Goal: Task Accomplishment & Management: Manage account settings

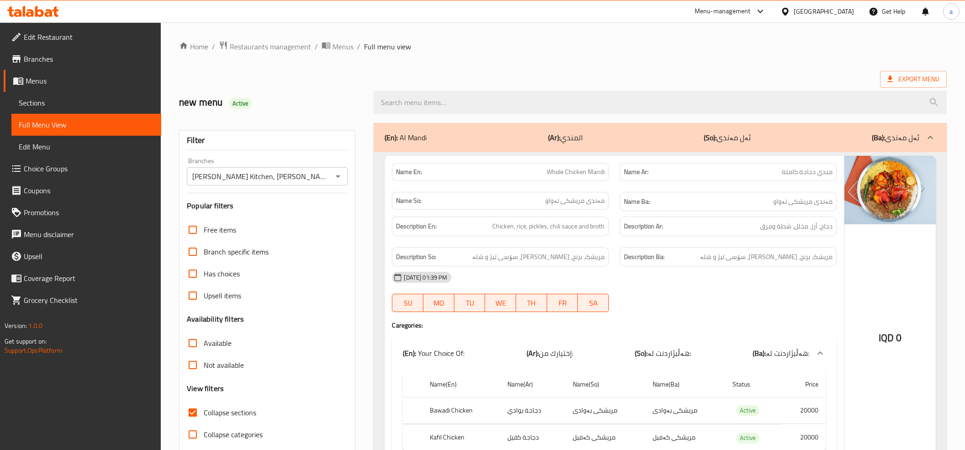
scroll to position [304, 0]
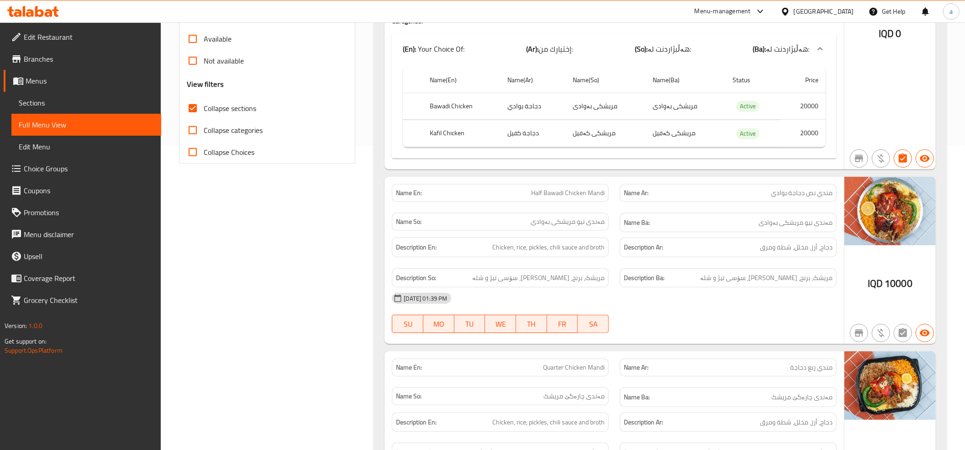
click at [43, 7] on icon at bounding box center [33, 11] width 52 height 11
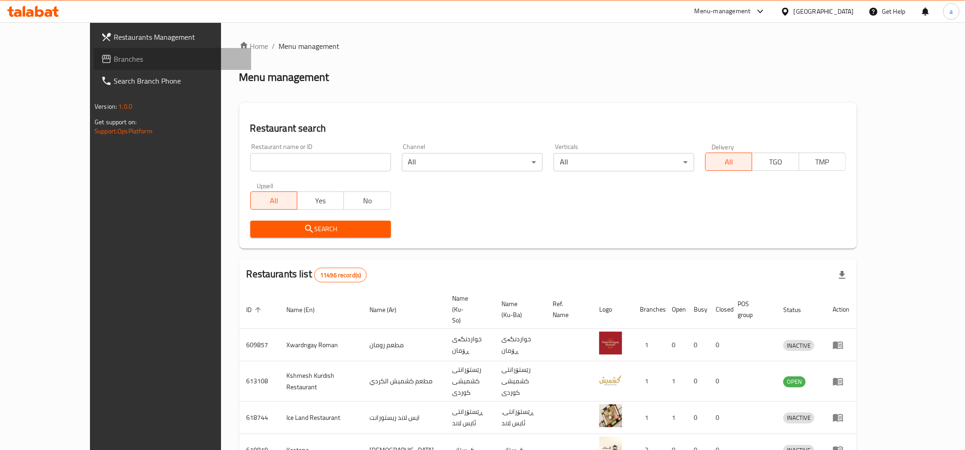
click at [114, 57] on span "Branches" at bounding box center [179, 58] width 130 height 11
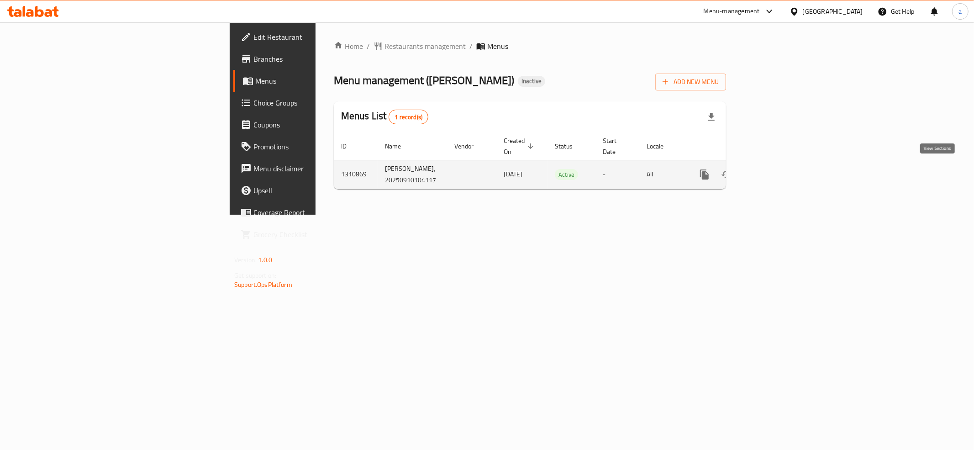
click at [776, 173] on icon "enhanced table" at bounding box center [770, 174] width 11 height 11
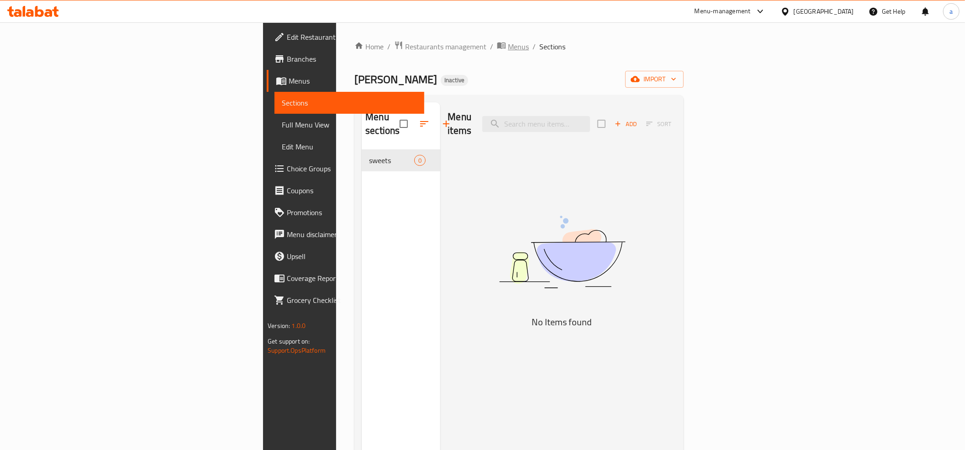
click at [508, 44] on span "Menus" at bounding box center [518, 46] width 21 height 11
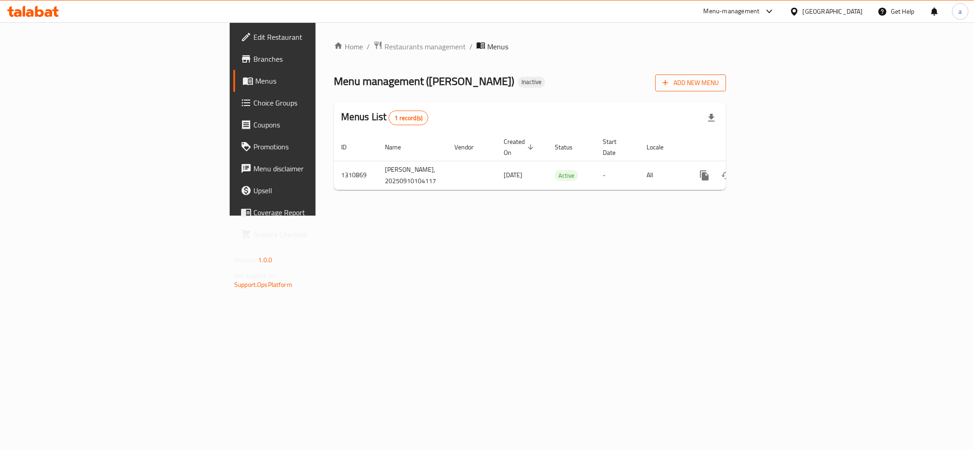
click at [719, 86] on span "Add New Menu" at bounding box center [690, 82] width 56 height 11
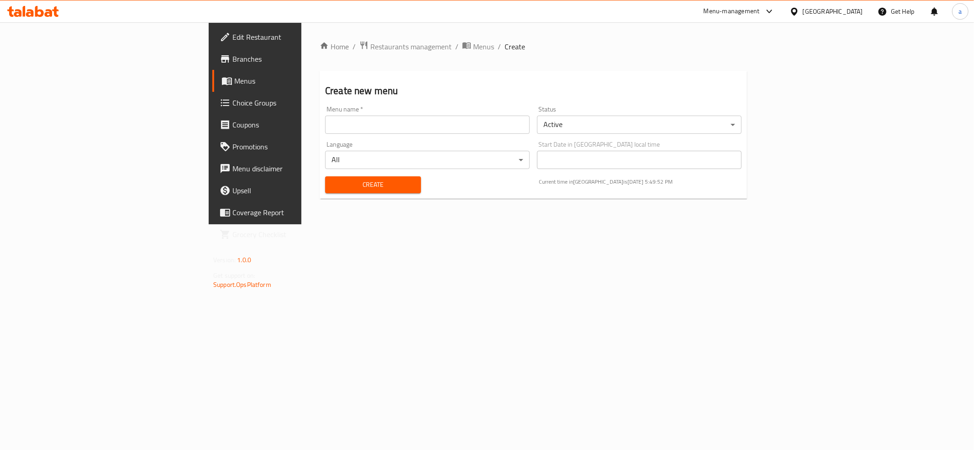
click at [325, 122] on input "text" at bounding box center [427, 125] width 205 height 18
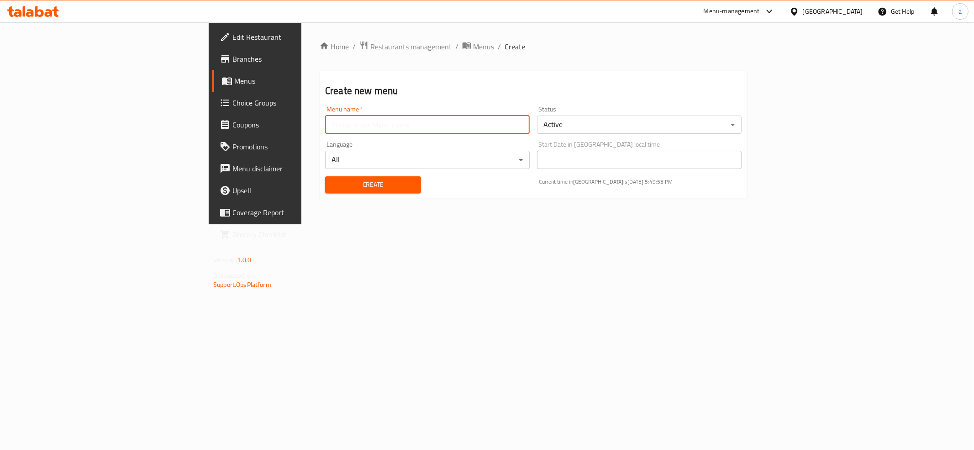
type input "Menu"
click at [332, 180] on span "Create" at bounding box center [372, 184] width 81 height 11
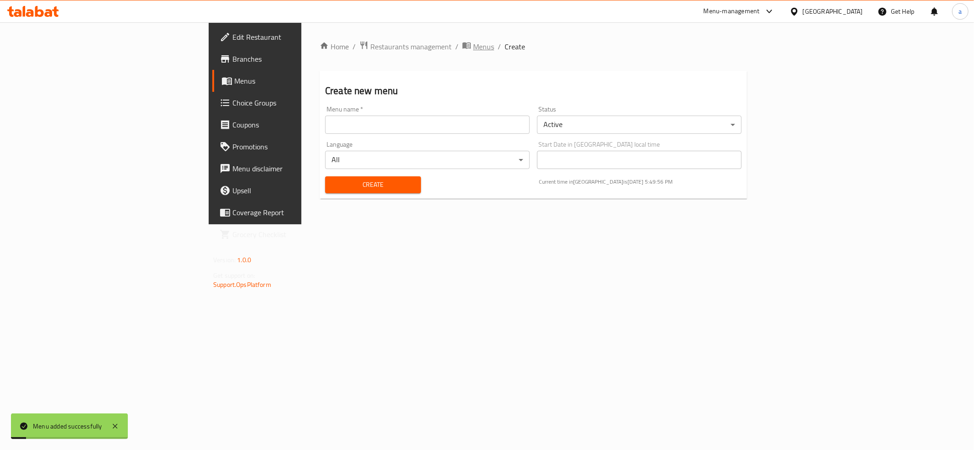
click at [473, 48] on span "Menus" at bounding box center [483, 46] width 21 height 11
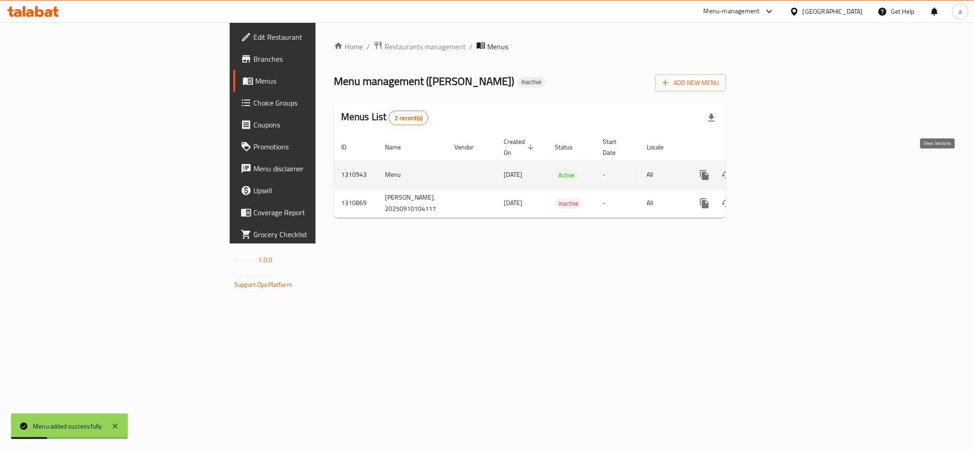
click at [781, 164] on link "enhanced table" at bounding box center [770, 175] width 22 height 22
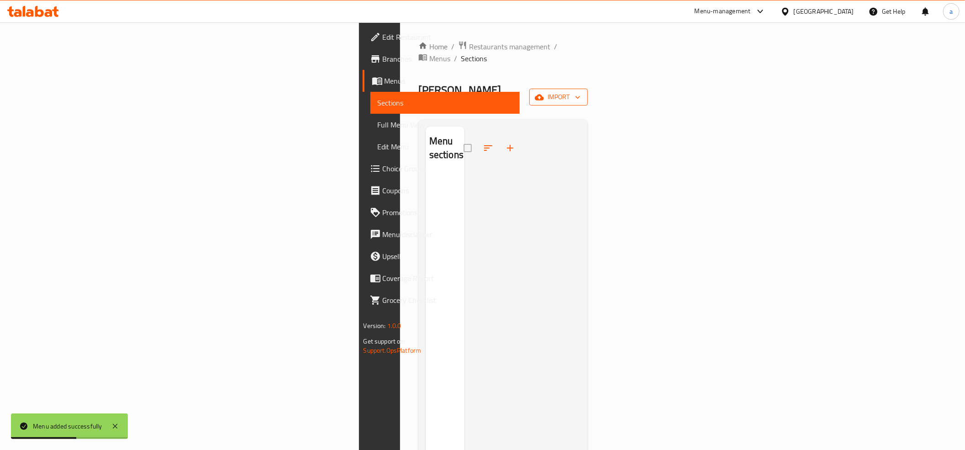
click at [580, 91] on span "import" at bounding box center [558, 96] width 44 height 11
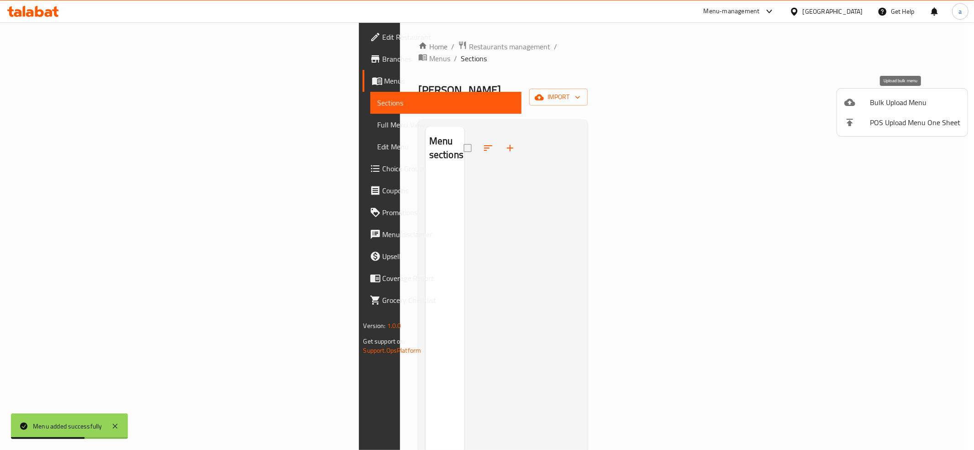
click at [884, 107] on span "Bulk Upload Menu" at bounding box center [915, 102] width 90 height 11
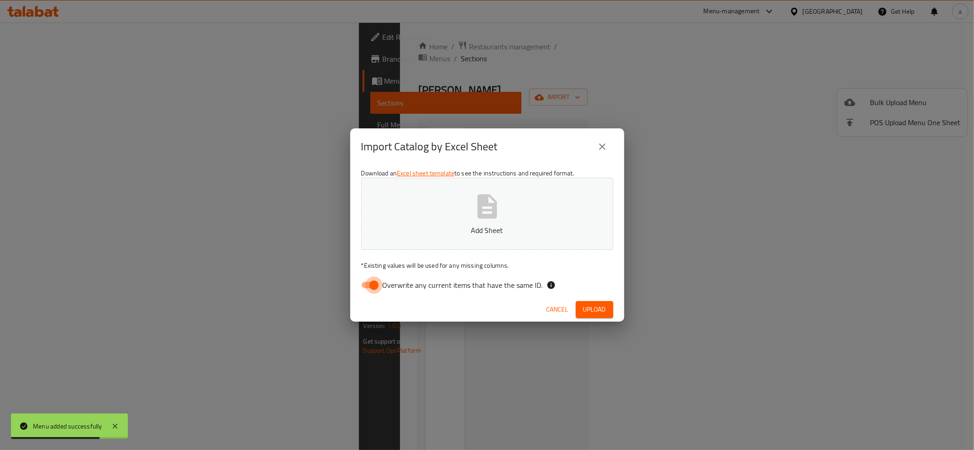
click at [369, 284] on input "Overwrite any current items that have the same ID." at bounding box center [374, 284] width 52 height 17
checkbox input "false"
click at [434, 204] on button "Add Sheet" at bounding box center [487, 214] width 252 height 72
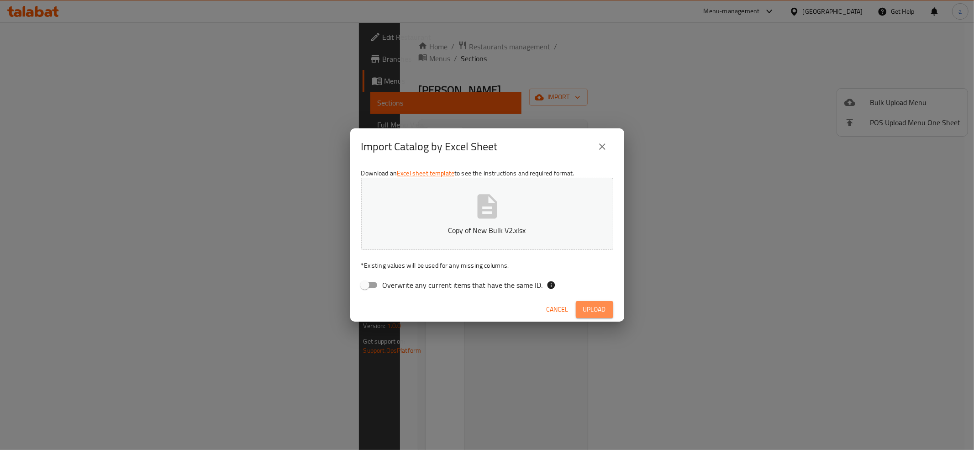
click at [596, 305] on span "Upload" at bounding box center [594, 309] width 23 height 11
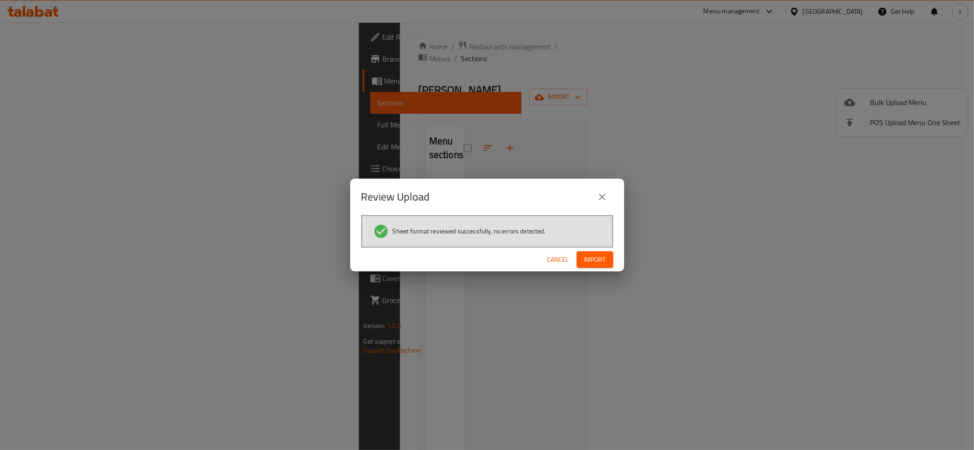
click at [604, 259] on span "Import" at bounding box center [595, 259] width 22 height 11
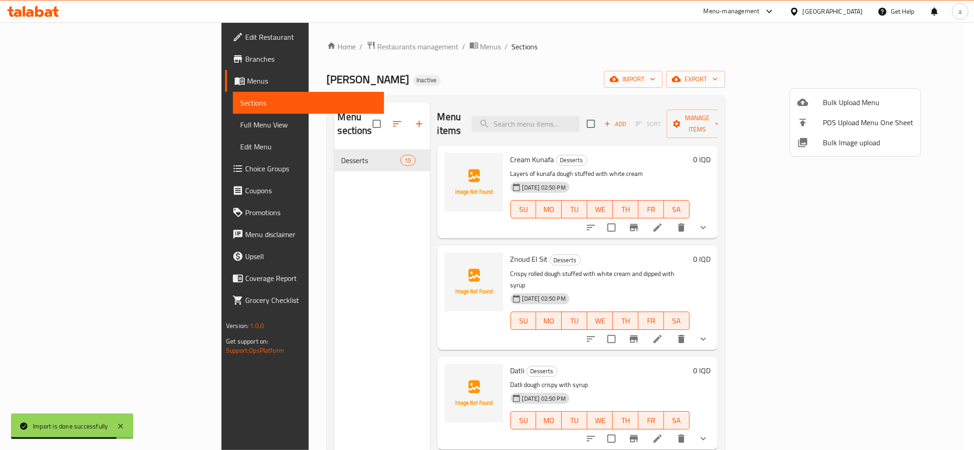
click at [268, 206] on div at bounding box center [487, 225] width 974 height 450
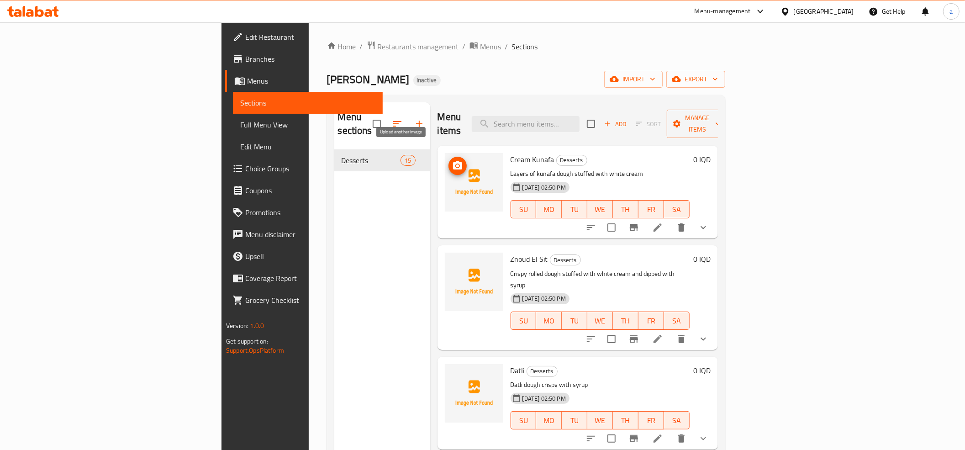
click at [453, 161] on icon "upload picture" at bounding box center [457, 165] width 9 height 8
click at [452, 160] on icon "upload picture" at bounding box center [457, 165] width 11 height 11
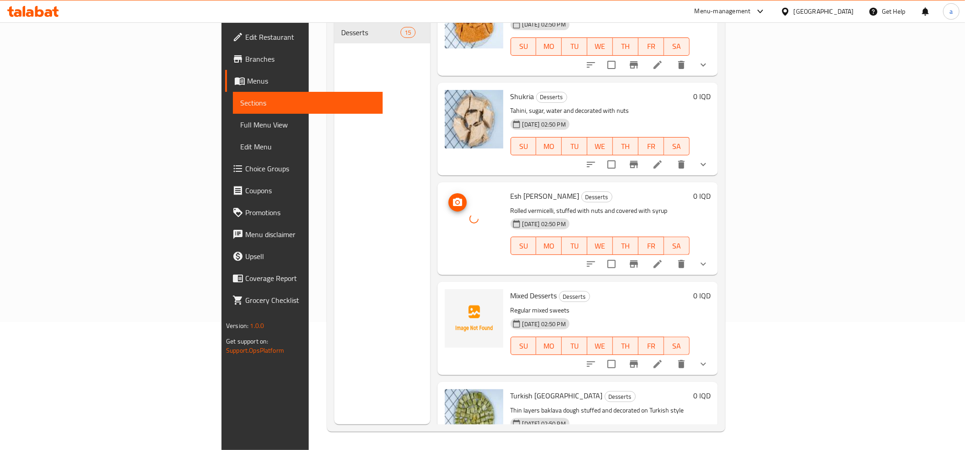
scroll to position [1069, 0]
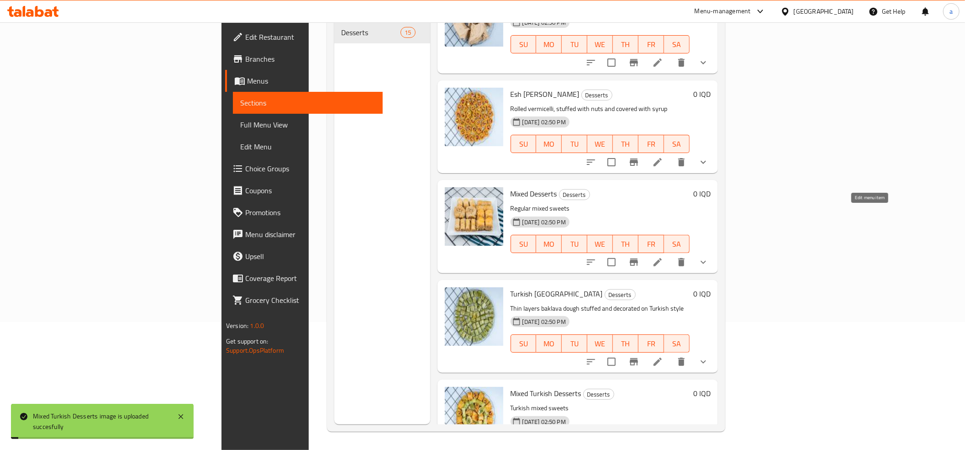
click at [663, 257] on icon at bounding box center [657, 262] width 11 height 11
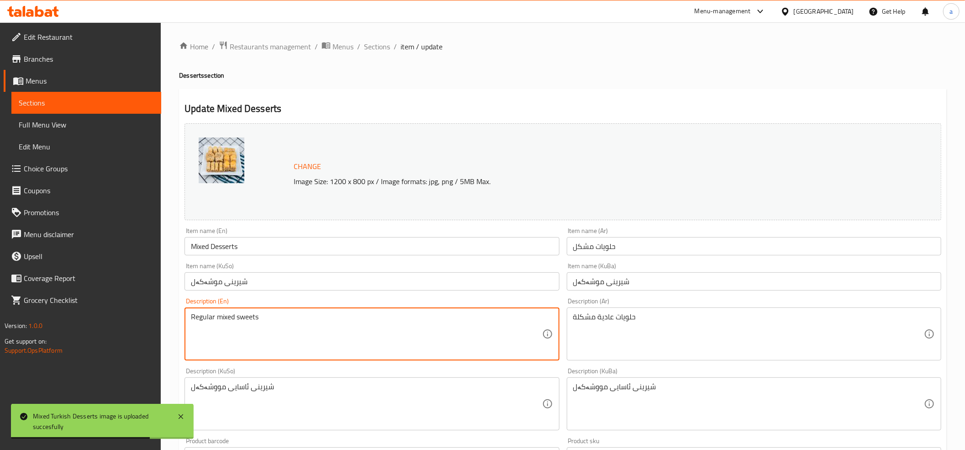
click at [247, 318] on textarea "Regular mixed sweets" at bounding box center [366, 333] width 351 height 43
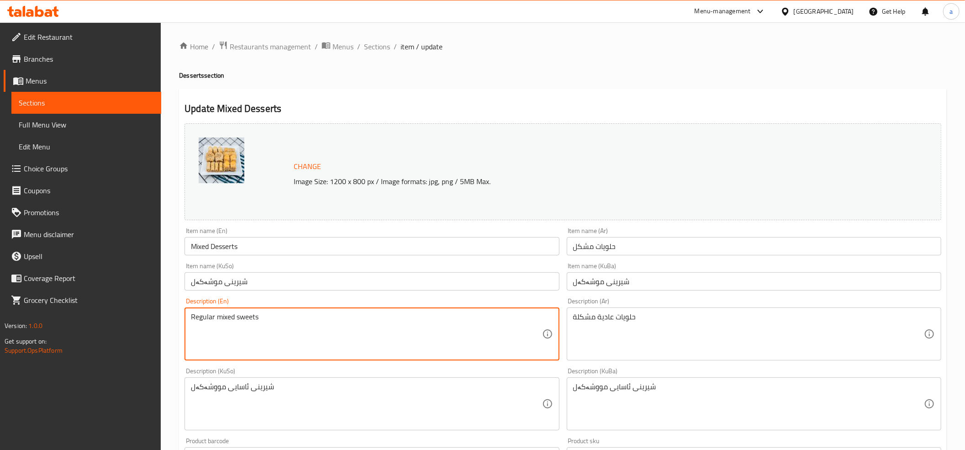
click at [247, 318] on textarea "Regular mixed sweets" at bounding box center [366, 333] width 351 height 43
click at [262, 333] on textarea "Regular mixed sweets" at bounding box center [366, 333] width 351 height 43
click at [248, 320] on textarea "Regular mixed sweets" at bounding box center [366, 333] width 351 height 43
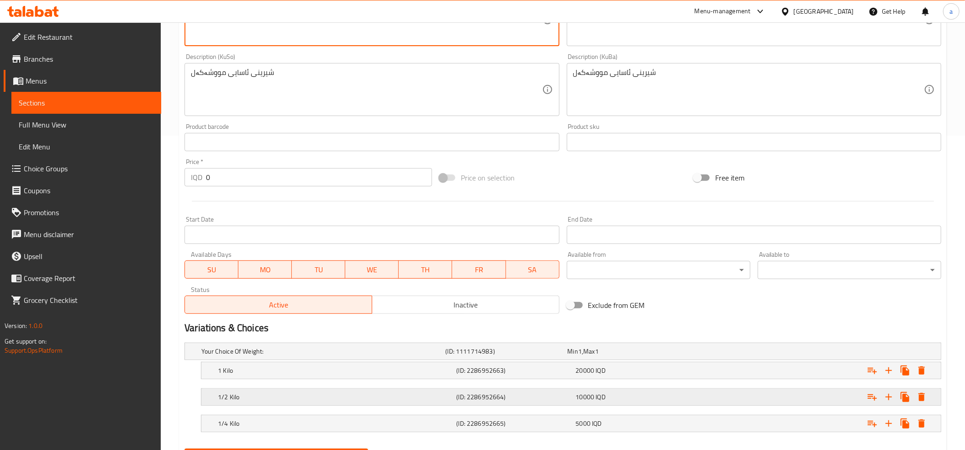
scroll to position [362, 0]
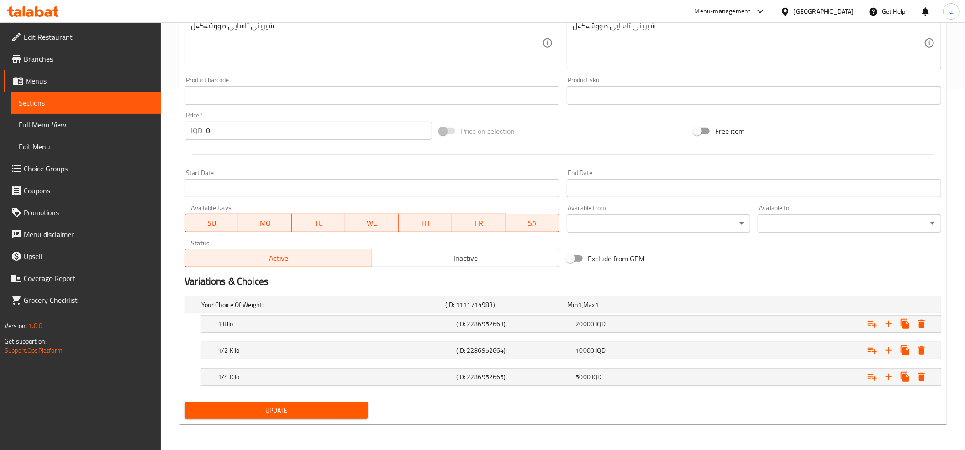
type textarea "Regular mixed desserts"
click at [249, 415] on span "Update" at bounding box center [276, 409] width 169 height 11
click at [273, 403] on button "Update" at bounding box center [276, 410] width 184 height 17
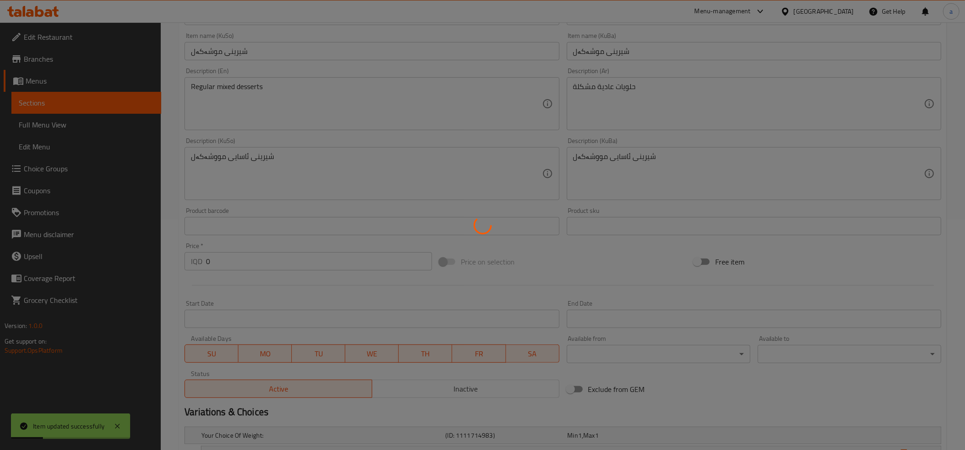
scroll to position [0, 0]
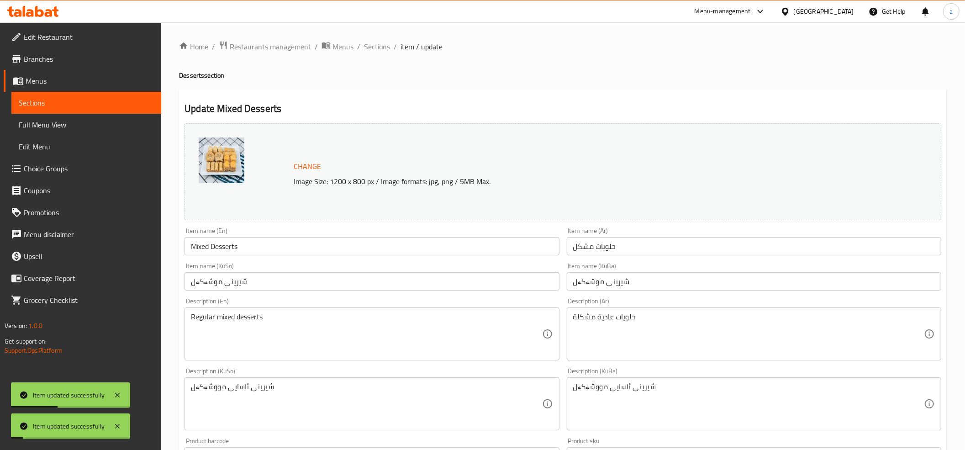
click at [380, 47] on span "Sections" at bounding box center [377, 46] width 26 height 11
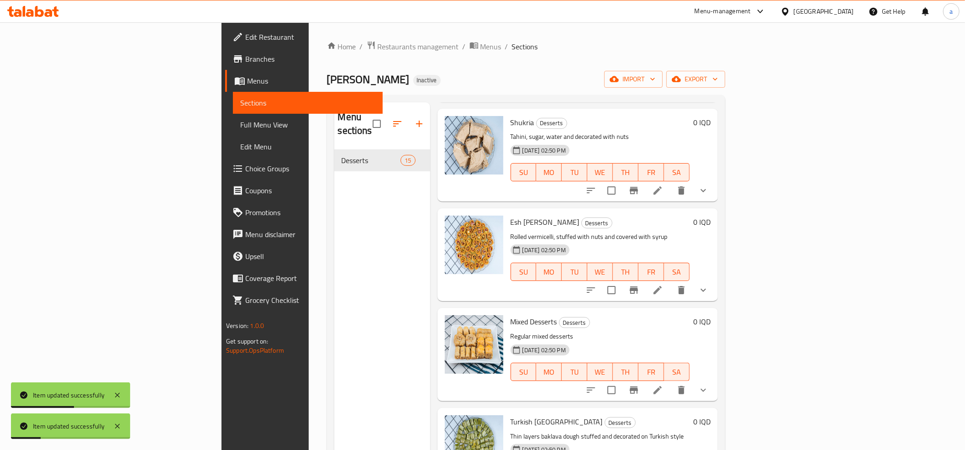
scroll to position [128, 0]
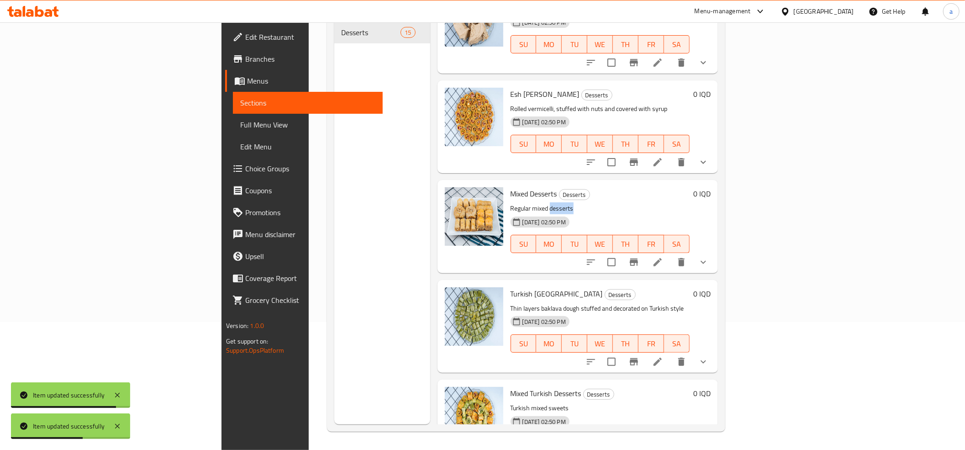
drag, startPoint x: 495, startPoint y: 157, endPoint x: 529, endPoint y: 157, distance: 33.8
click at [529, 203] on p "Regular mixed desserts" at bounding box center [599, 208] width 179 height 11
copy p "desserts"
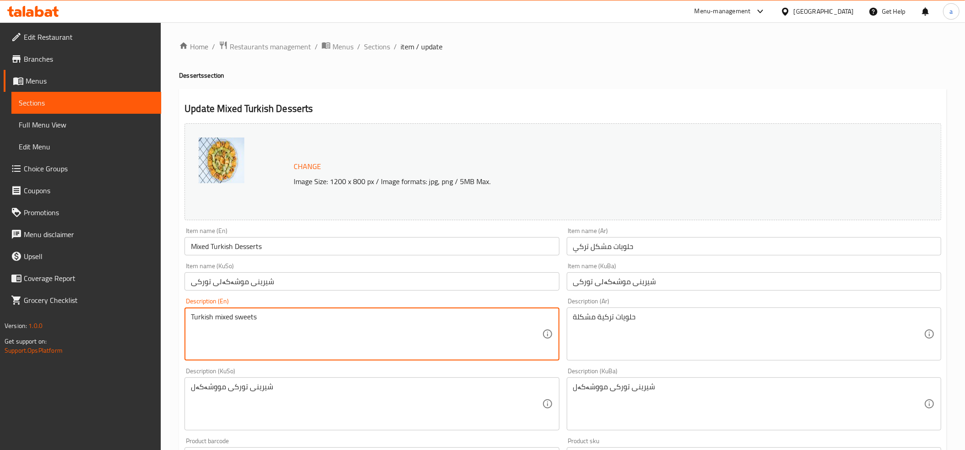
drag, startPoint x: 234, startPoint y: 316, endPoint x: 278, endPoint y: 322, distance: 44.7
paste textarea "desser"
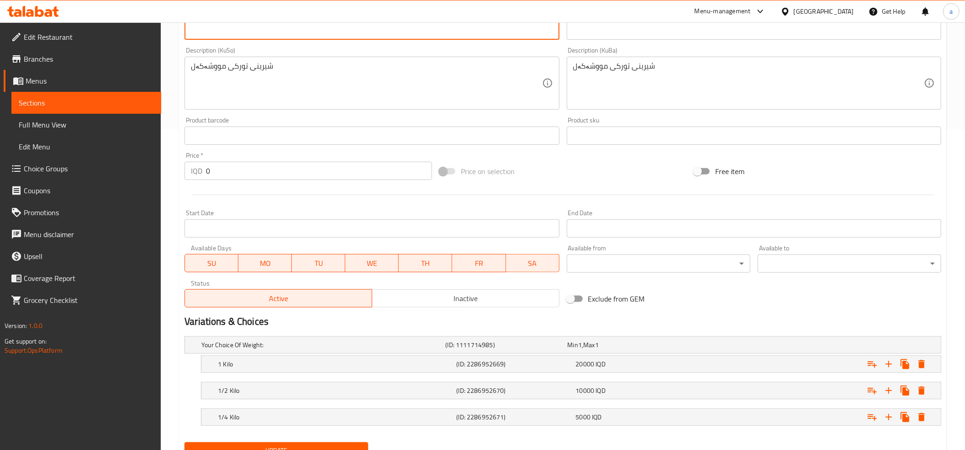
scroll to position [362, 0]
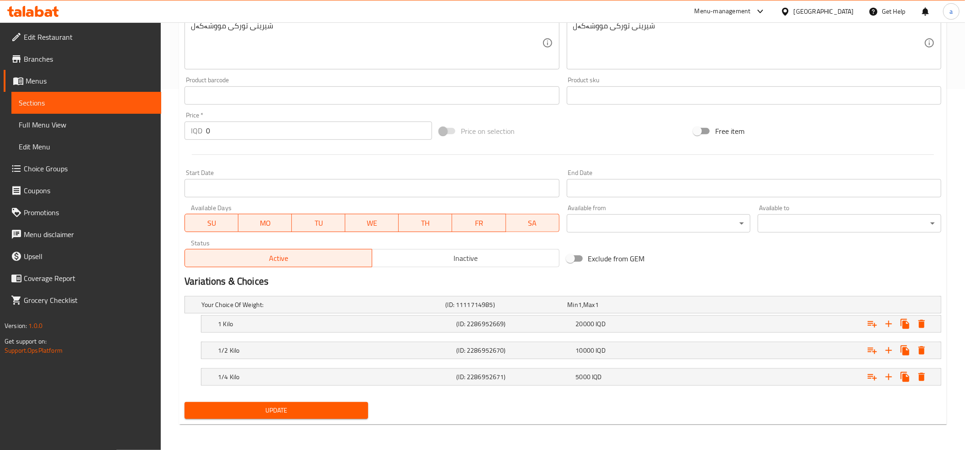
type textarea "Turkish mixed desserts"
click at [271, 411] on div "Update" at bounding box center [276, 410] width 191 height 24
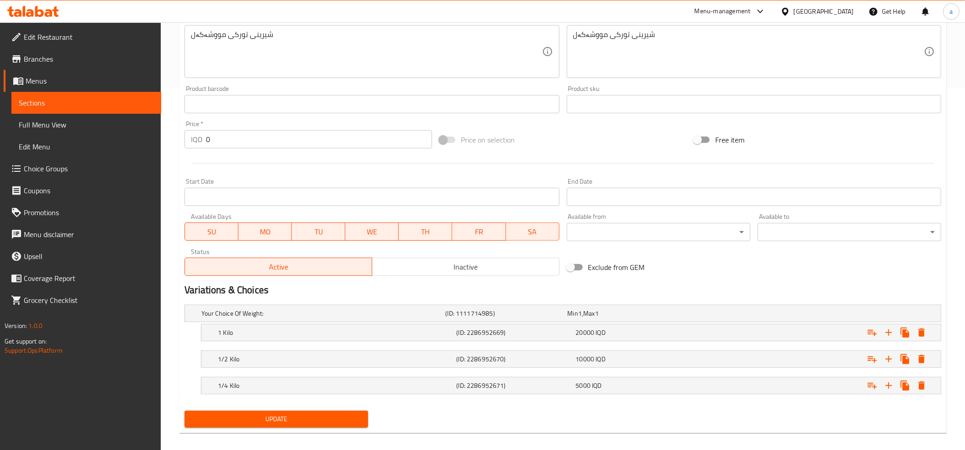
click at [299, 420] on span "Update" at bounding box center [276, 418] width 169 height 11
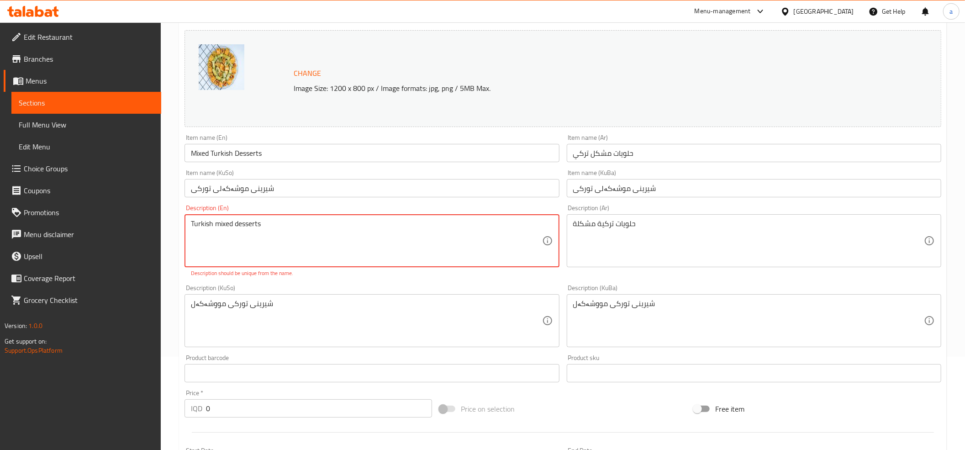
click at [288, 229] on textarea "Turkish mixed desserts" at bounding box center [366, 240] width 351 height 43
drag, startPoint x: 280, startPoint y: 221, endPoint x: 162, endPoint y: 229, distance: 119.0
click at [162, 229] on div "Home / Restaurants management / Menus / Sections / item / update Desserts secti…" at bounding box center [563, 328] width 804 height 798
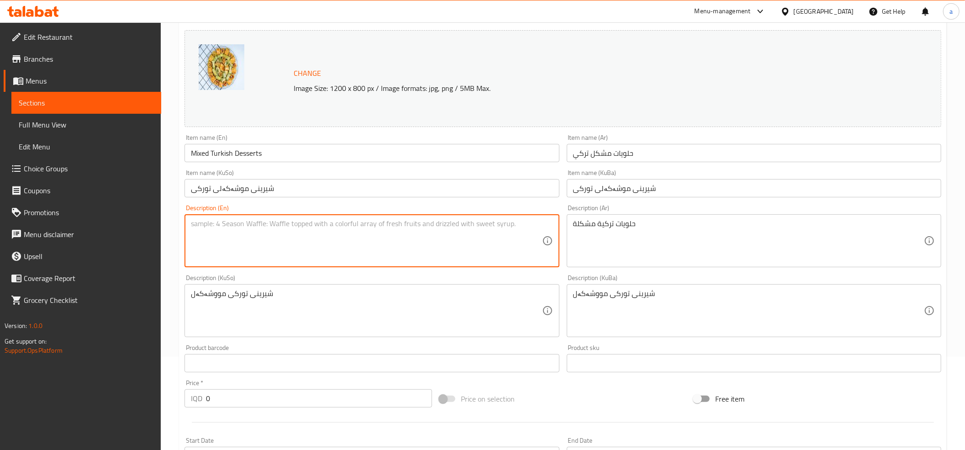
click at [620, 218] on div "حلويات تركية مشكلة Description (Ar)" at bounding box center [754, 240] width 374 height 53
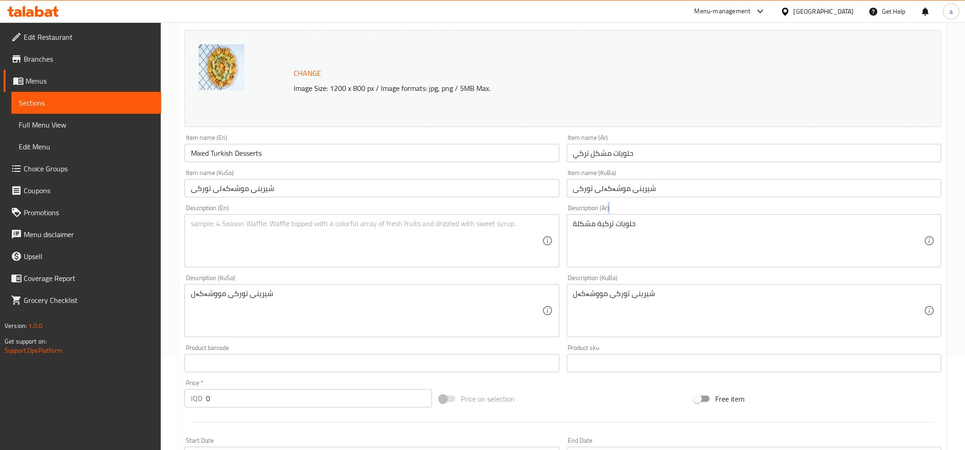
click at [620, 218] on div "حلويات تركية مشكلة Description (Ar)" at bounding box center [754, 240] width 374 height 53
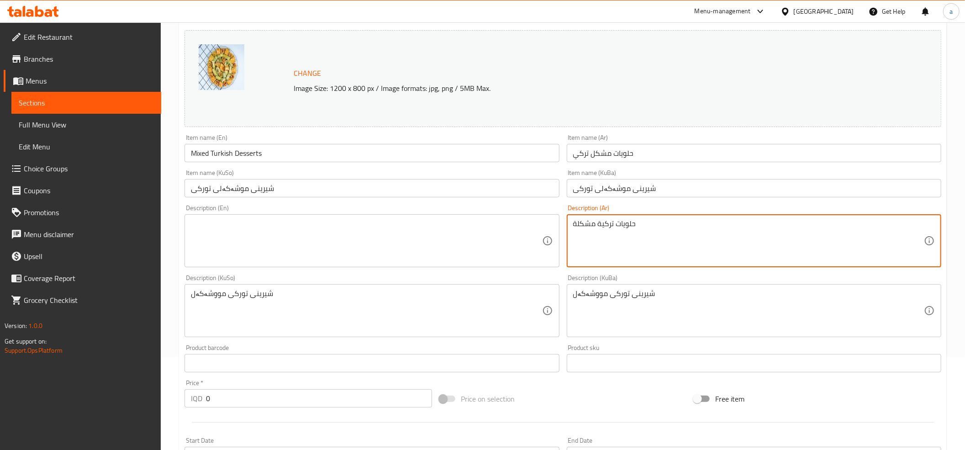
click at [621, 223] on textarea "حلويات تركية مشكلة" at bounding box center [748, 240] width 351 height 43
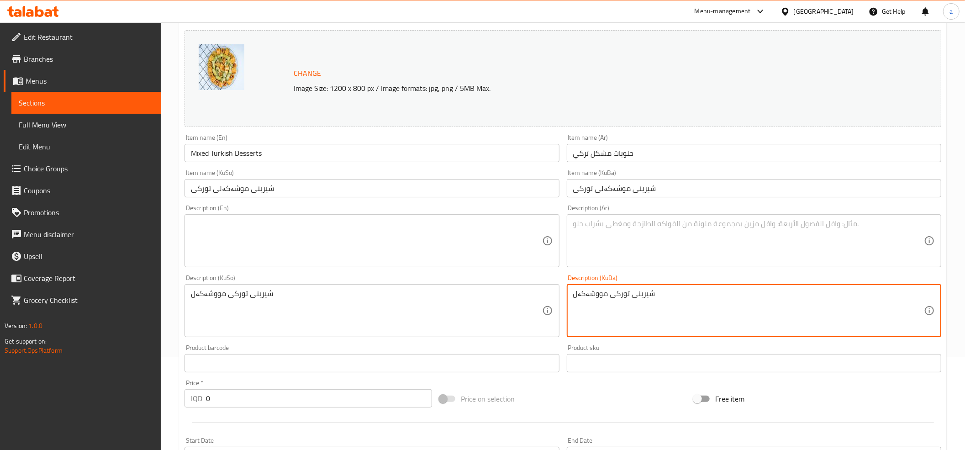
click at [616, 298] on textarea "شیرینی تورکی مووشەکەل" at bounding box center [748, 310] width 351 height 43
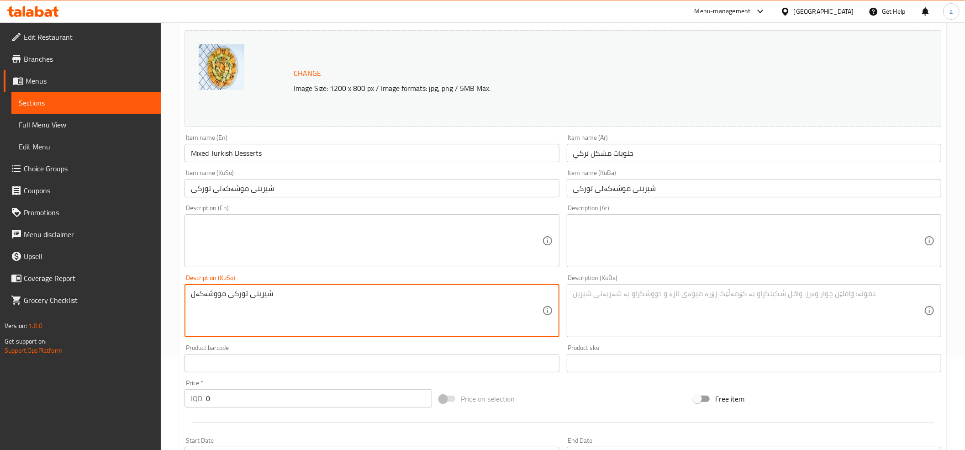
click at [240, 296] on textarea "شیرینی تورکی مووشەکەل" at bounding box center [366, 310] width 351 height 43
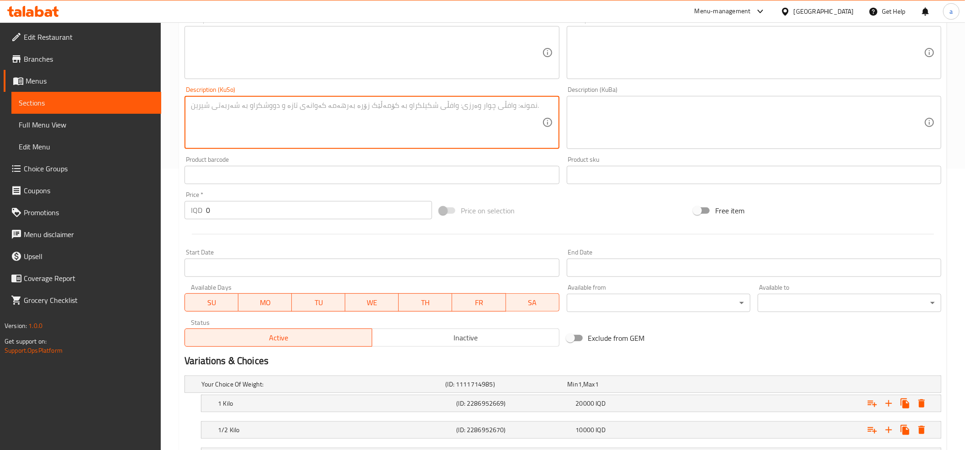
scroll to position [362, 0]
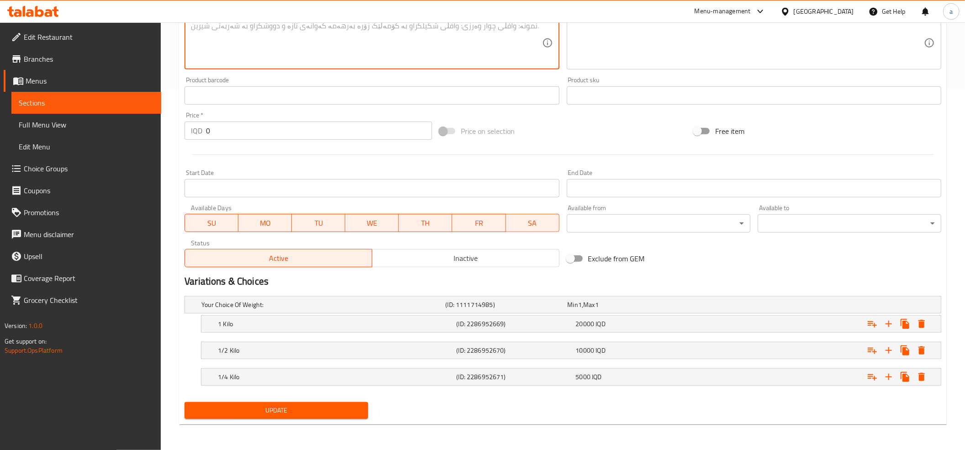
click at [247, 406] on span "Update" at bounding box center [276, 409] width 169 height 11
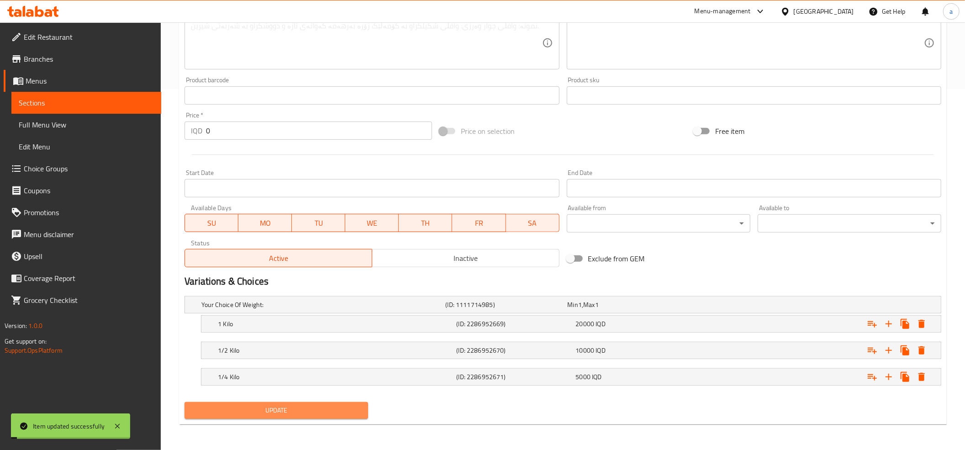
click at [254, 413] on span "Update" at bounding box center [276, 409] width 169 height 11
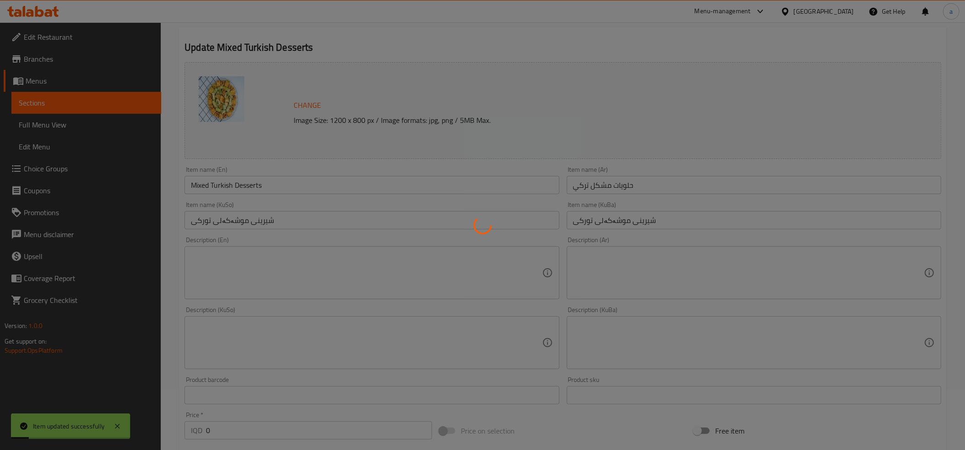
scroll to position [0, 0]
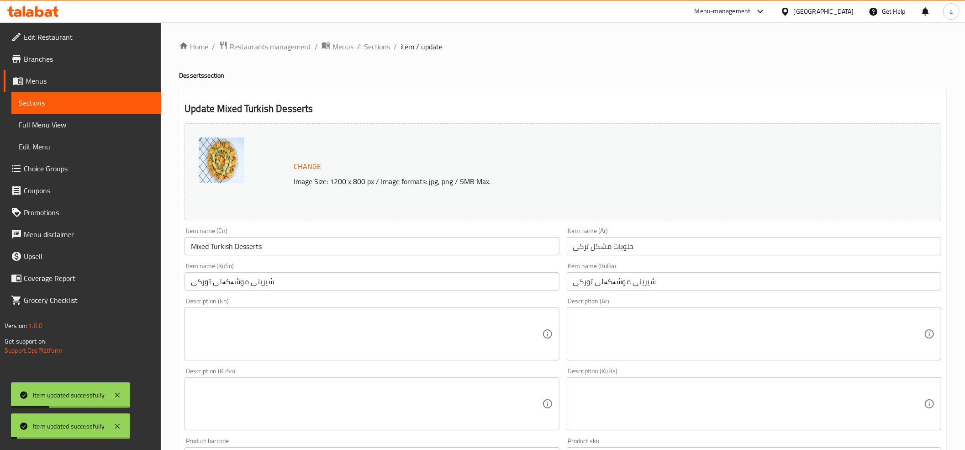
click at [378, 44] on span "Sections" at bounding box center [377, 46] width 26 height 11
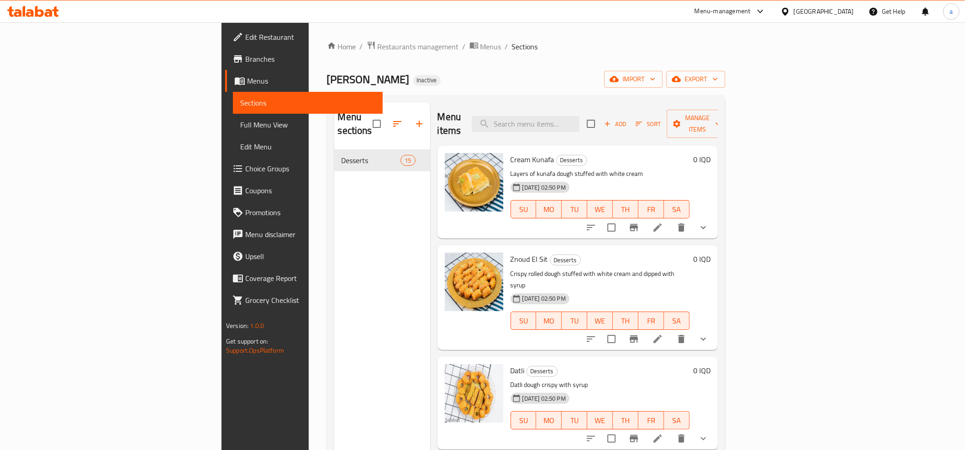
click at [240, 121] on span "Full Menu View" at bounding box center [307, 124] width 135 height 11
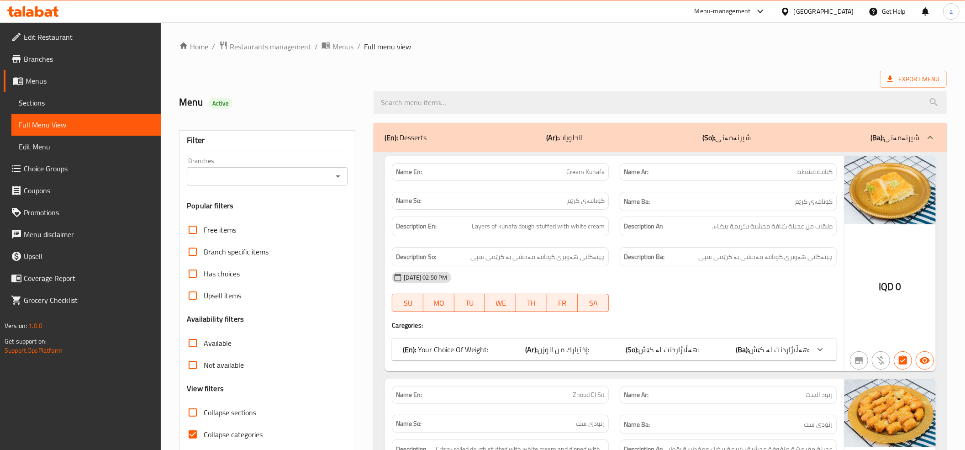
click at [341, 176] on icon "Open" at bounding box center [337, 176] width 11 height 11
click at [215, 216] on span "Nasmat AlHamdaniya," at bounding box center [223, 216] width 58 height 11
type input "Nasmat AlHamdaniya,"
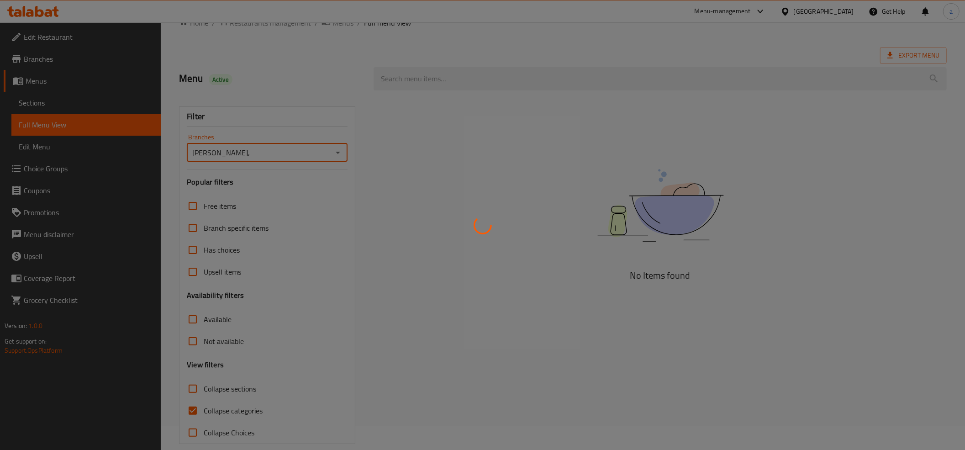
scroll to position [37, 0]
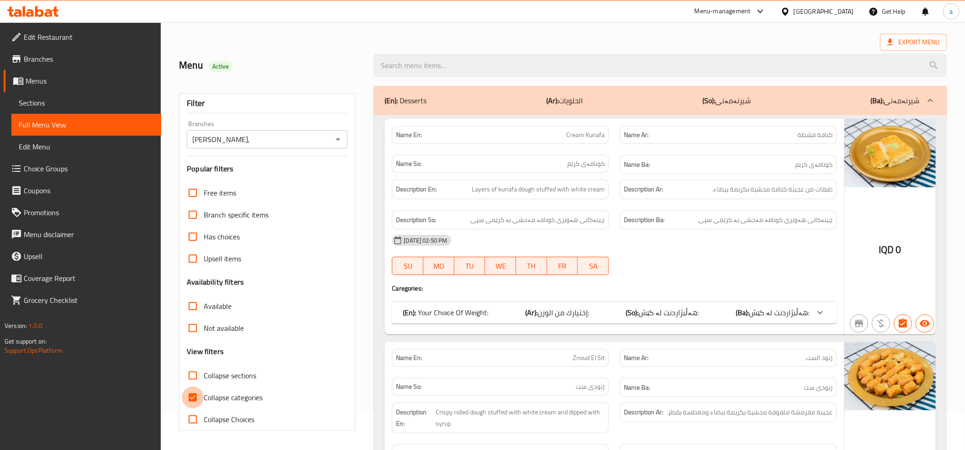
click at [194, 397] on input "Collapse categories" at bounding box center [193, 397] width 22 height 22
checkbox input "false"
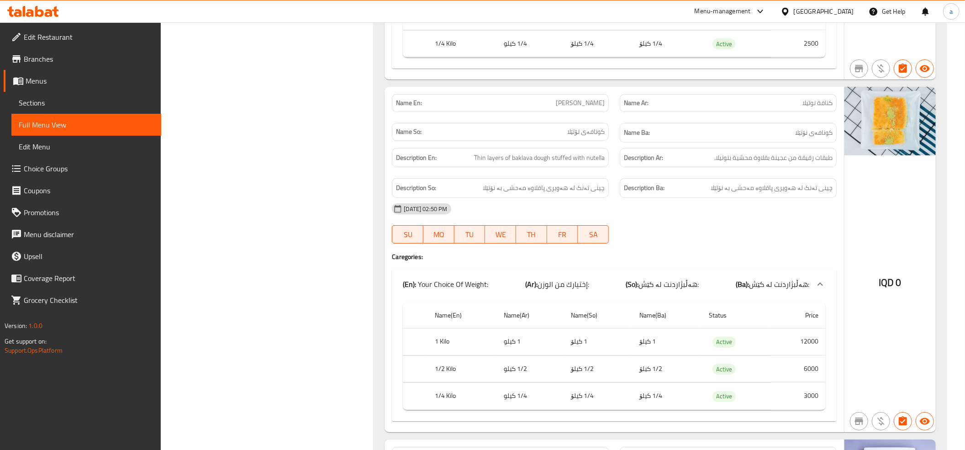
scroll to position [2574, 0]
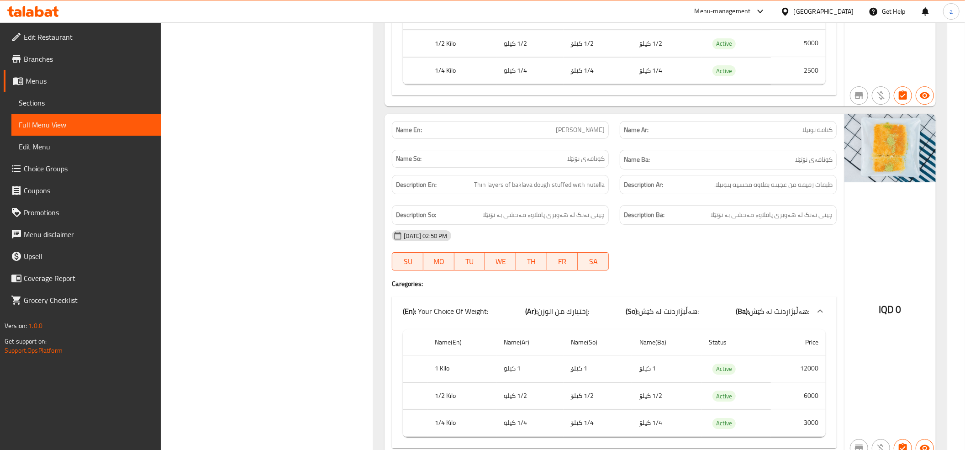
click at [563, 137] on div "Name En: Nutella Kunafa" at bounding box center [500, 130] width 228 height 29
click at [26, 99] on span "Sections" at bounding box center [86, 102] width 135 height 11
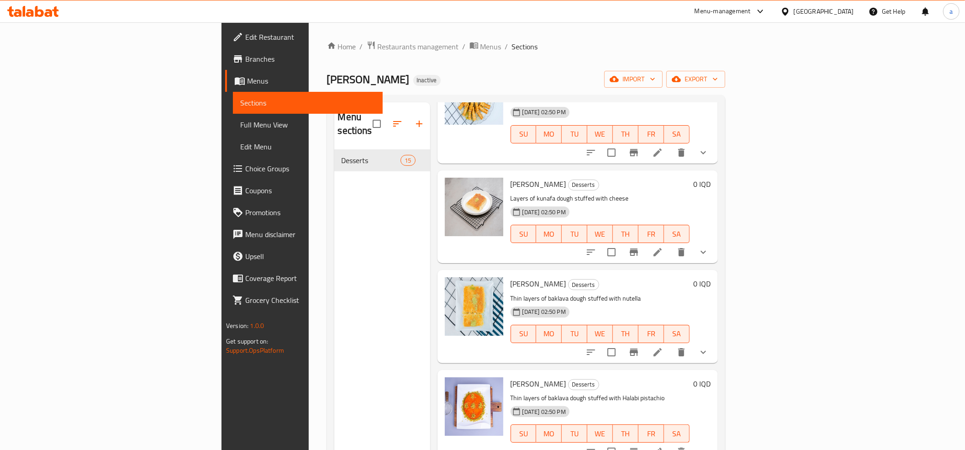
scroll to position [609, 0]
click at [663, 346] on icon at bounding box center [657, 351] width 11 height 11
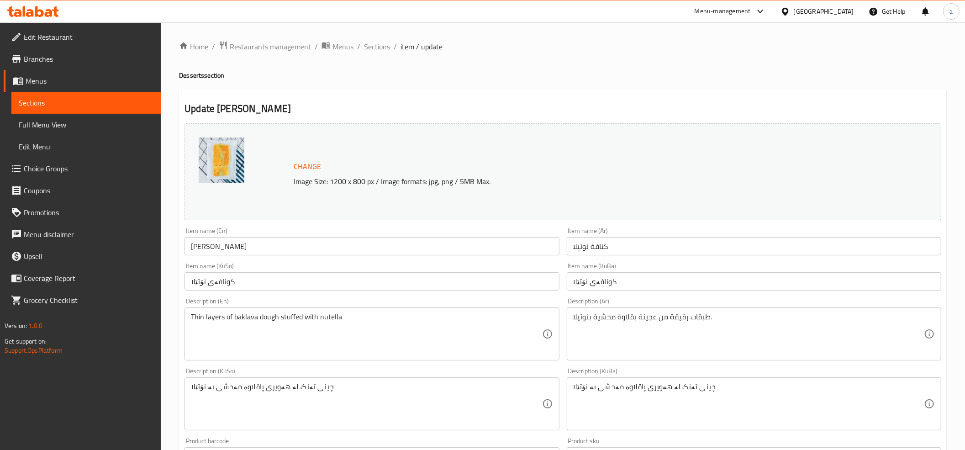
click at [375, 47] on span "Sections" at bounding box center [377, 46] width 26 height 11
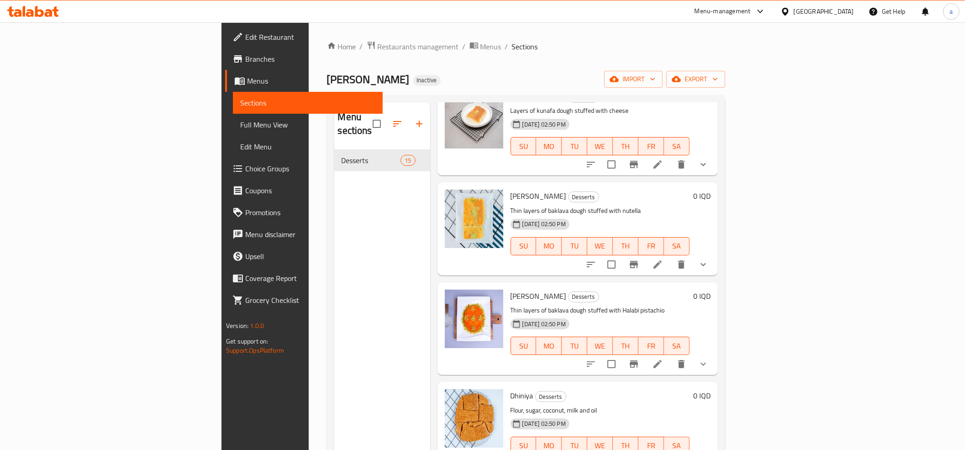
scroll to position [710, 0]
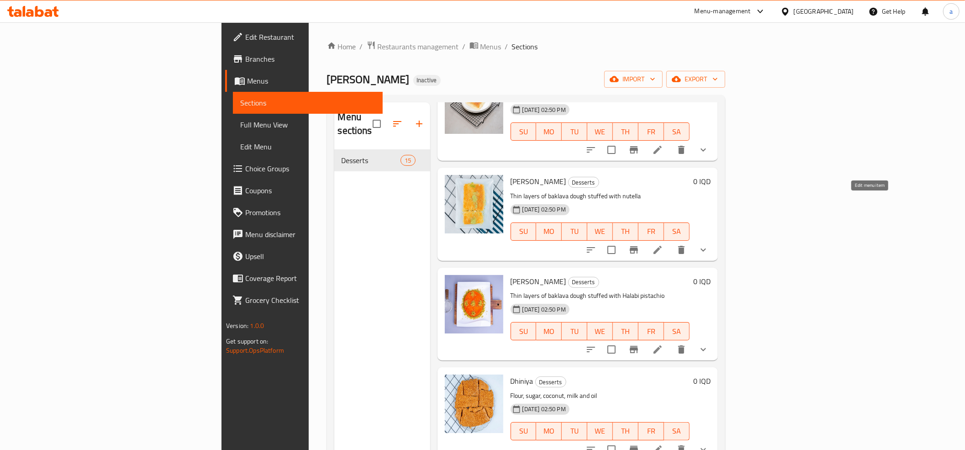
click at [663, 244] on icon at bounding box center [657, 249] width 11 height 11
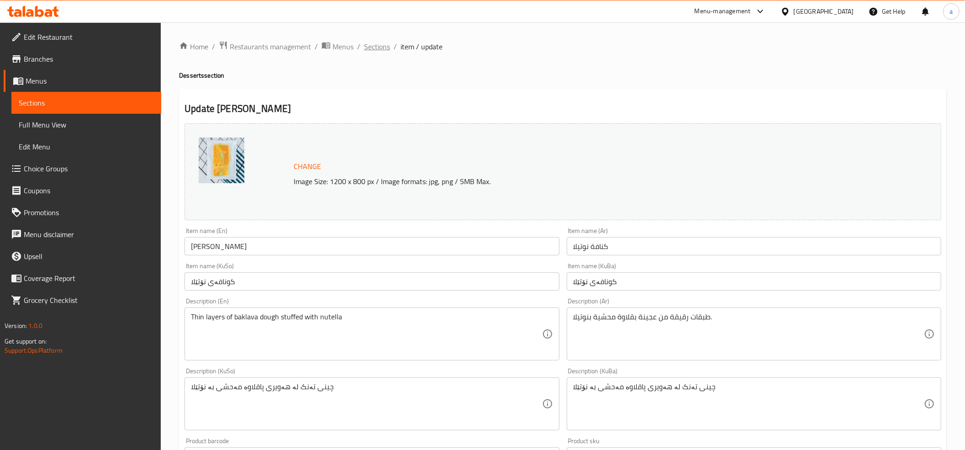
click at [380, 46] on span "Sections" at bounding box center [377, 46] width 26 height 11
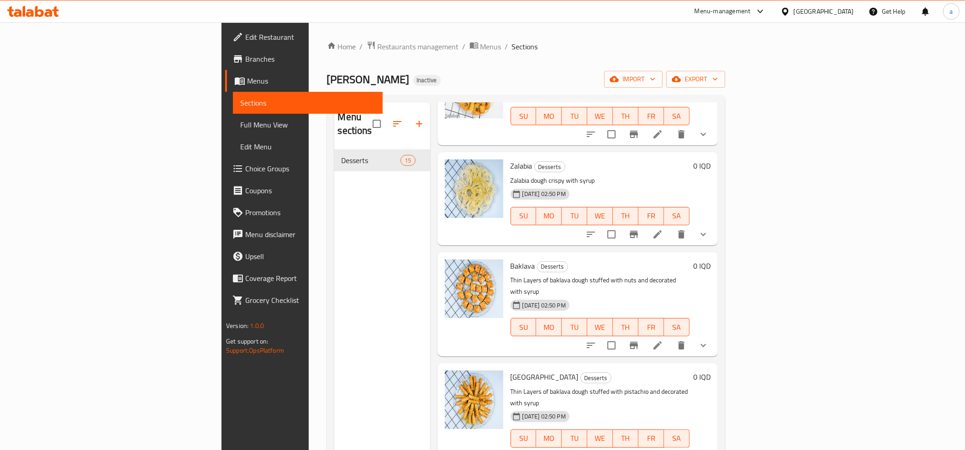
scroll to position [507, 0]
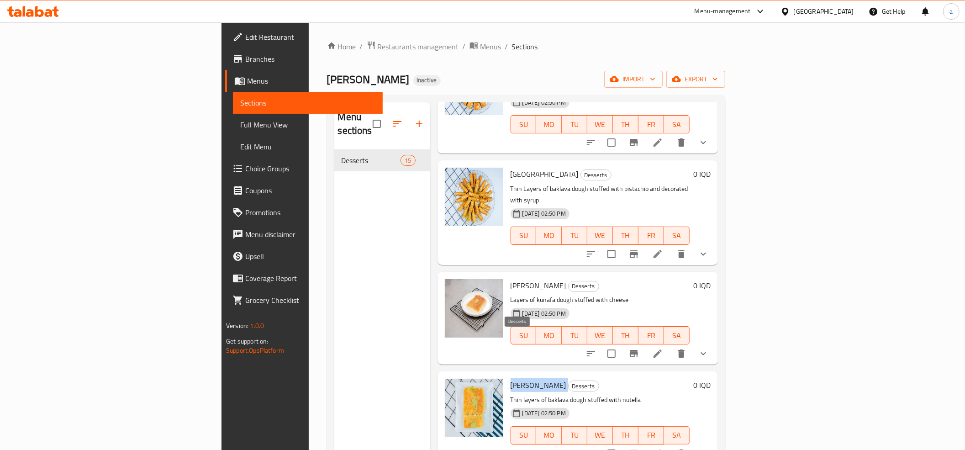
drag, startPoint x: 453, startPoint y: 336, endPoint x: 505, endPoint y: 338, distance: 52.1
click at [507, 375] on div "Nutella Kunafa Desserts Thin layers of baklava dough stuffed with nutella 10-09…" at bounding box center [600, 417] width 186 height 85
click at [568, 381] on span "Desserts" at bounding box center [583, 386] width 30 height 11
copy h6 "Nutella Kunafa"
click at [518, 66] on div "Home / Restaurants management / Menus / Sections Nasmat AlHamdaniya Inactive im…" at bounding box center [526, 300] width 398 height 519
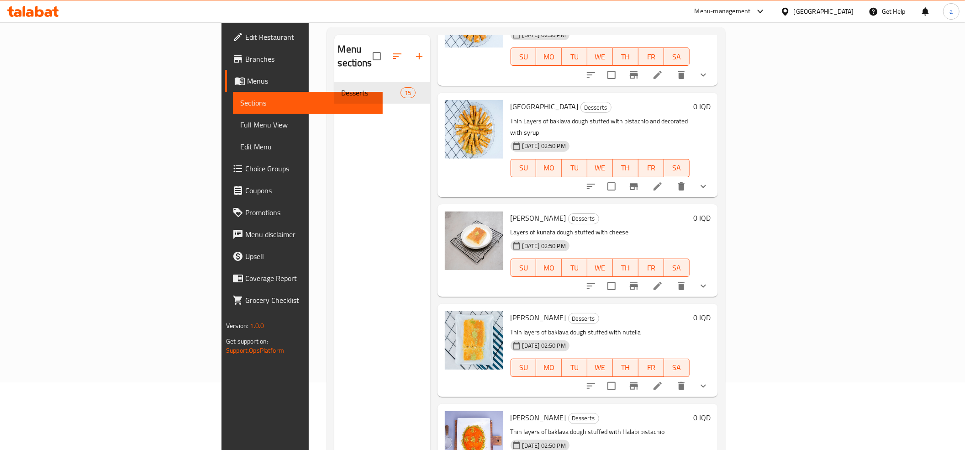
scroll to position [84, 0]
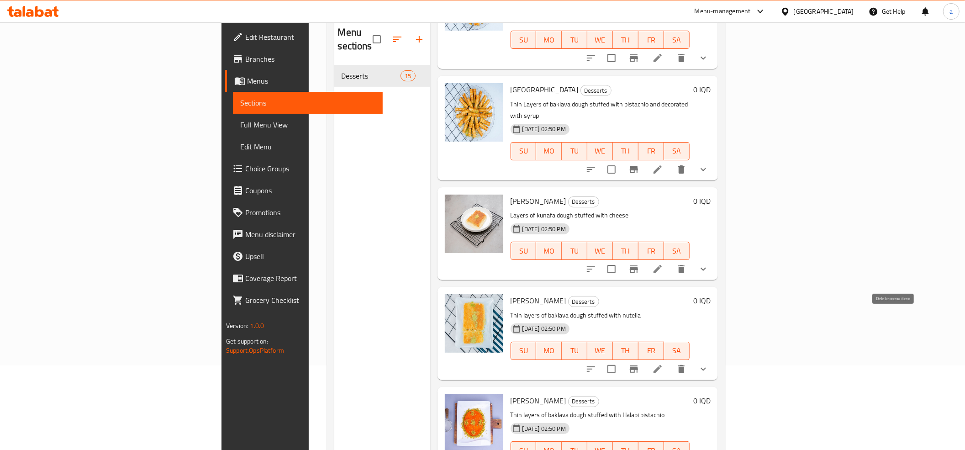
click at [684, 365] on icon "delete" at bounding box center [681, 369] width 6 height 8
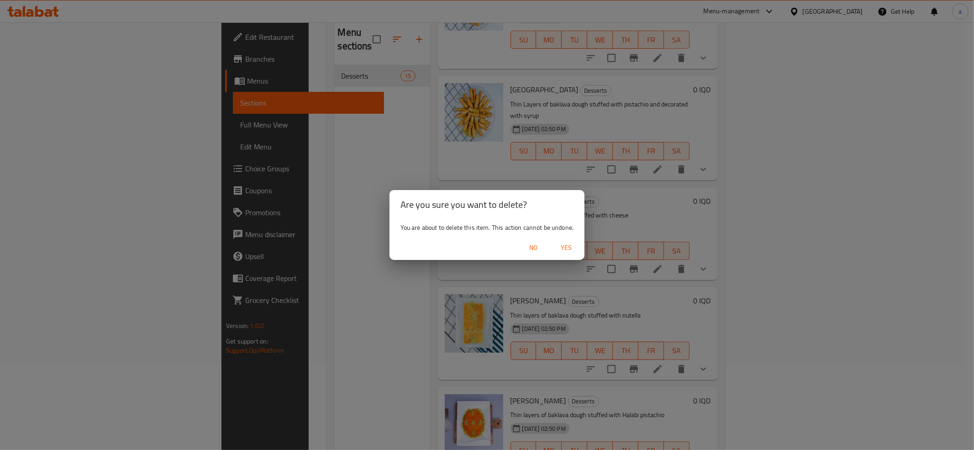
click at [559, 244] on span "Yes" at bounding box center [566, 247] width 22 height 11
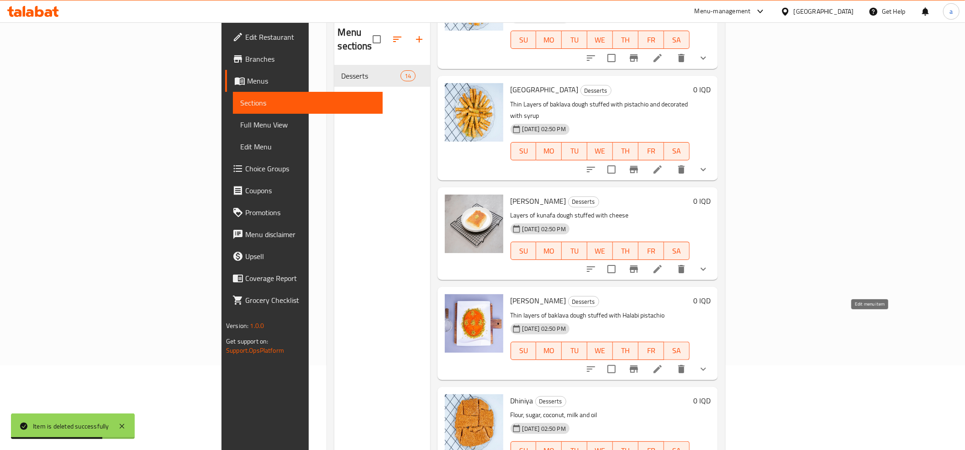
click at [663, 363] on icon at bounding box center [657, 368] width 11 height 11
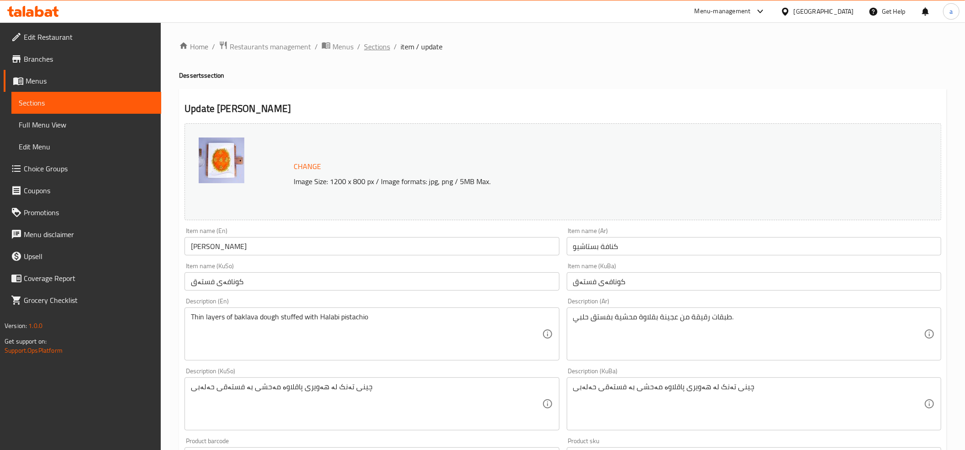
click at [371, 48] on span "Sections" at bounding box center [377, 46] width 26 height 11
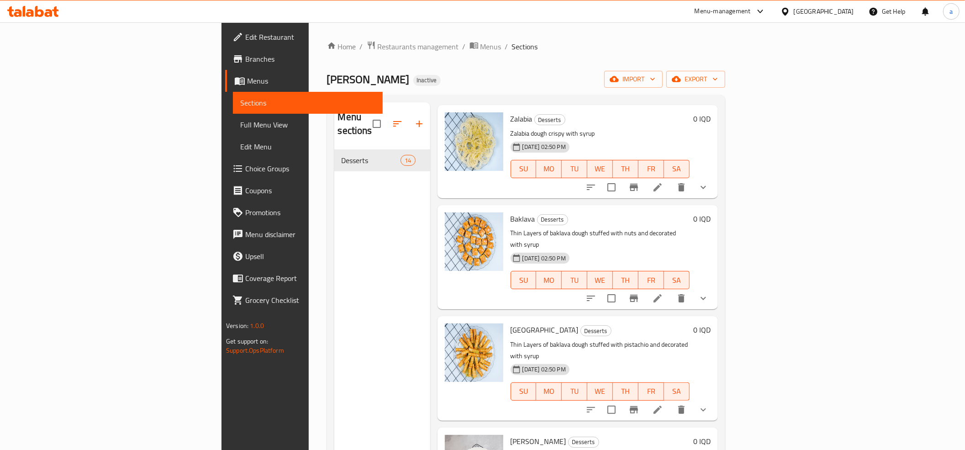
scroll to position [507, 0]
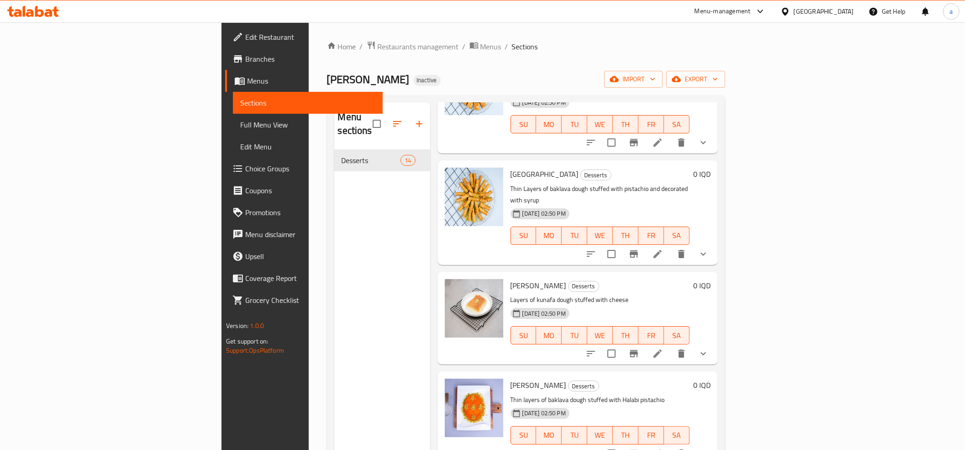
drag, startPoint x: 454, startPoint y: 337, endPoint x: 505, endPoint y: 336, distance: 51.1
click at [507, 375] on div "Pistachio Kunafa Desserts Thin layers of baklava dough stuffed with Halabi pist…" at bounding box center [600, 417] width 186 height 85
copy span "Pistachio Kunafa"
click at [533, 65] on div "Home / Restaurants management / Menus / Sections Nasmat AlHamdaniya Inactive im…" at bounding box center [526, 300] width 398 height 519
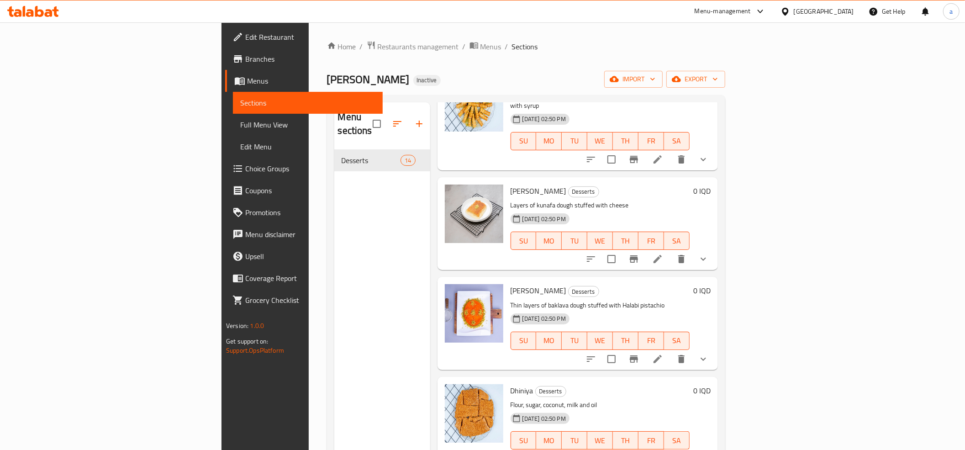
scroll to position [710, 0]
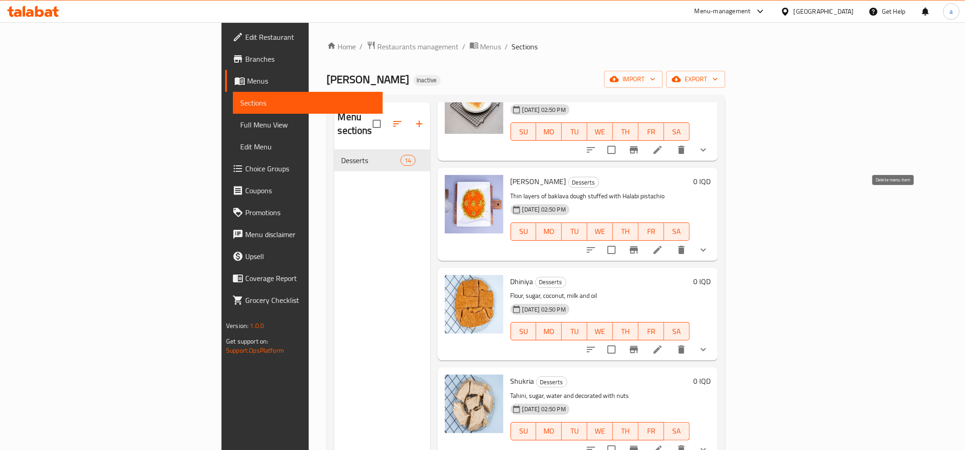
click at [684, 246] on icon "delete" at bounding box center [681, 250] width 6 height 8
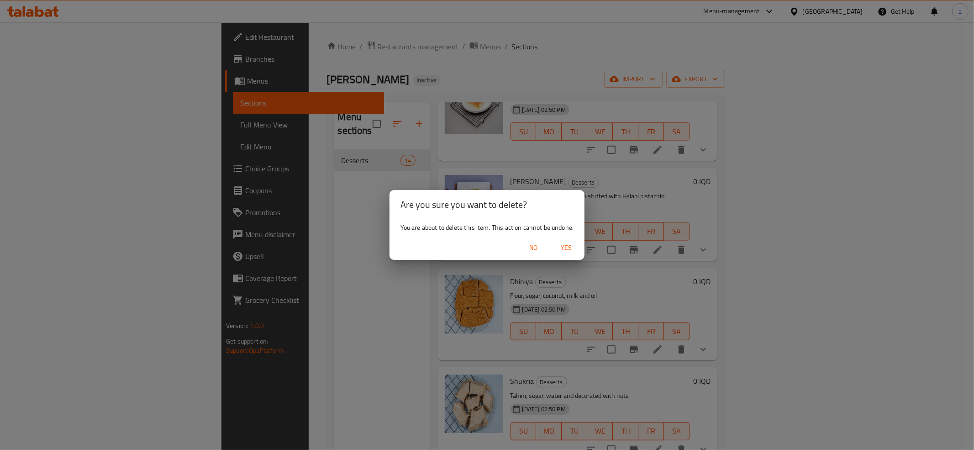
click at [536, 245] on span "No" at bounding box center [533, 247] width 22 height 11
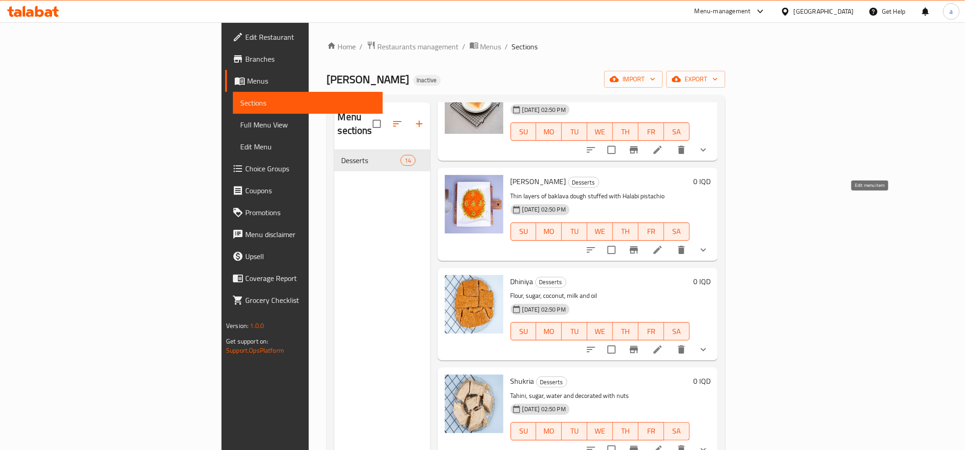
click at [663, 244] on icon at bounding box center [657, 249] width 11 height 11
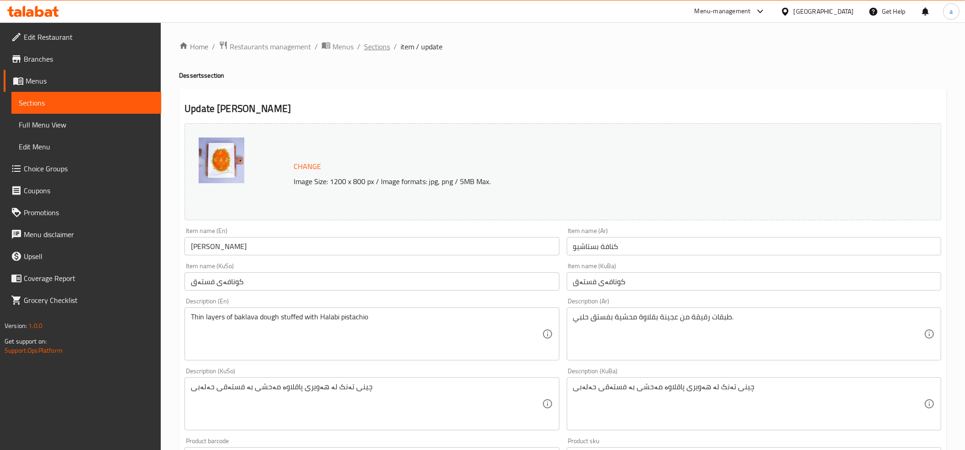
click at [384, 48] on span "Sections" at bounding box center [377, 46] width 26 height 11
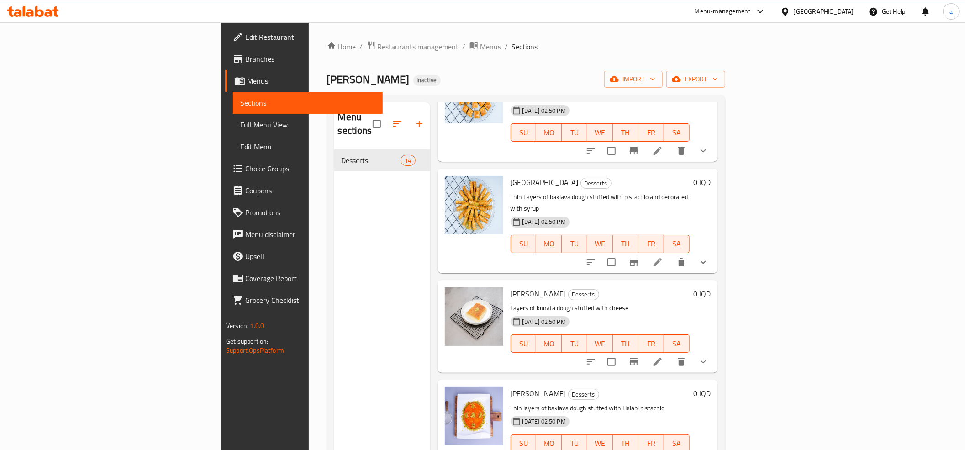
scroll to position [609, 0]
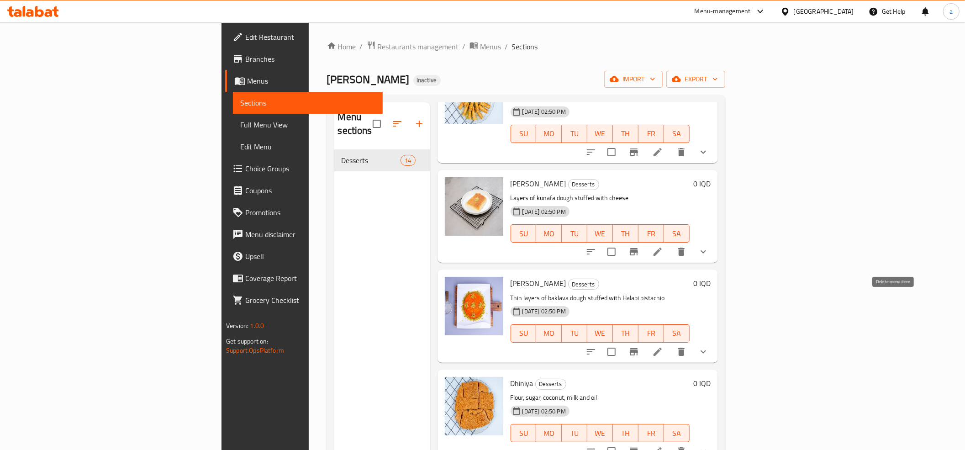
click at [692, 341] on button "delete" at bounding box center [681, 352] width 22 height 22
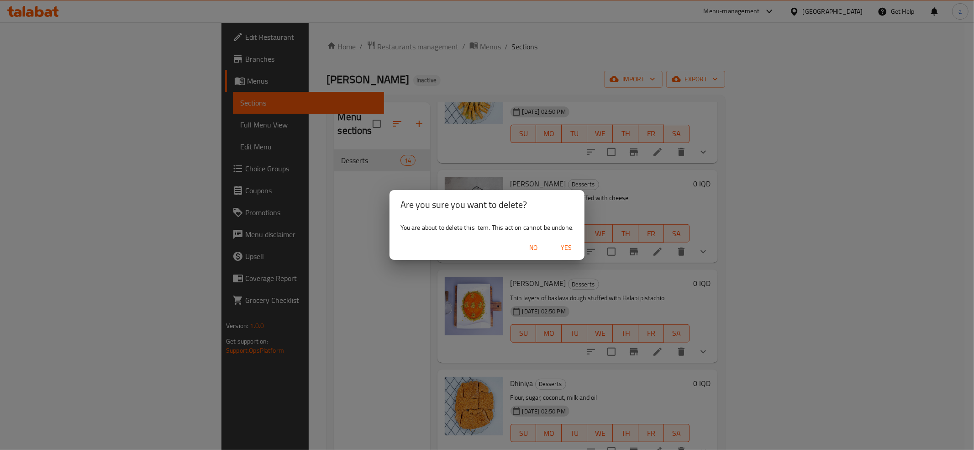
click at [570, 245] on span "Yes" at bounding box center [566, 247] width 22 height 11
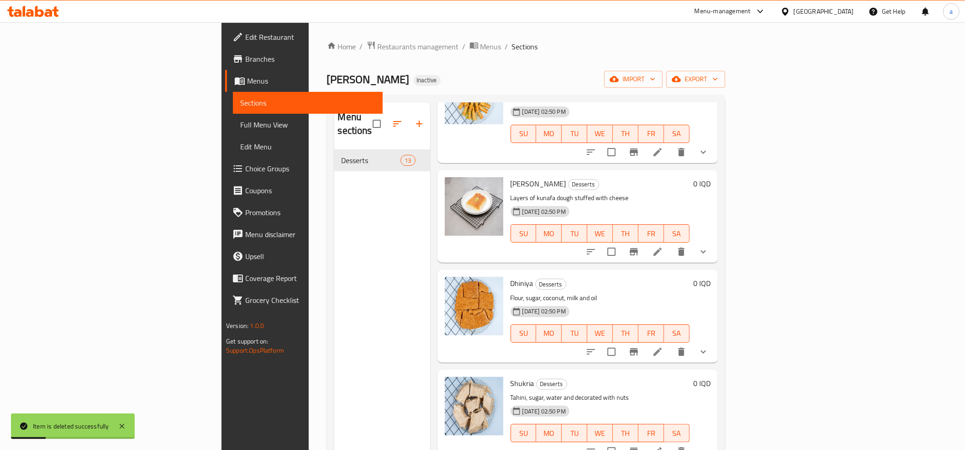
click at [240, 125] on span "Full Menu View" at bounding box center [307, 124] width 135 height 11
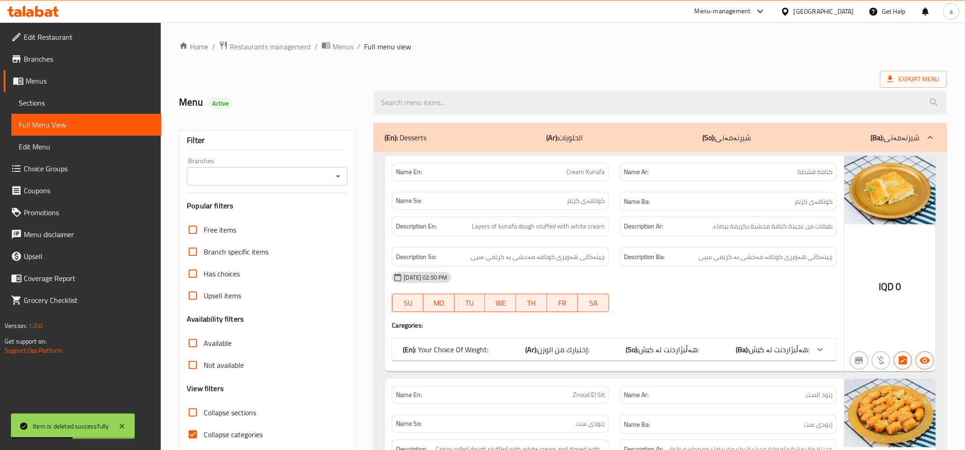
click at [193, 429] on input "Collapse categories" at bounding box center [193, 434] width 22 height 22
checkbox input "false"
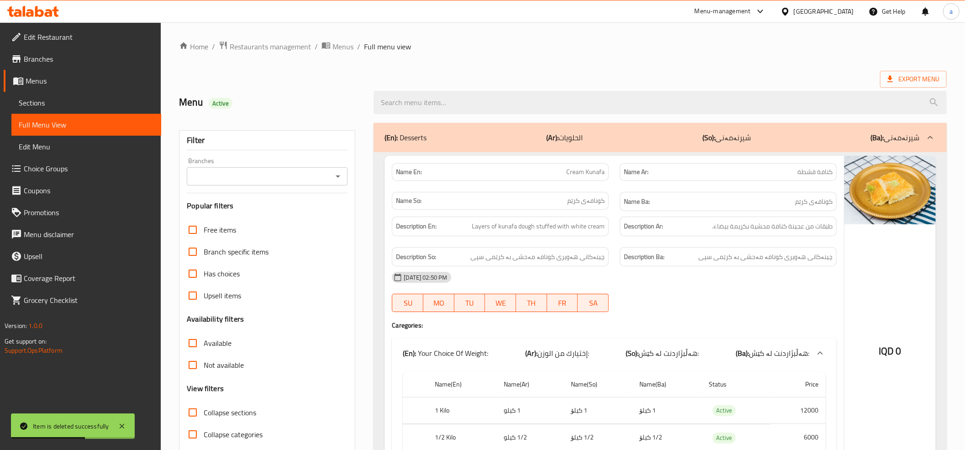
click at [334, 179] on icon "Open" at bounding box center [337, 176] width 11 height 11
click at [229, 219] on span "Nasmat AlHamdaniya," at bounding box center [223, 216] width 58 height 11
type input "Nasmat AlHamdaniya,"
drag, startPoint x: 552, startPoint y: 205, endPoint x: 605, endPoint y: 64, distance: 150.8
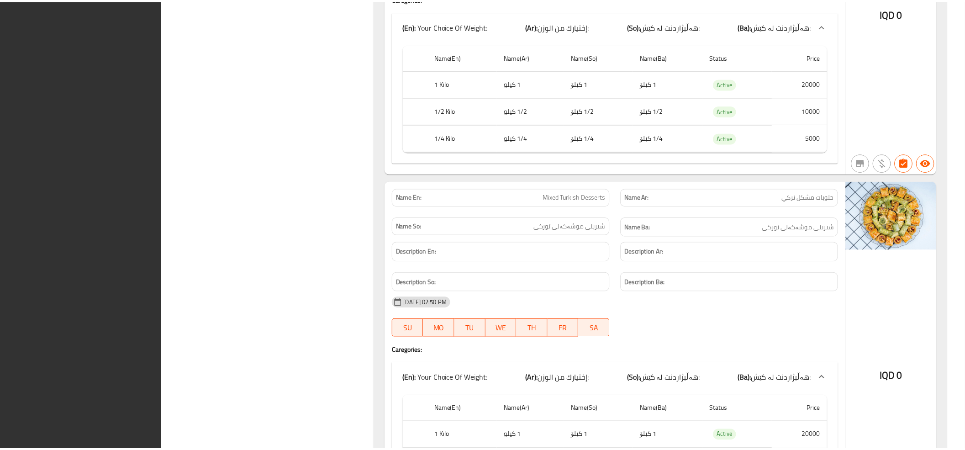
scroll to position [4404, 0]
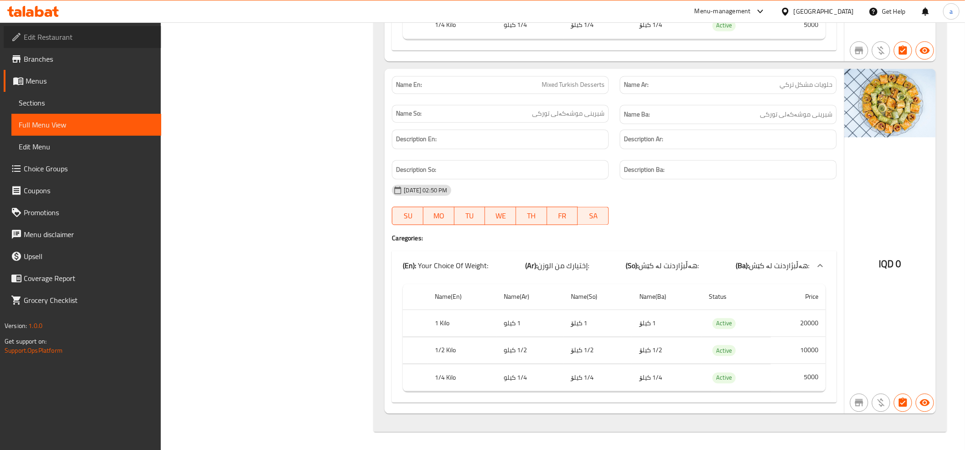
click at [52, 35] on span "Edit Restaurant" at bounding box center [89, 37] width 130 height 11
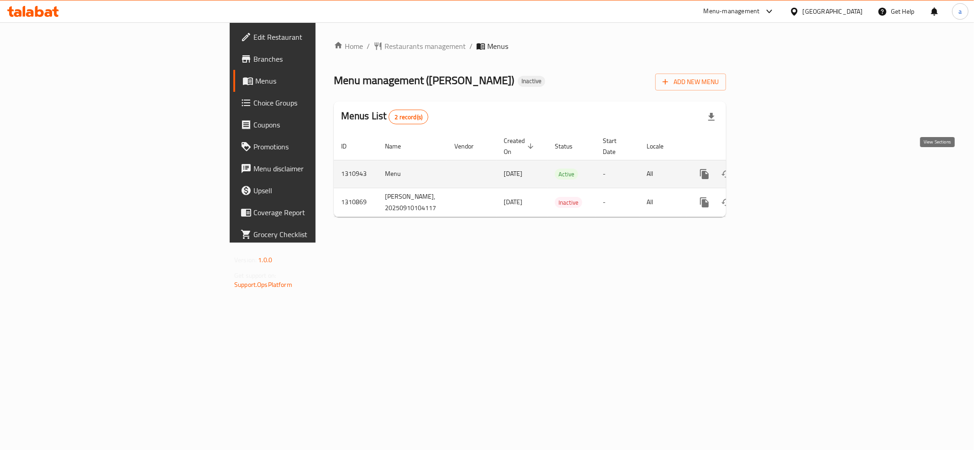
click at [776, 168] on icon "enhanced table" at bounding box center [770, 173] width 11 height 11
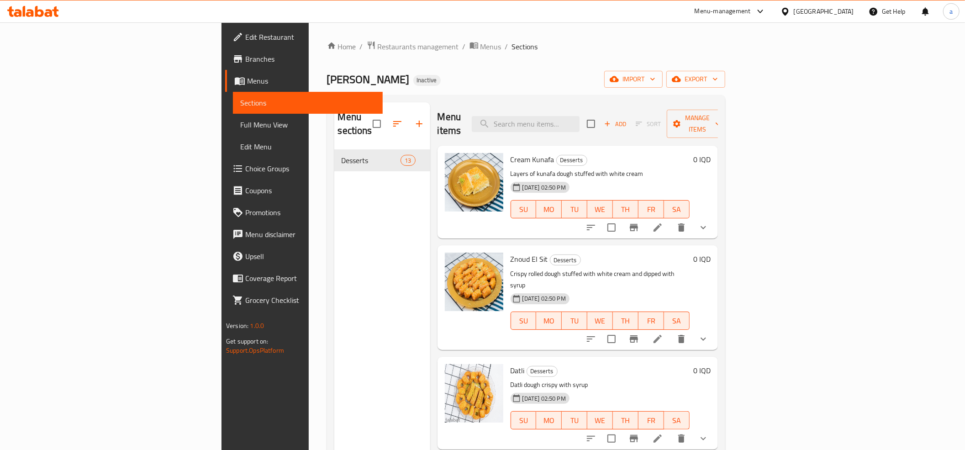
click at [349, 249] on div "Menu sections Desserts 13" at bounding box center [382, 327] width 96 height 450
click at [31, 11] on icon at bounding box center [30, 13] width 8 height 8
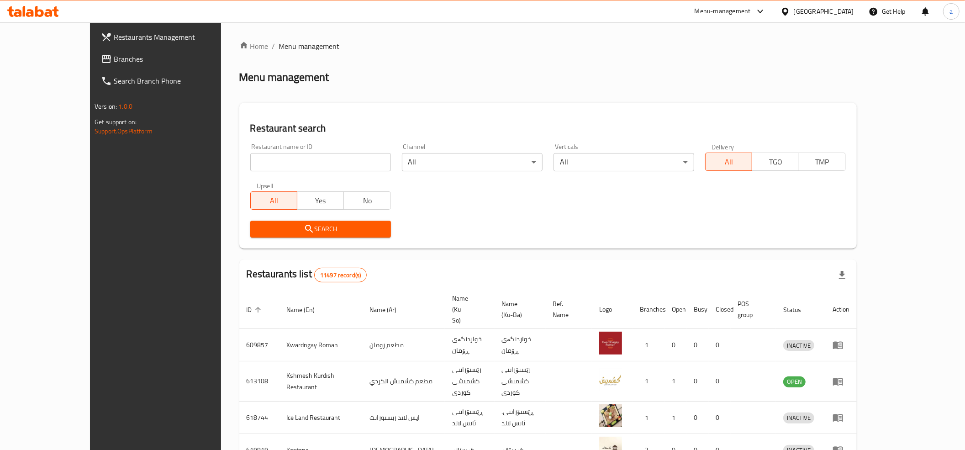
click at [250, 170] on input "search" at bounding box center [320, 162] width 141 height 18
paste input "673675"
type input "673675"
click button "Search" at bounding box center [320, 229] width 141 height 17
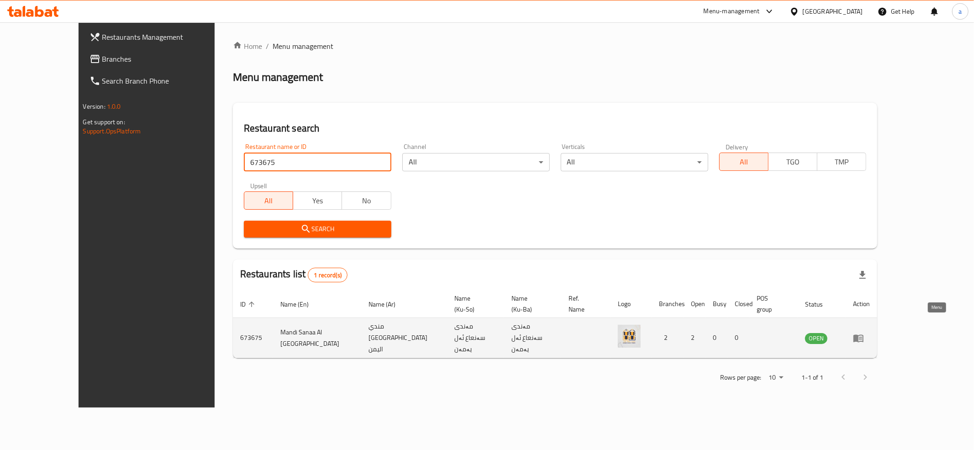
click at [864, 332] on icon "enhanced table" at bounding box center [858, 337] width 11 height 11
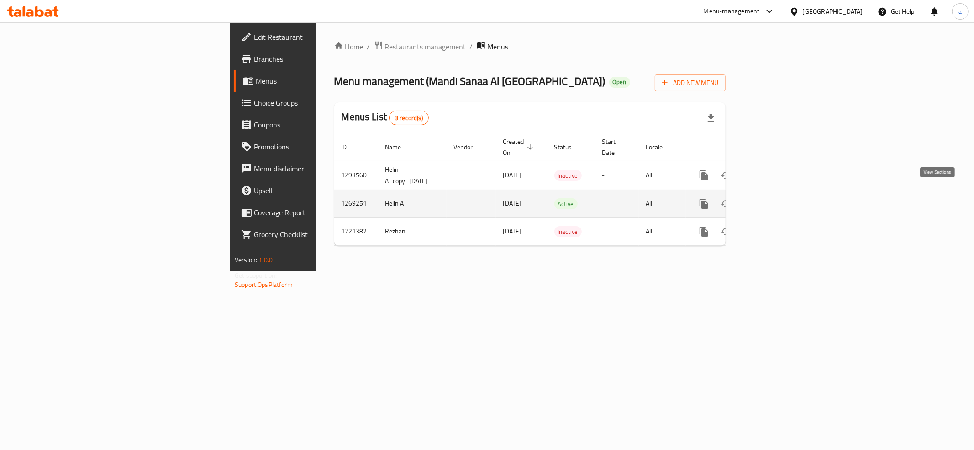
click at [775, 198] on icon "enhanced table" at bounding box center [769, 203] width 11 height 11
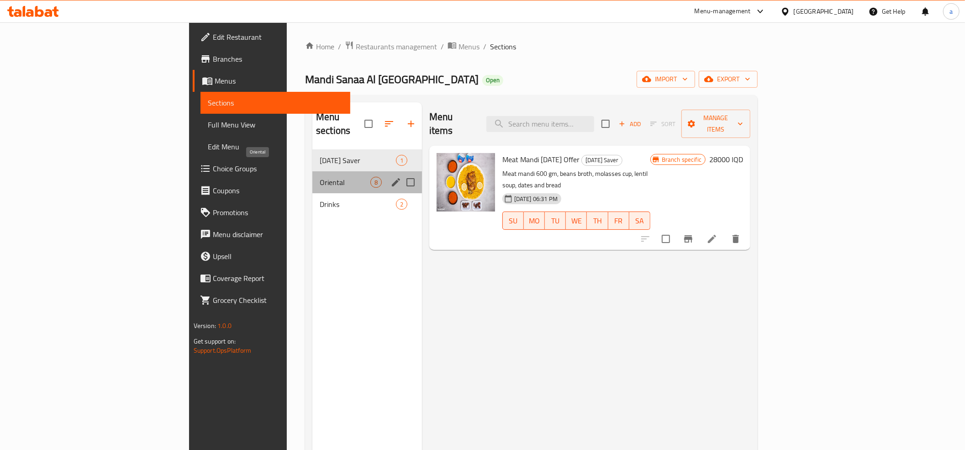
click at [320, 177] on span "Oriental" at bounding box center [345, 182] width 51 height 11
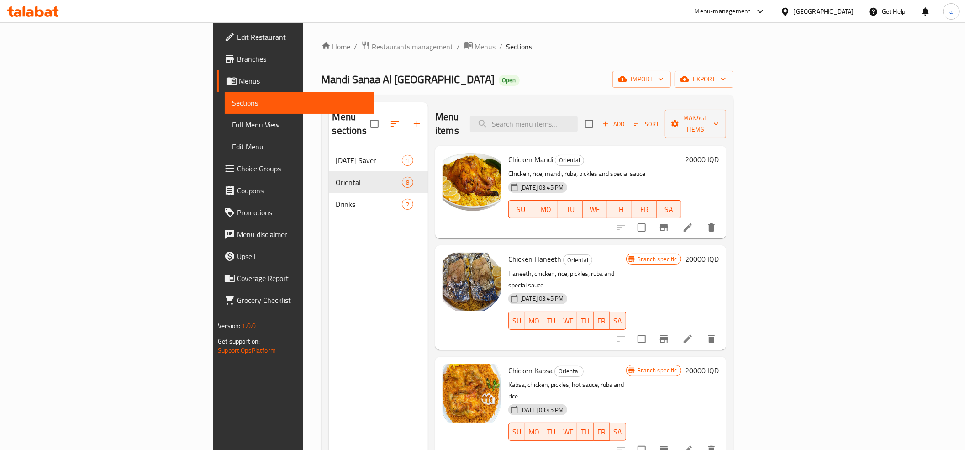
click at [225, 132] on link "Full Menu View" at bounding box center [300, 125] width 150 height 22
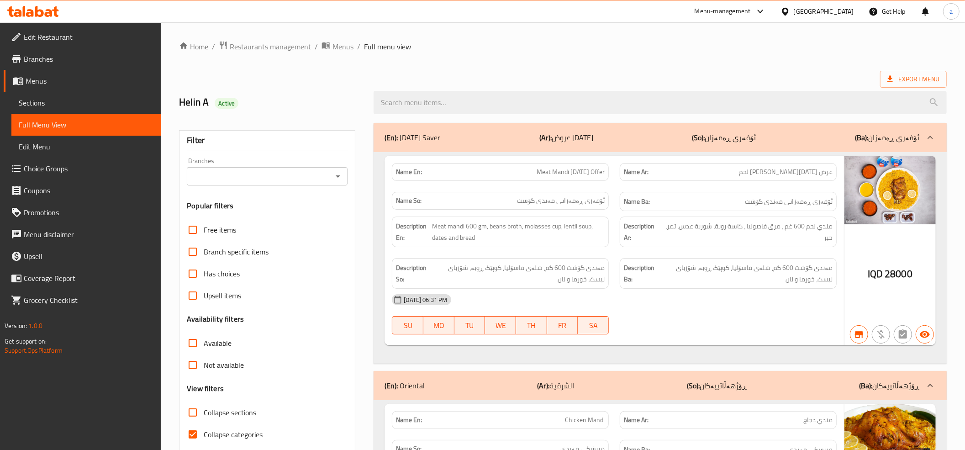
click at [341, 179] on icon "Open" at bounding box center [337, 176] width 11 height 11
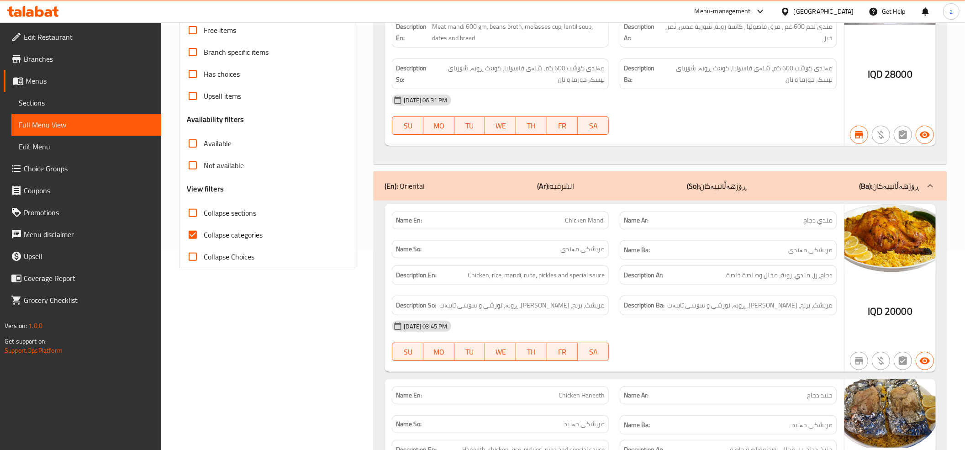
scroll to position [304, 0]
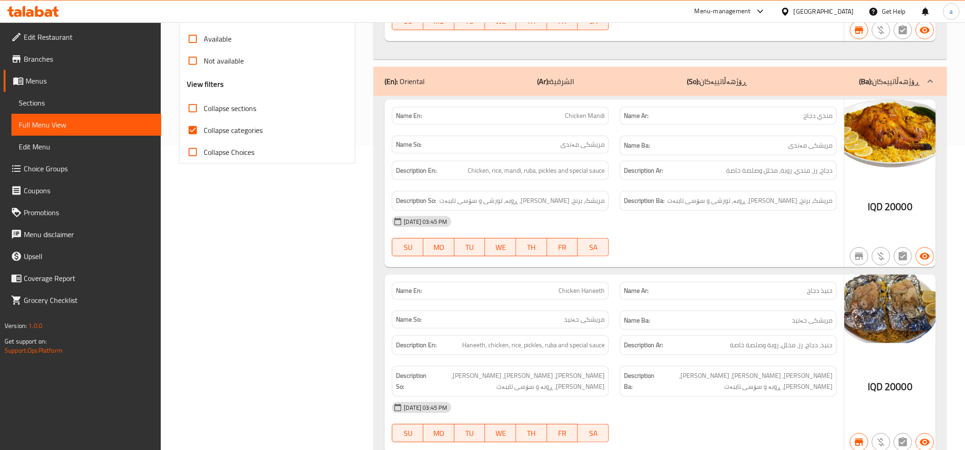
click at [30, 94] on link "Sections" at bounding box center [86, 103] width 150 height 22
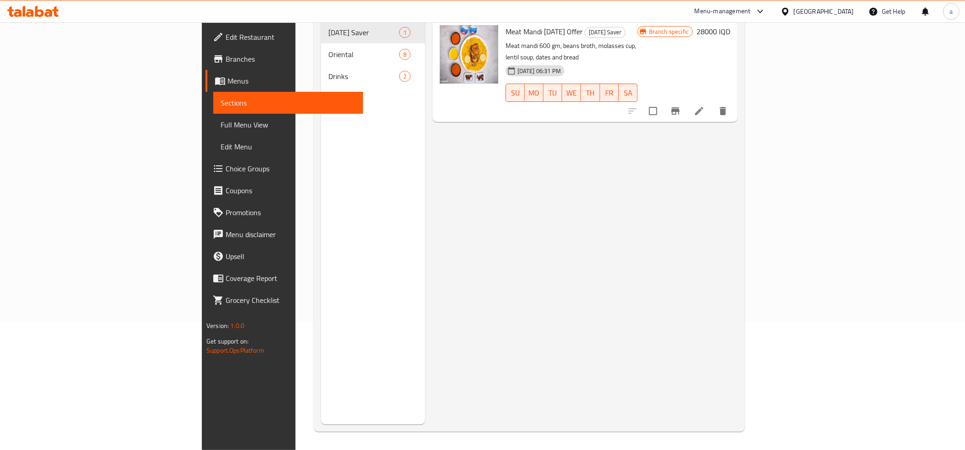
scroll to position [128, 0]
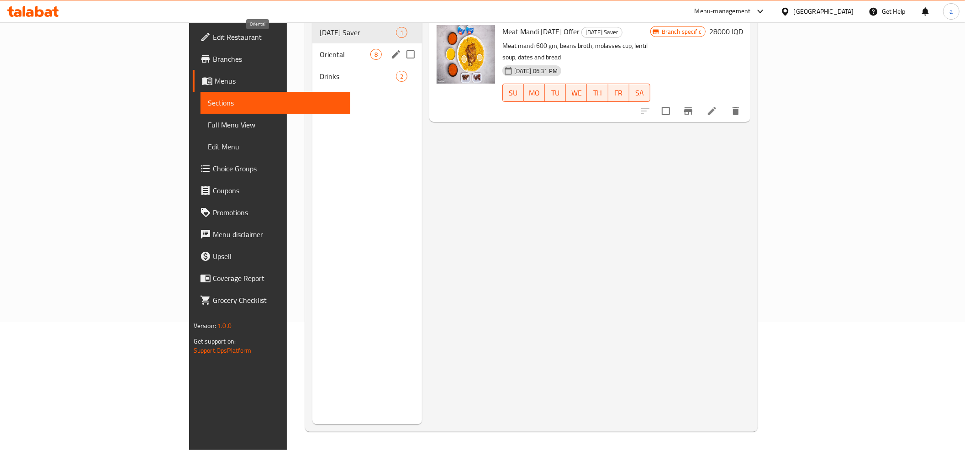
click at [320, 49] on span "Oriental" at bounding box center [345, 54] width 51 height 11
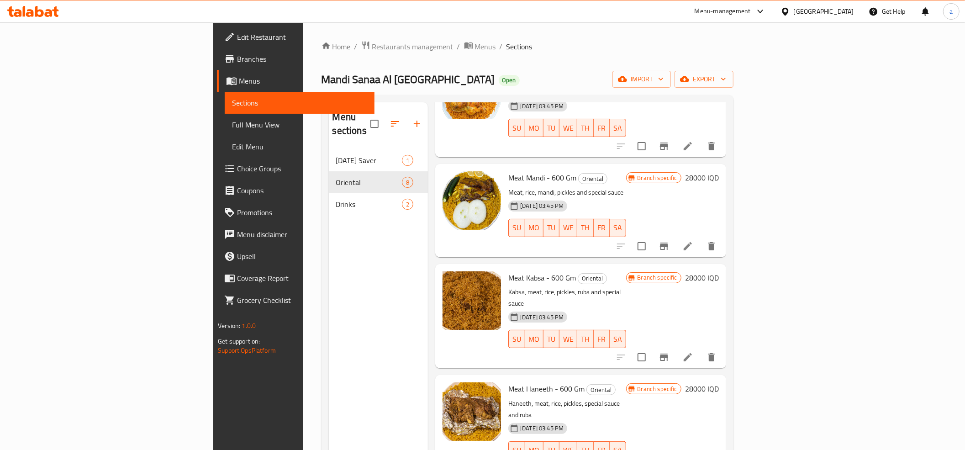
scroll to position [304, 0]
click at [719, 382] on h6 "28000 IQD" at bounding box center [702, 388] width 34 height 13
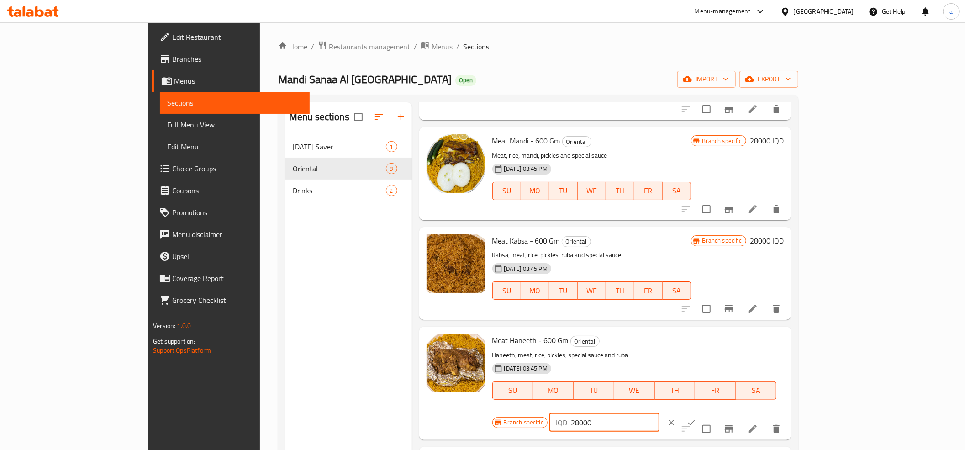
click at [659, 413] on input "28000" at bounding box center [615, 422] width 89 height 18
paste input "."
type input "28.000"
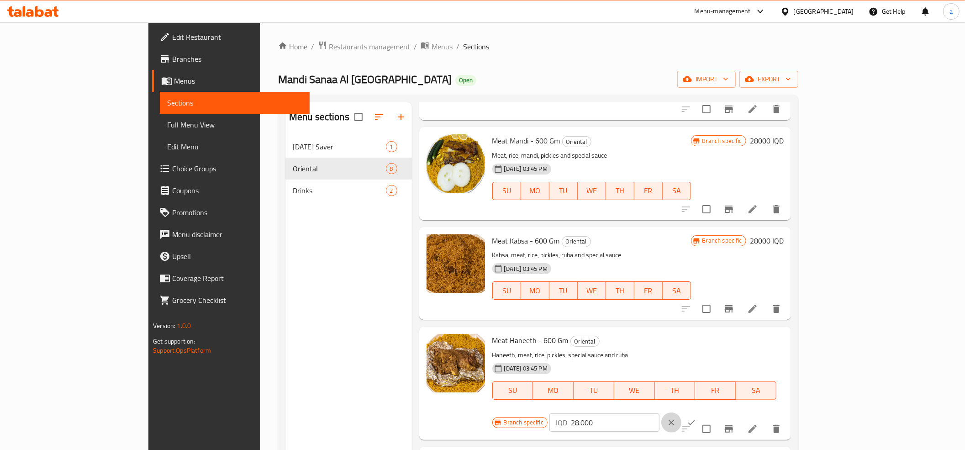
click at [676, 418] on icon "clear" at bounding box center [671, 422] width 9 height 9
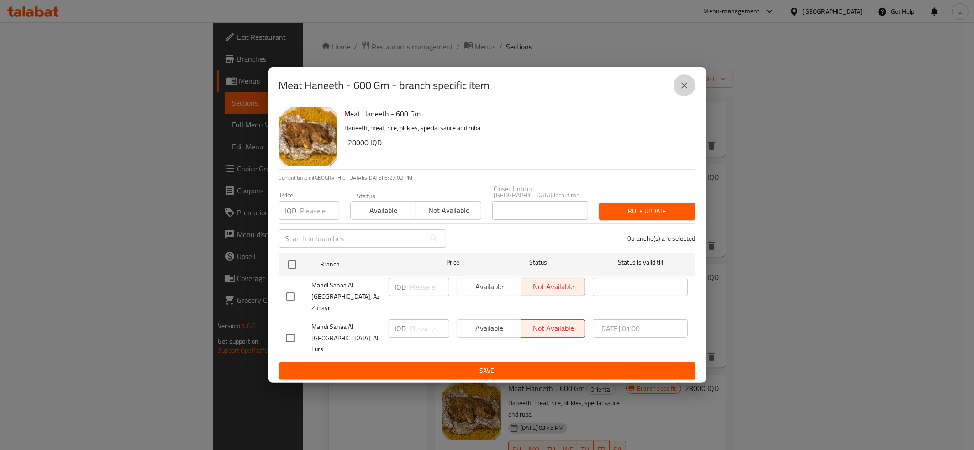
click at [683, 89] on icon "close" at bounding box center [684, 85] width 6 height 6
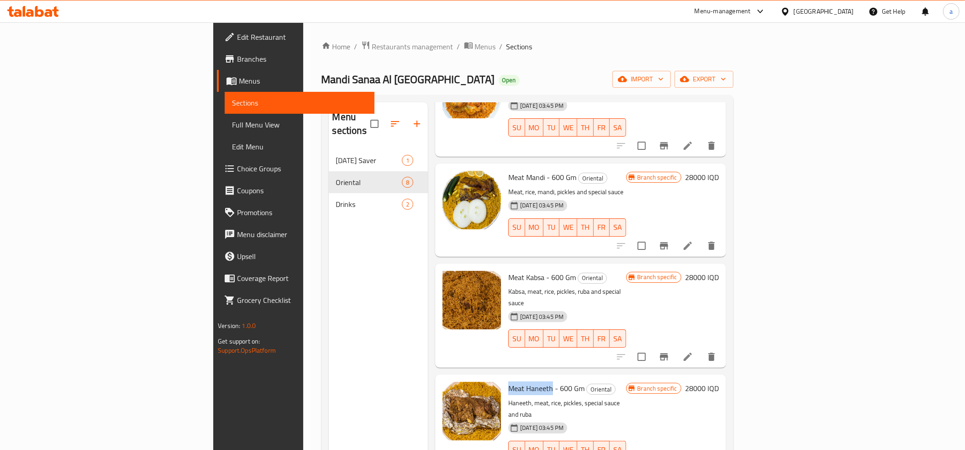
drag, startPoint x: 454, startPoint y: 338, endPoint x: 499, endPoint y: 341, distance: 45.3
click at [504, 378] on div "Meat Haneeth - 600 Gm Oriental Haneeth, meat, rice, pickles, special sauce and …" at bounding box center [566, 426] width 125 height 97
copy span "Meat Haneeth"
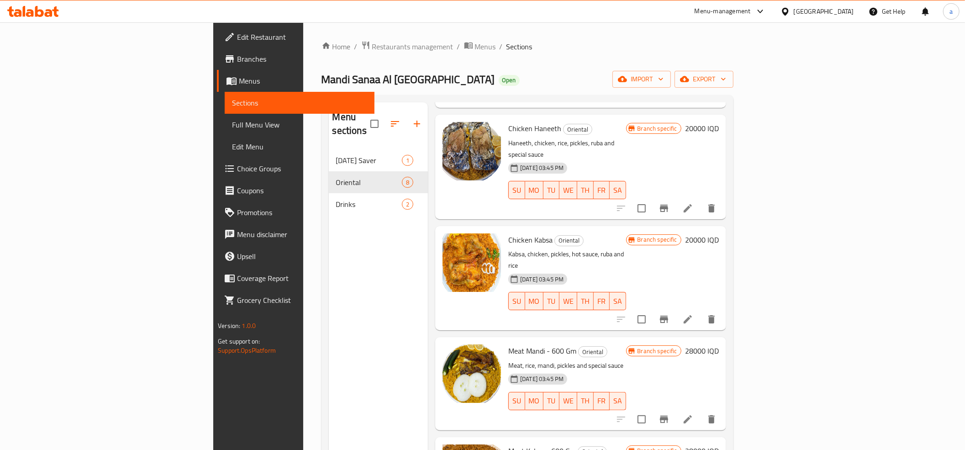
scroll to position [0, 0]
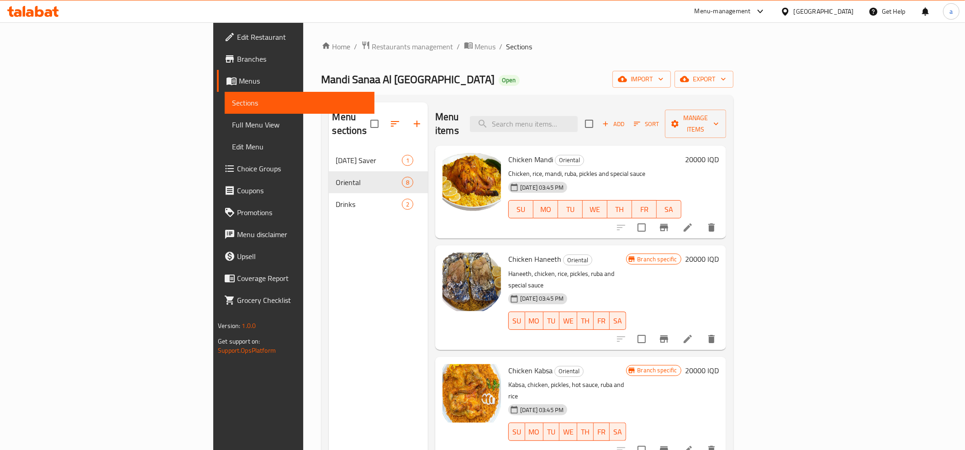
click at [719, 252] on h6 "20000 IQD" at bounding box center [702, 258] width 34 height 13
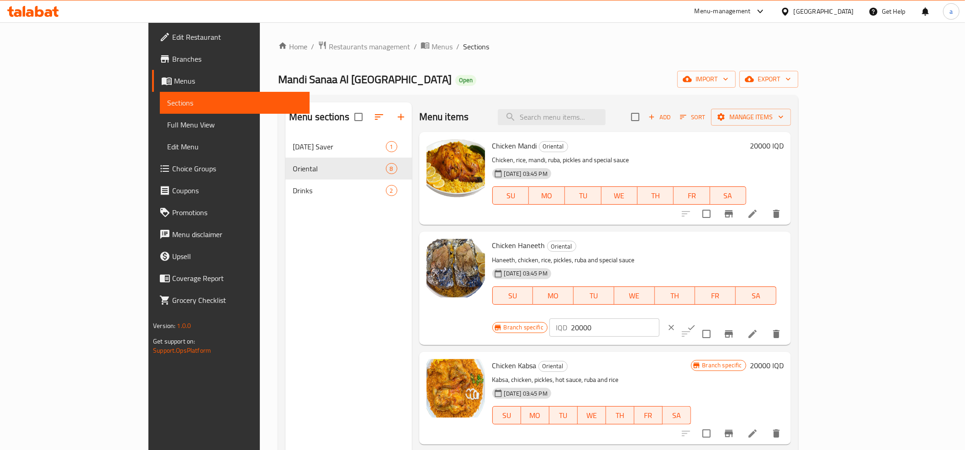
click at [659, 318] on input "20000" at bounding box center [615, 327] width 89 height 18
type input "23000"
click at [696, 323] on icon "ok" at bounding box center [691, 327] width 9 height 9
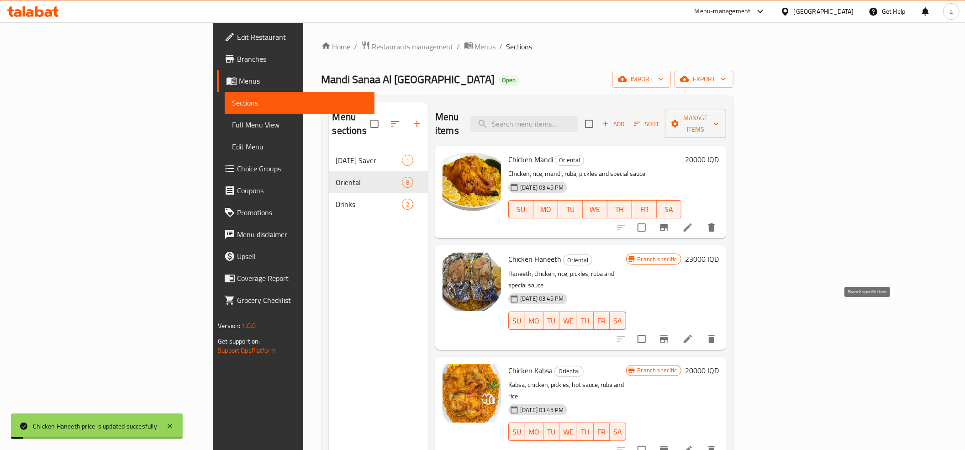
click at [668, 335] on icon "Branch-specific-item" at bounding box center [664, 338] width 8 height 7
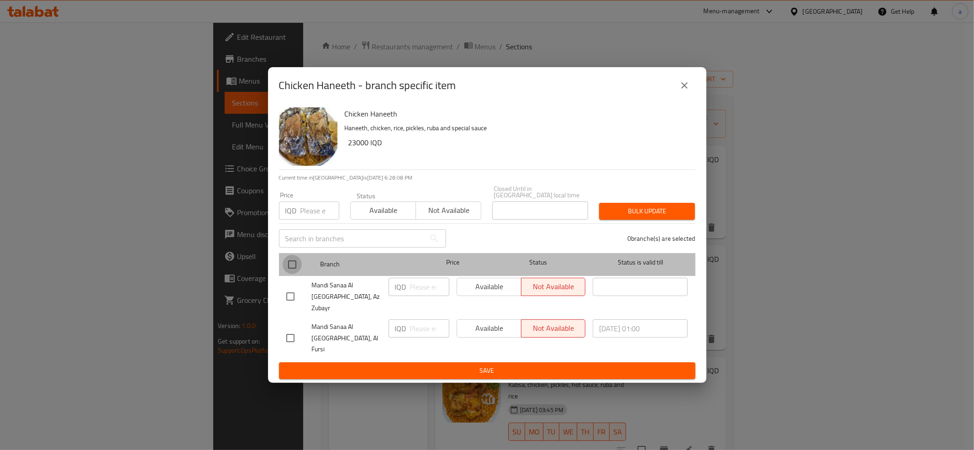
click at [292, 270] on input "checkbox" at bounding box center [292, 264] width 19 height 19
checkbox input "true"
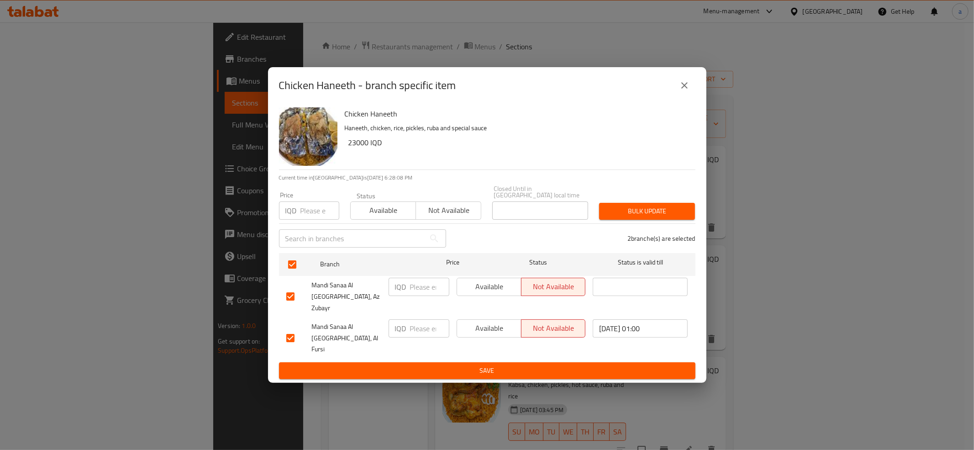
click at [419, 296] on input "number" at bounding box center [429, 287] width 39 height 18
paste input "23000"
type input "23000"
click at [422, 324] on input "number" at bounding box center [429, 328] width 39 height 18
paste input "23000"
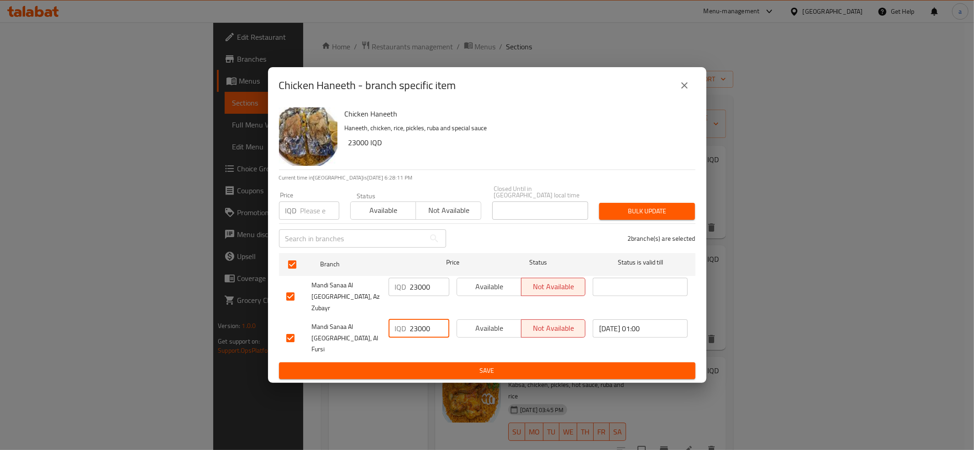
type input "23000"
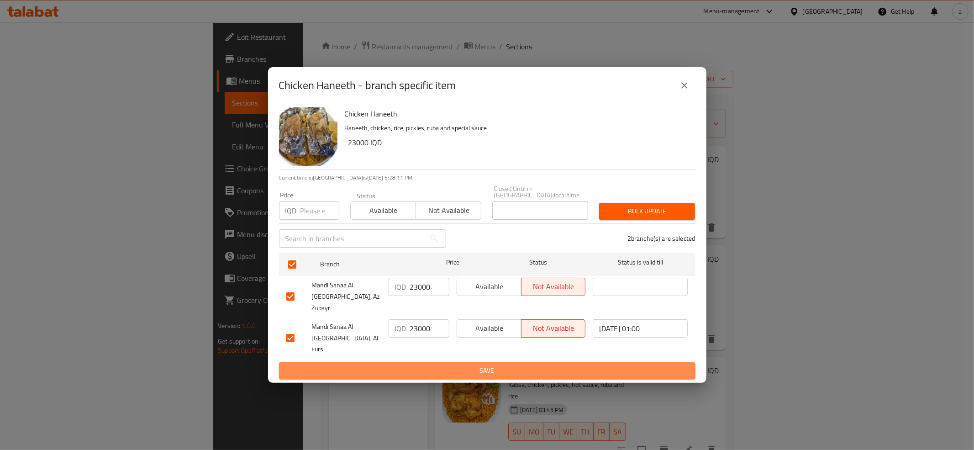
click at [435, 365] on span "Save" at bounding box center [487, 370] width 402 height 11
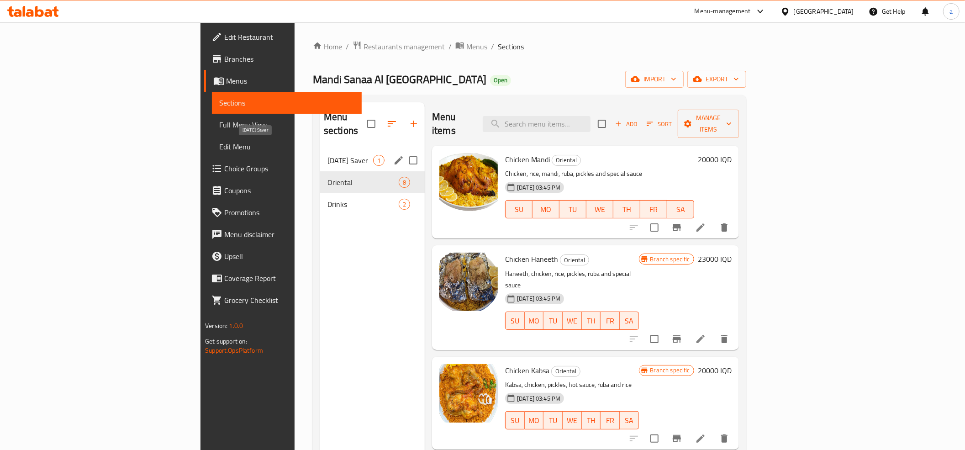
click at [327, 155] on span "Ramadan Saver" at bounding box center [350, 160] width 46 height 11
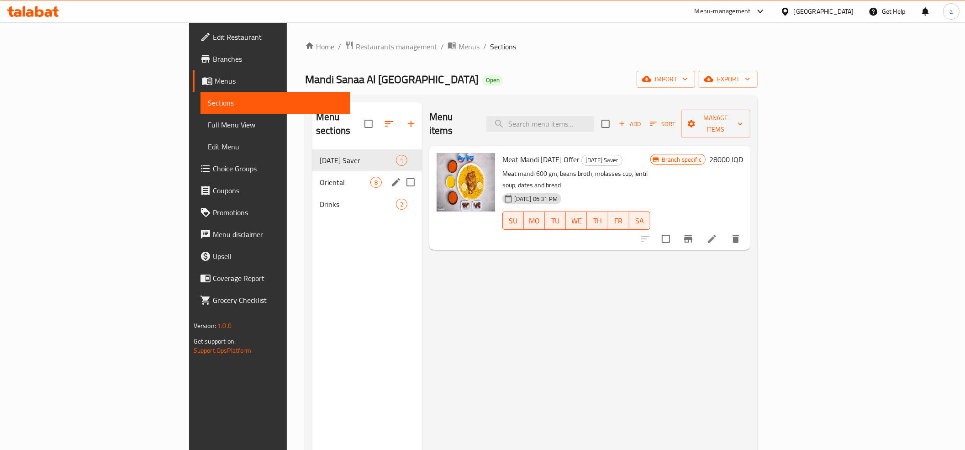
click at [320, 177] on span "Oriental" at bounding box center [345, 182] width 51 height 11
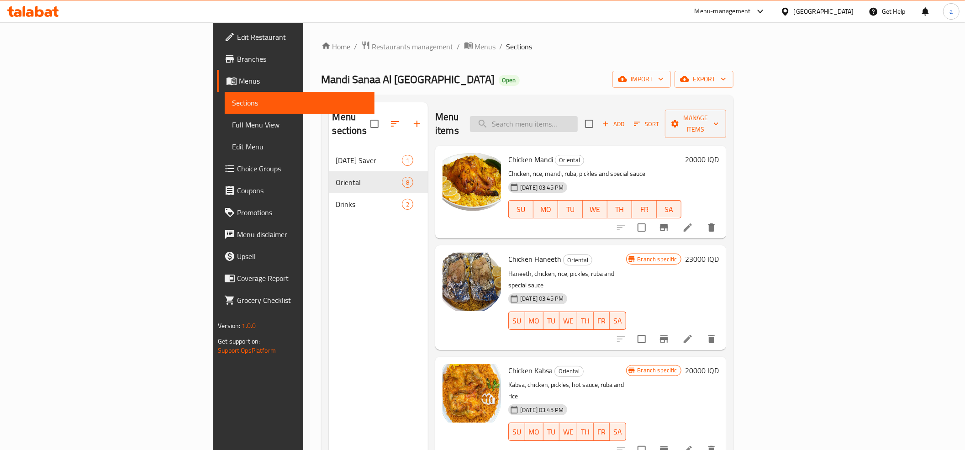
click at [578, 119] on input "search" at bounding box center [524, 124] width 108 height 16
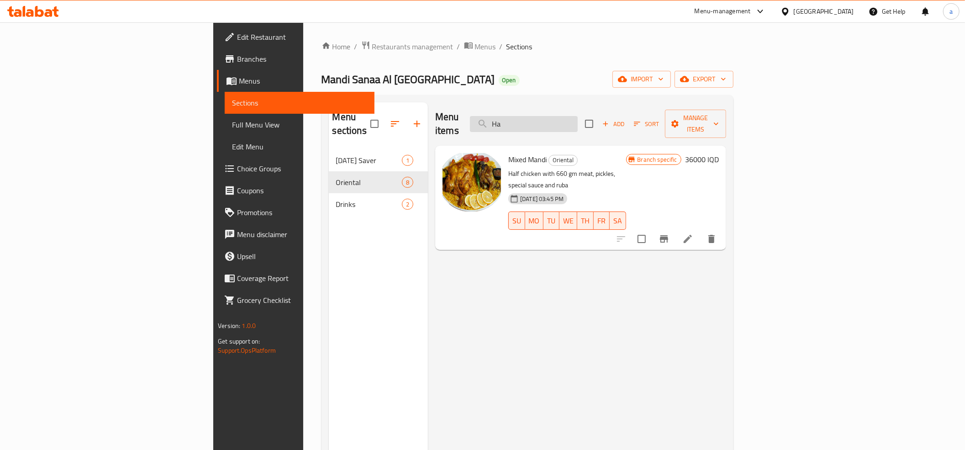
type input "H"
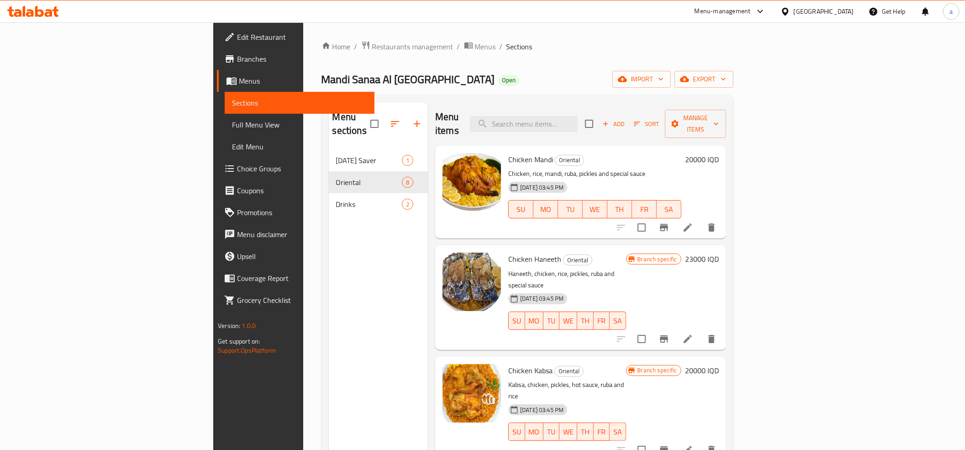
click at [508, 252] on span "Chicken Haneeth" at bounding box center [534, 259] width 53 height 14
copy h6 "Chicken Haneeth"
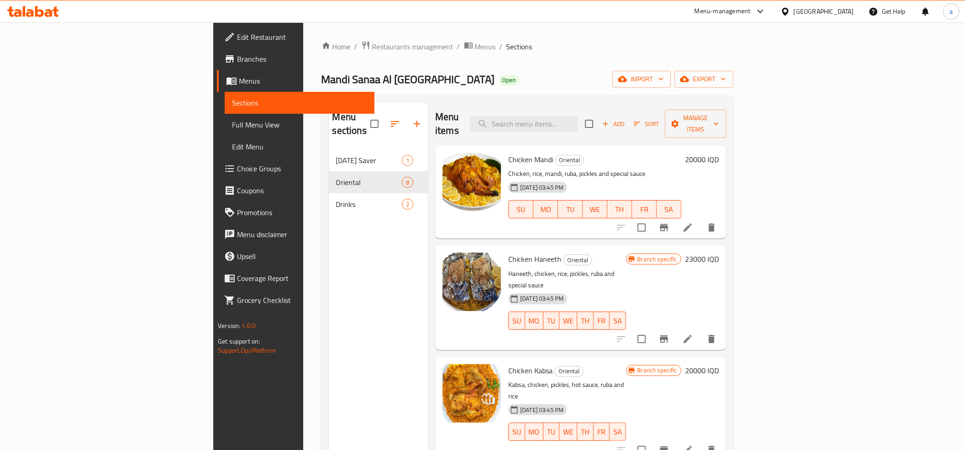
click at [570, 60] on div "Home / Restaurants management / Menus / Sections Mandi Sanaa Al Yemen Open impo…" at bounding box center [527, 300] width 412 height 519
click at [237, 168] on span "Choice Groups" at bounding box center [302, 168] width 130 height 11
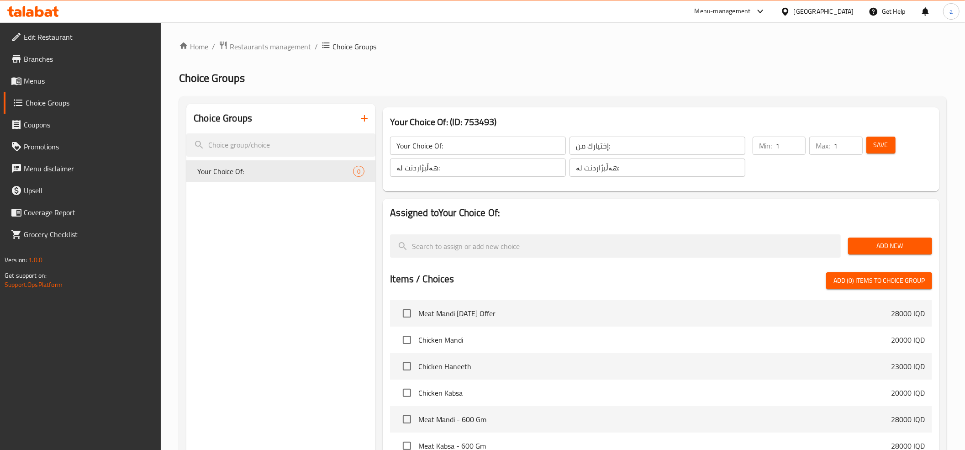
click at [31, 83] on span "Menus" at bounding box center [89, 80] width 130 height 11
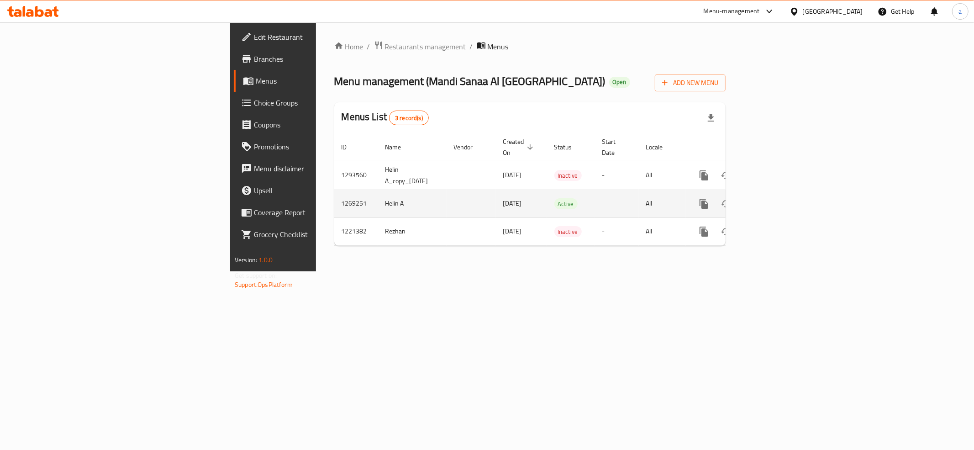
click at [775, 198] on icon "enhanced table" at bounding box center [769, 203] width 11 height 11
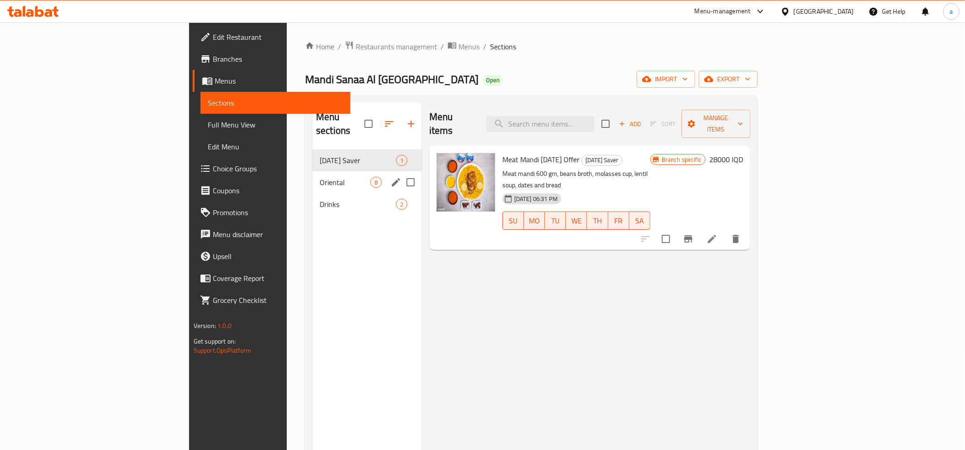
click at [312, 175] on div "Oriental 8" at bounding box center [367, 182] width 110 height 22
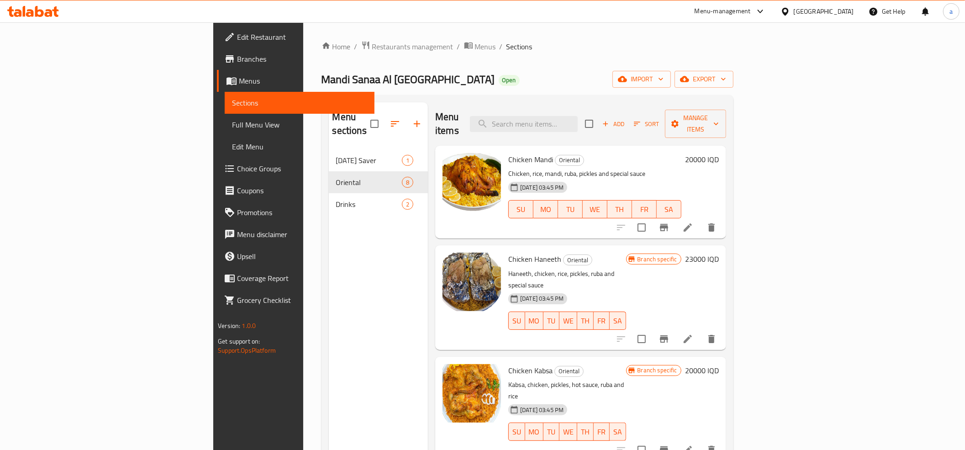
click at [719, 252] on h6 "23000 IQD" at bounding box center [702, 258] width 34 height 13
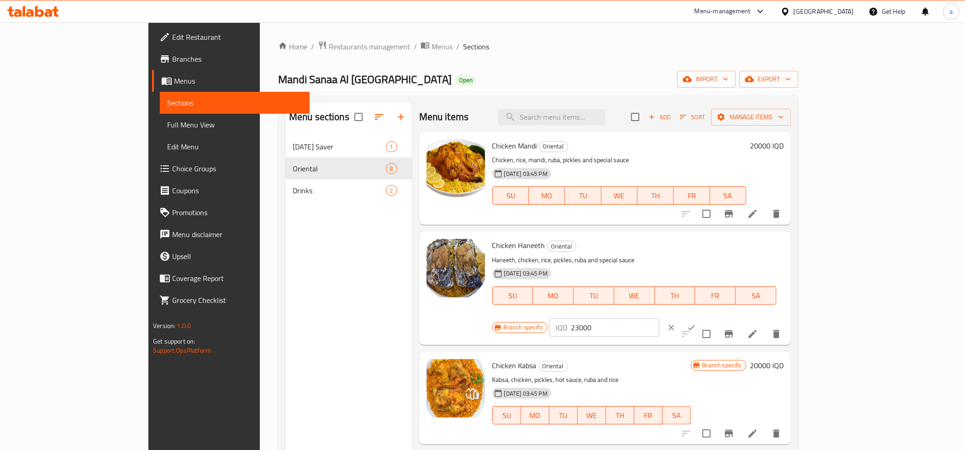
click at [659, 318] on input "23000" at bounding box center [615, 327] width 89 height 18
click at [783, 147] on h6 "20000 IQD" at bounding box center [767, 145] width 34 height 13
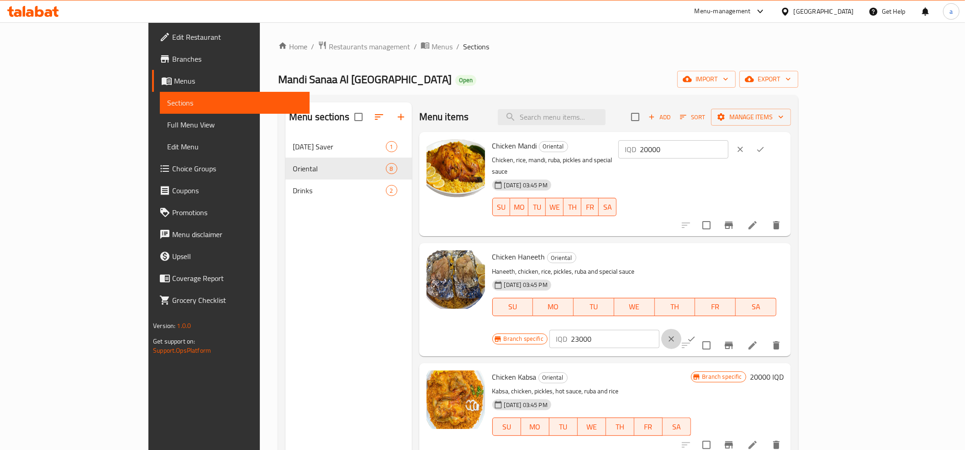
click at [676, 334] on icon "clear" at bounding box center [671, 338] width 9 height 9
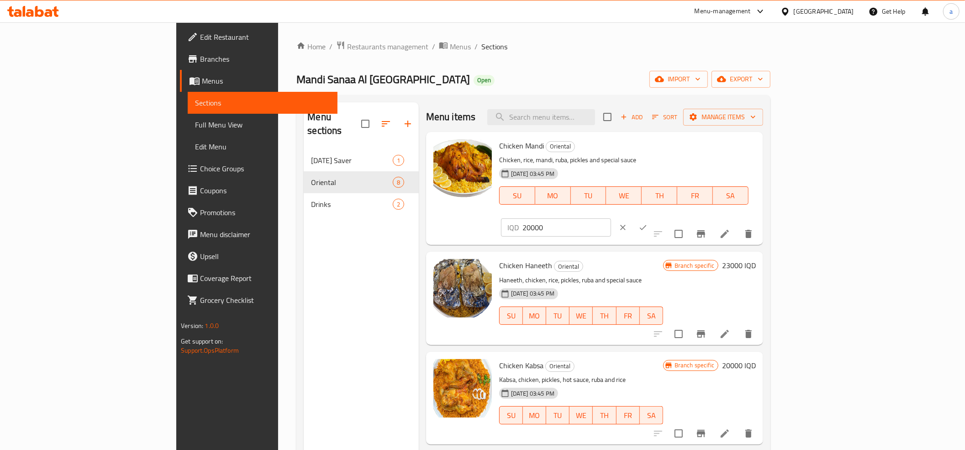
click at [611, 218] on input "20000" at bounding box center [566, 227] width 89 height 18
paste input "3"
type input "23000"
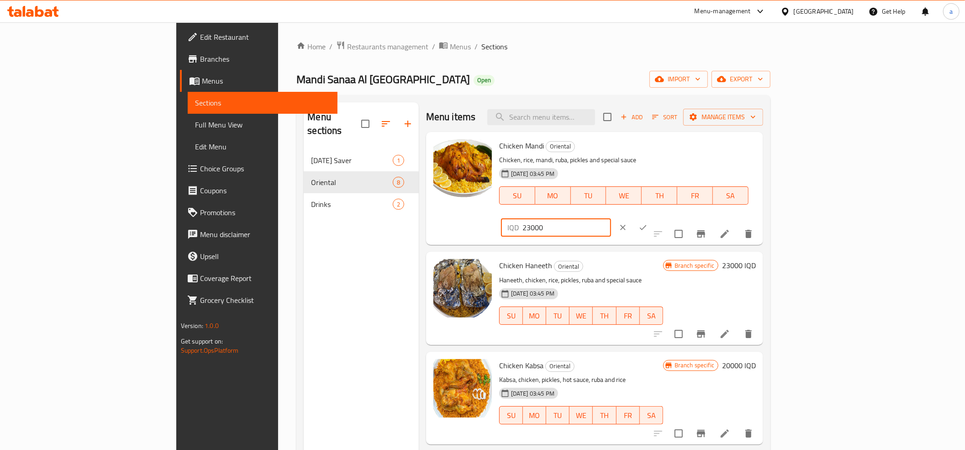
click at [647, 223] on icon "ok" at bounding box center [642, 227] width 9 height 9
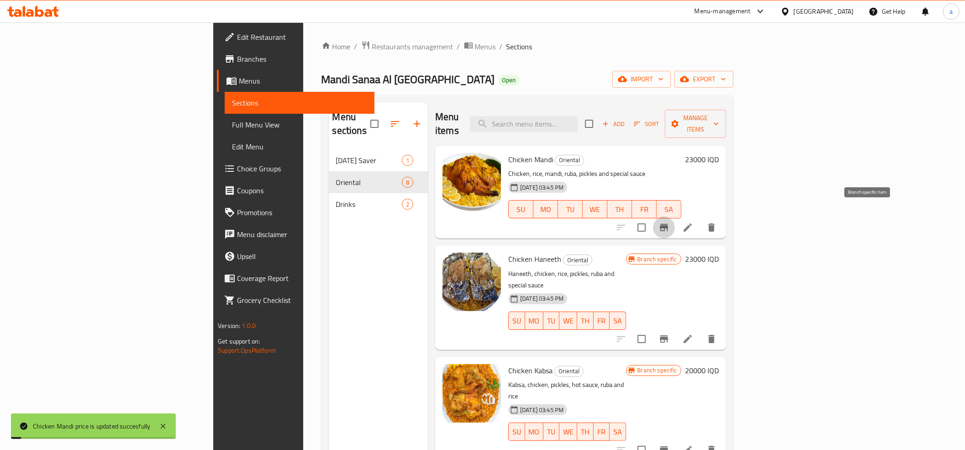
click at [668, 224] on icon "Branch-specific-item" at bounding box center [664, 227] width 8 height 7
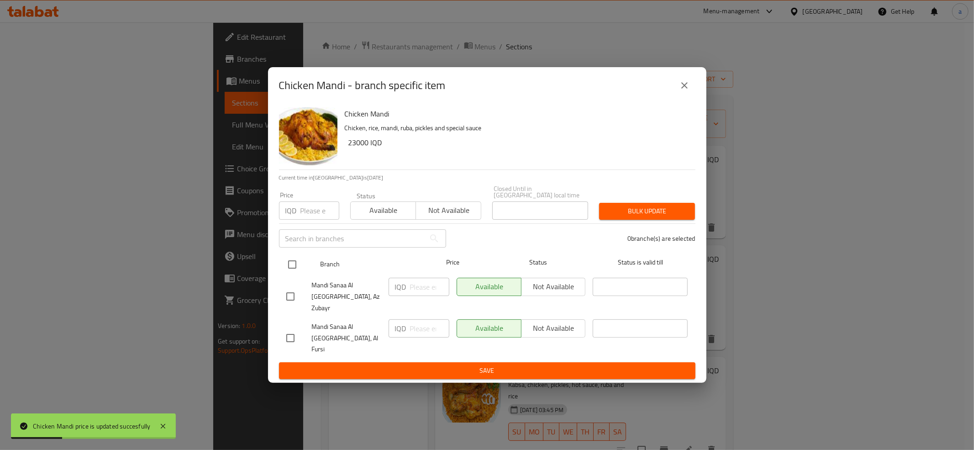
click at [289, 274] on input "checkbox" at bounding box center [292, 264] width 19 height 19
checkbox input "true"
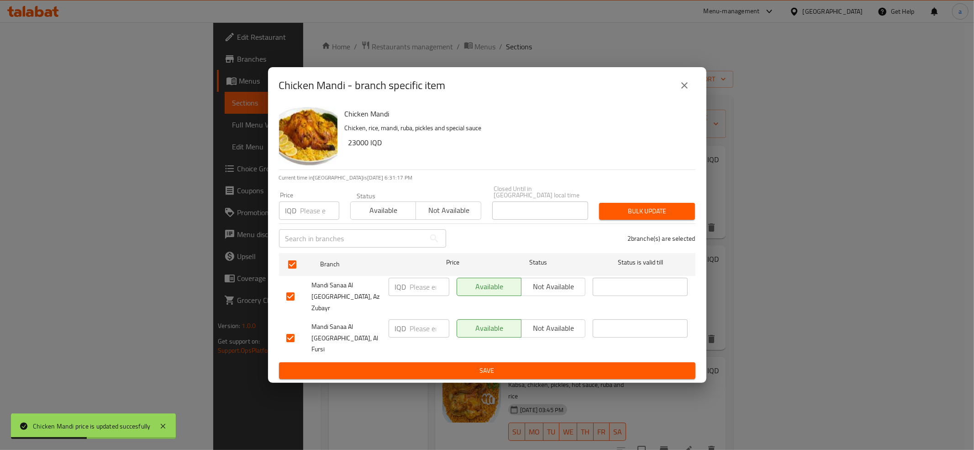
click at [408, 294] on div "IQD ​" at bounding box center [419, 287] width 61 height 18
paste input "23000"
type input "23000"
click at [422, 329] on input "number" at bounding box center [429, 328] width 39 height 18
paste input "23000"
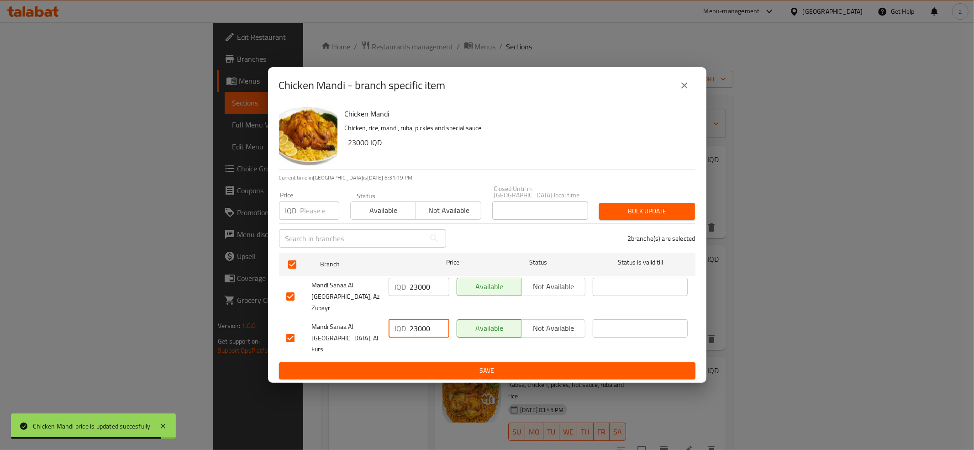
type input "23000"
click at [437, 365] on span "Save" at bounding box center [487, 370] width 402 height 11
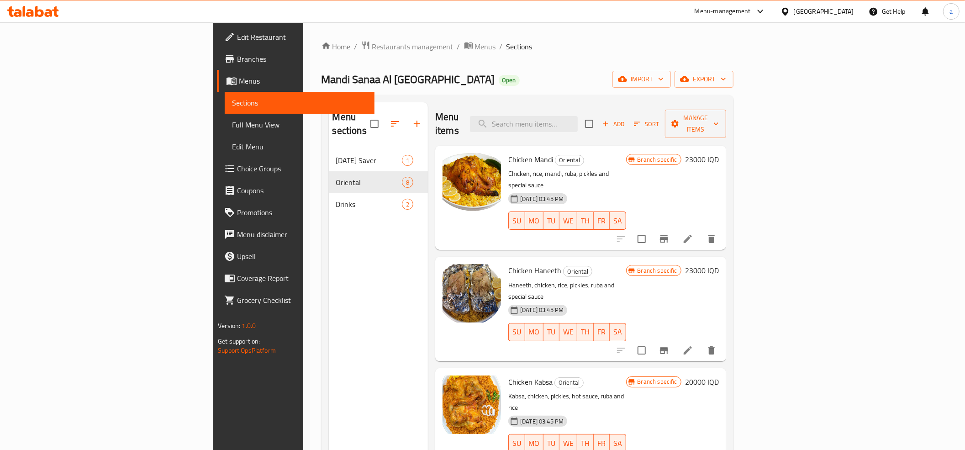
click at [719, 264] on h6 "23000 IQD" at bounding box center [702, 270] width 34 height 13
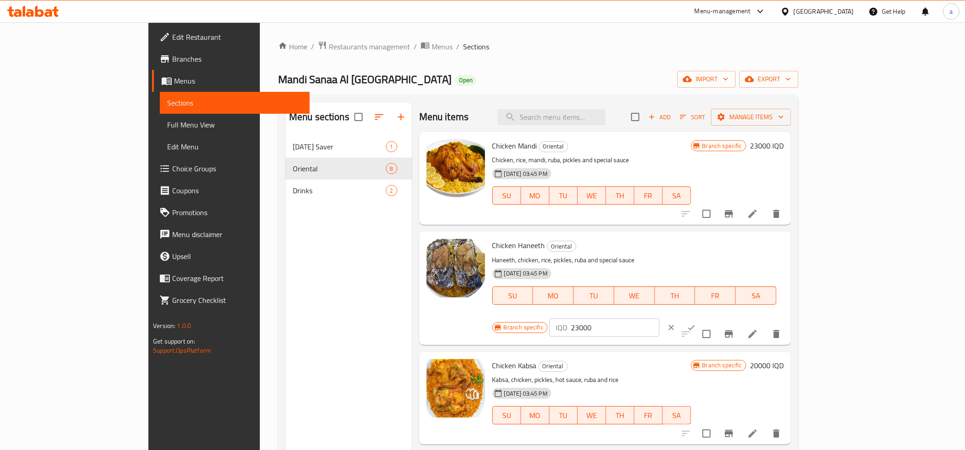
click at [659, 318] on input "23000" at bounding box center [615, 327] width 89 height 18
click at [681, 317] on button "clear" at bounding box center [671, 327] width 20 height 20
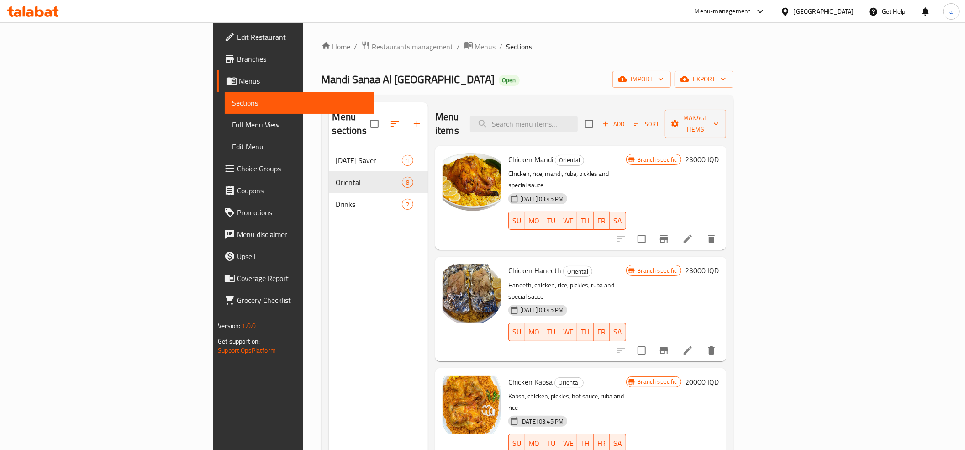
click at [719, 375] on h6 "20000 IQD" at bounding box center [702, 381] width 34 height 13
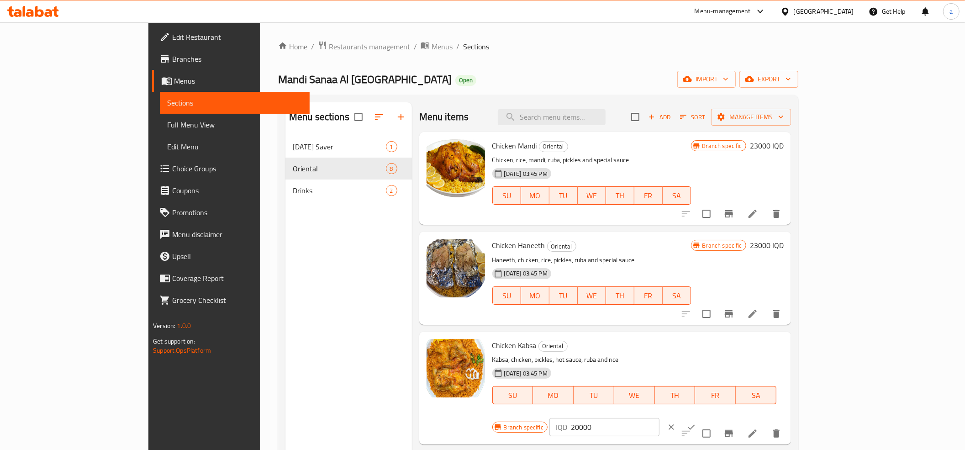
click at [659, 418] on input "20000" at bounding box center [615, 427] width 89 height 18
paste input "3"
type input "23000"
click at [696, 422] on icon "ok" at bounding box center [691, 426] width 9 height 9
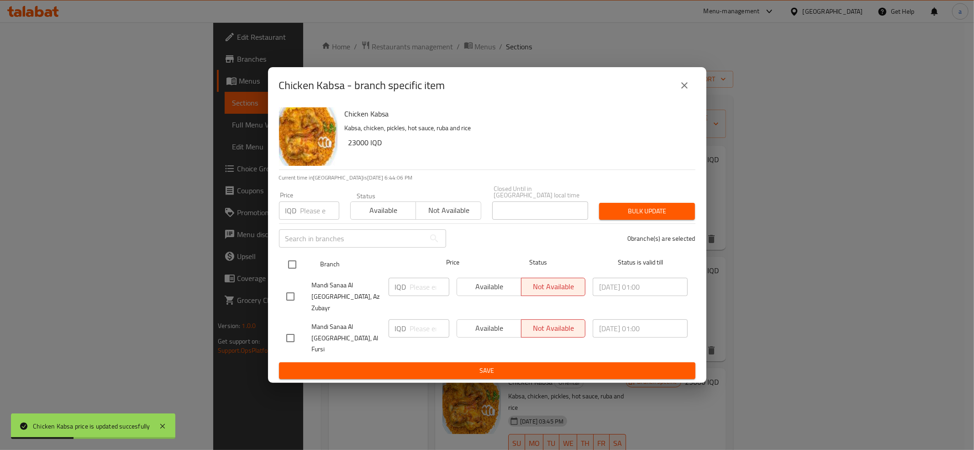
click at [288, 274] on input "checkbox" at bounding box center [292, 264] width 19 height 19
checkbox input "true"
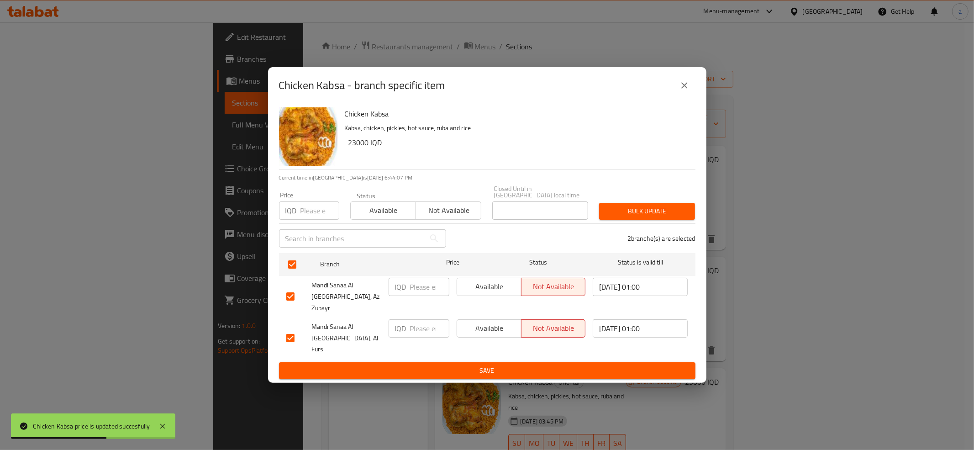
click at [409, 296] on div "IQD ​" at bounding box center [419, 287] width 61 height 18
paste input "23000"
type input "23000"
click at [417, 321] on input "number" at bounding box center [429, 328] width 39 height 18
paste input "23000"
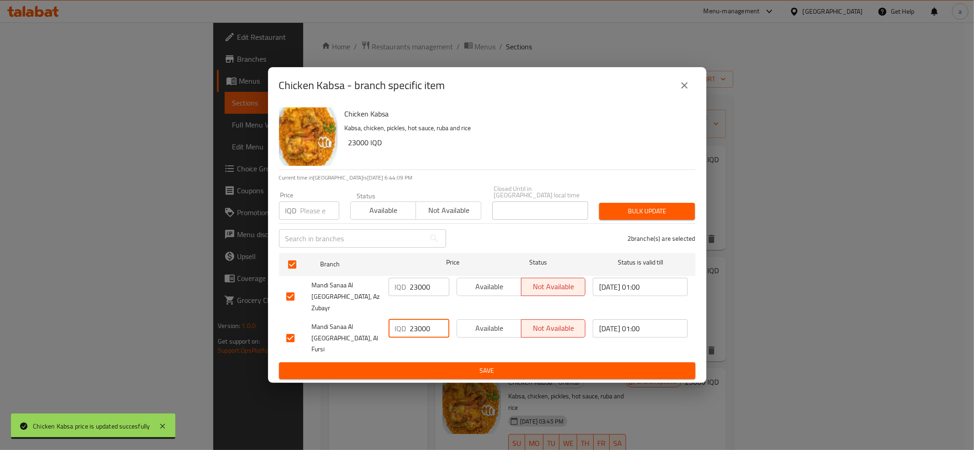
type input "23000"
click at [430, 365] on span "Save" at bounding box center [487, 370] width 402 height 11
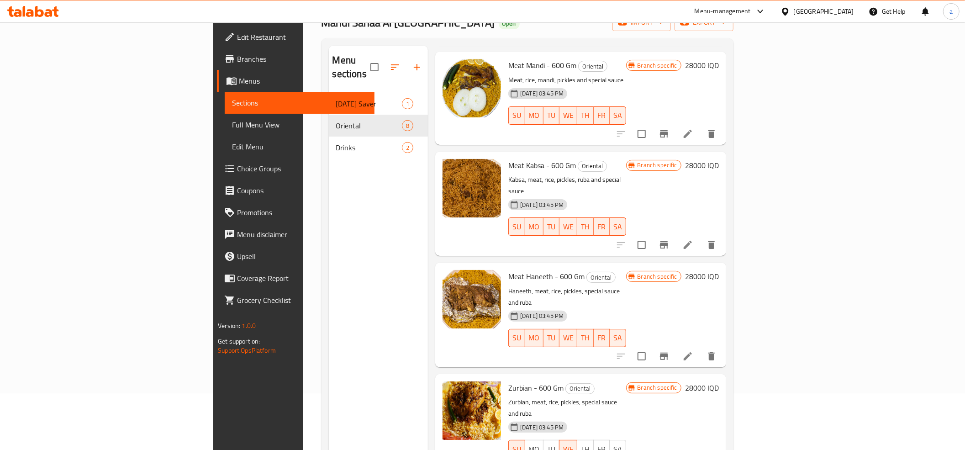
scroll to position [128, 0]
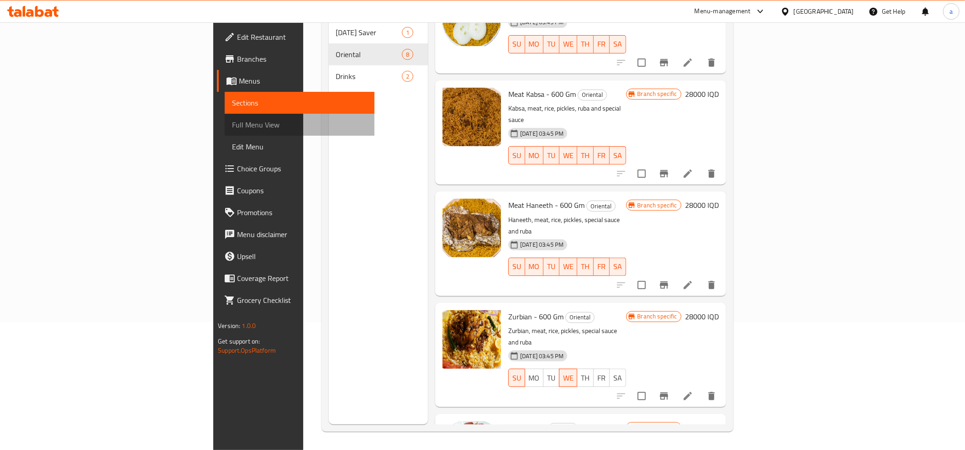
click at [232, 119] on span "Full Menu View" at bounding box center [299, 124] width 135 height 11
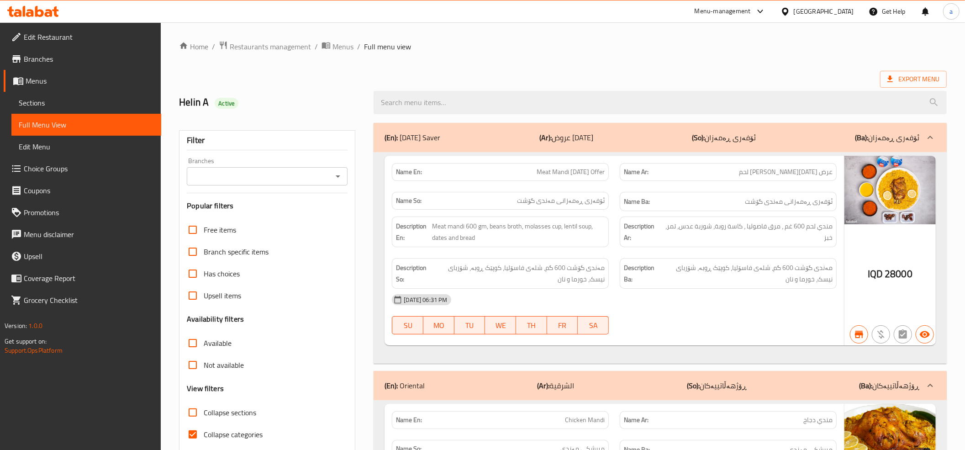
click at [61, 96] on link "Sections" at bounding box center [86, 103] width 150 height 22
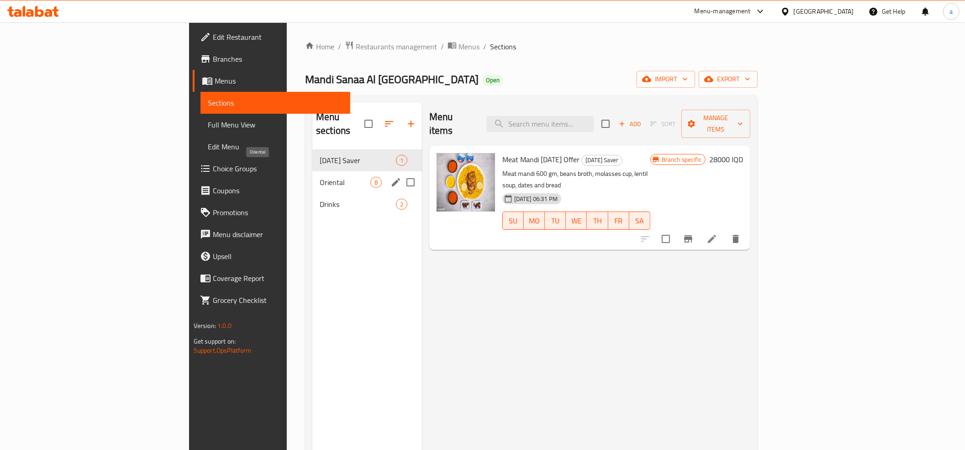
click at [320, 177] on span "Oriental" at bounding box center [345, 182] width 51 height 11
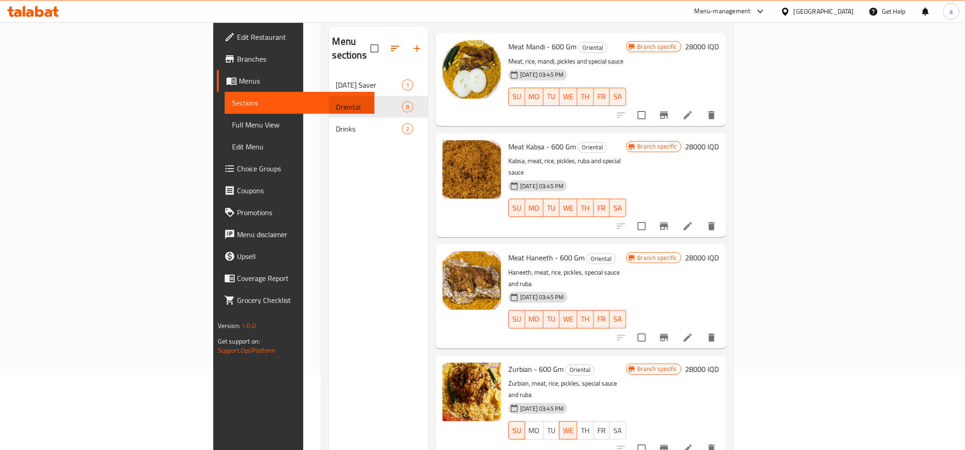
scroll to position [128, 0]
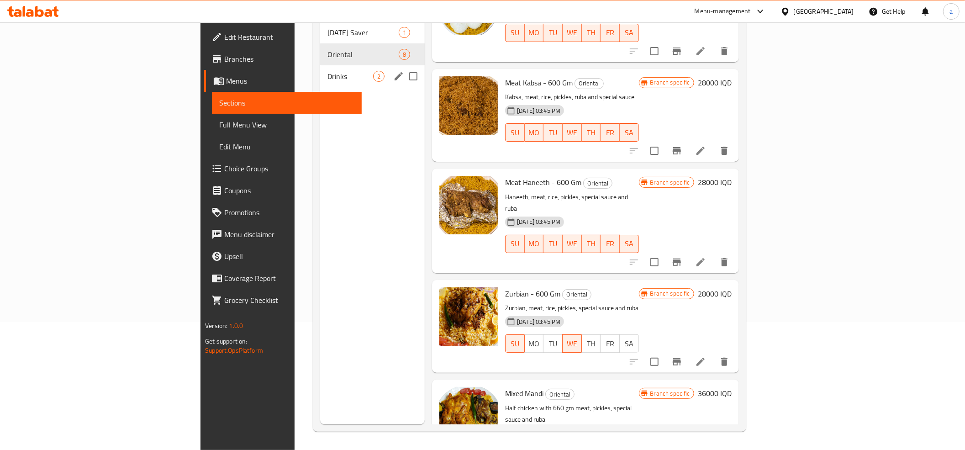
click at [320, 65] on div "Drinks 2" at bounding box center [372, 76] width 105 height 22
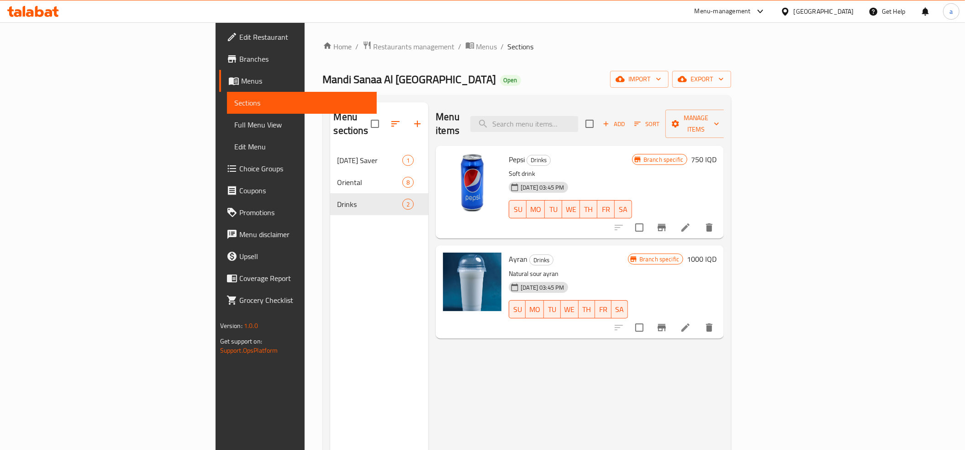
click at [234, 119] on span "Full Menu View" at bounding box center [301, 124] width 135 height 11
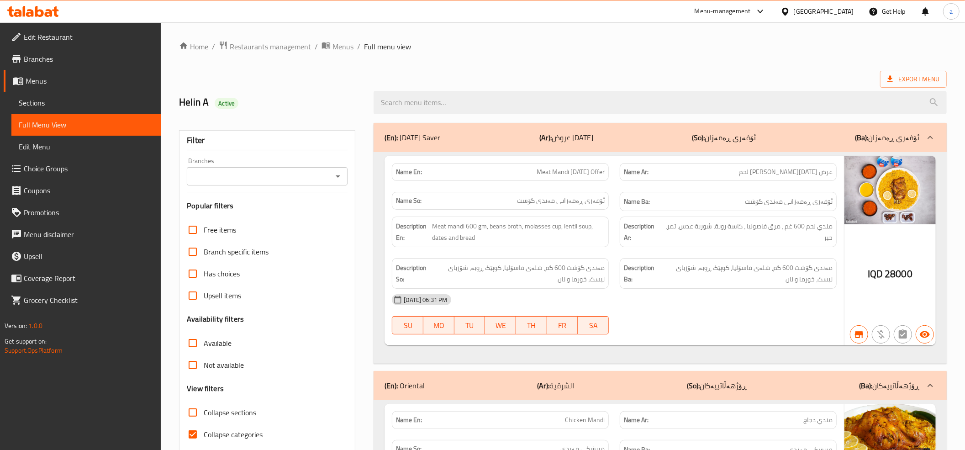
click at [344, 173] on div "Branches" at bounding box center [267, 176] width 161 height 18
click at [340, 178] on icon "Open" at bounding box center [337, 176] width 11 height 11
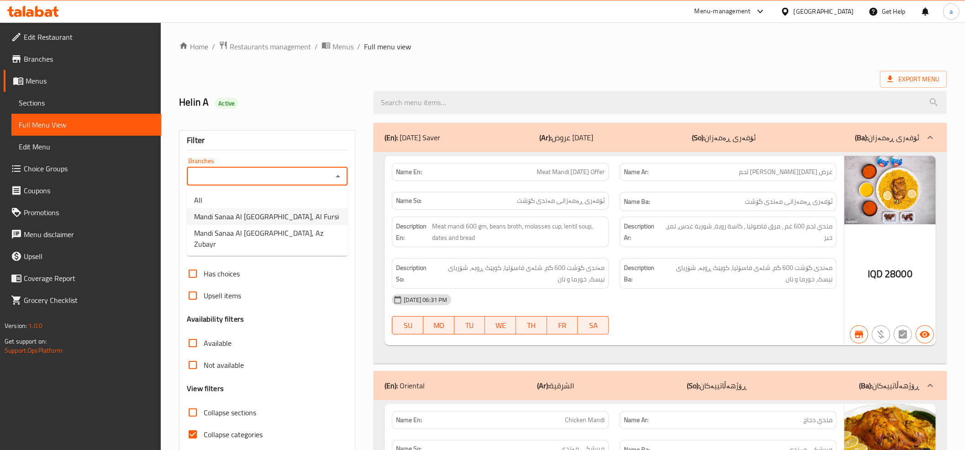
click at [267, 216] on span "Mandi Sanaa Al Yemen, Al Fursi" at bounding box center [266, 216] width 145 height 11
type input "Mandi Sanaa Al Yemen, Al Fursi"
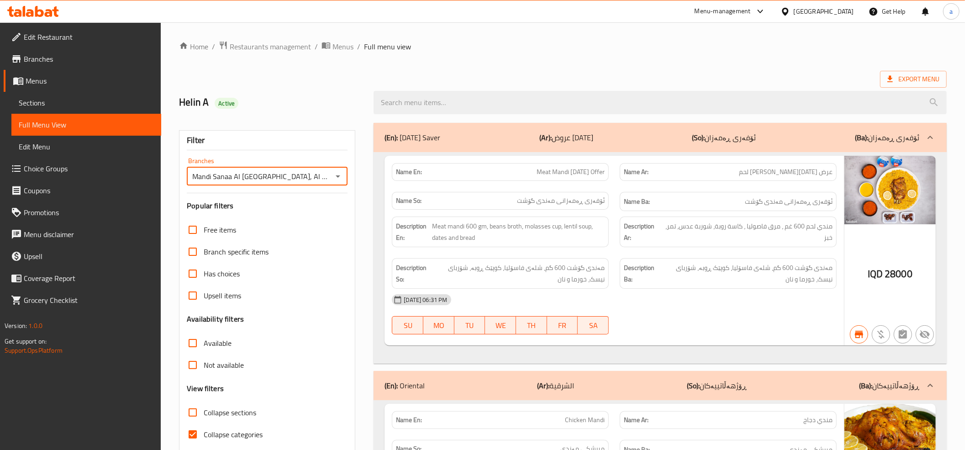
click at [446, 104] on input "search" at bounding box center [659, 102] width 573 height 23
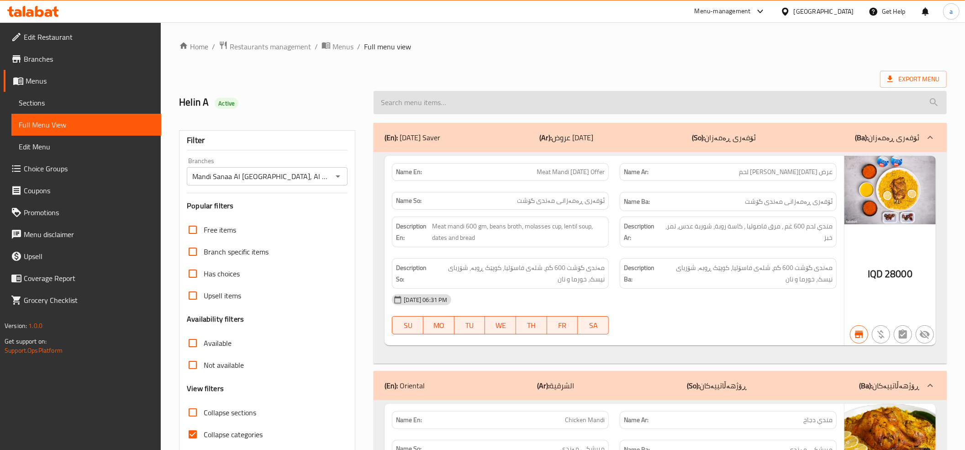
click at [544, 106] on input "search" at bounding box center [659, 102] width 573 height 23
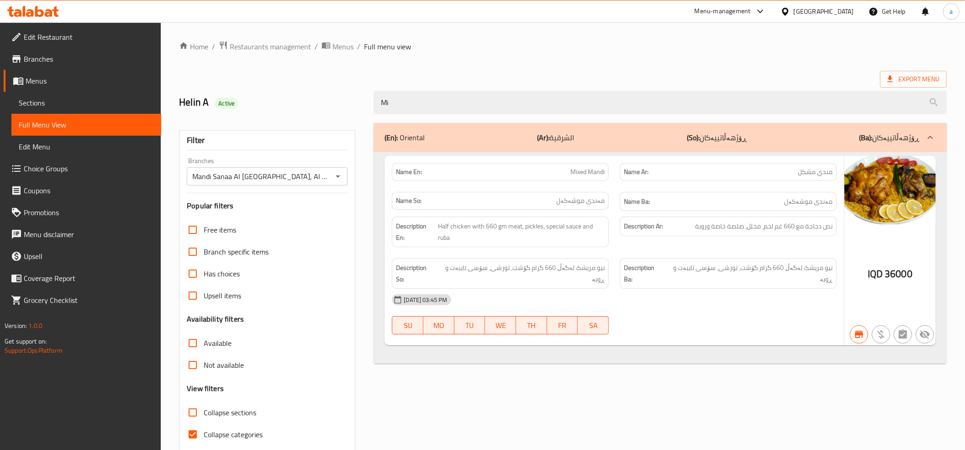
type input "Mi"
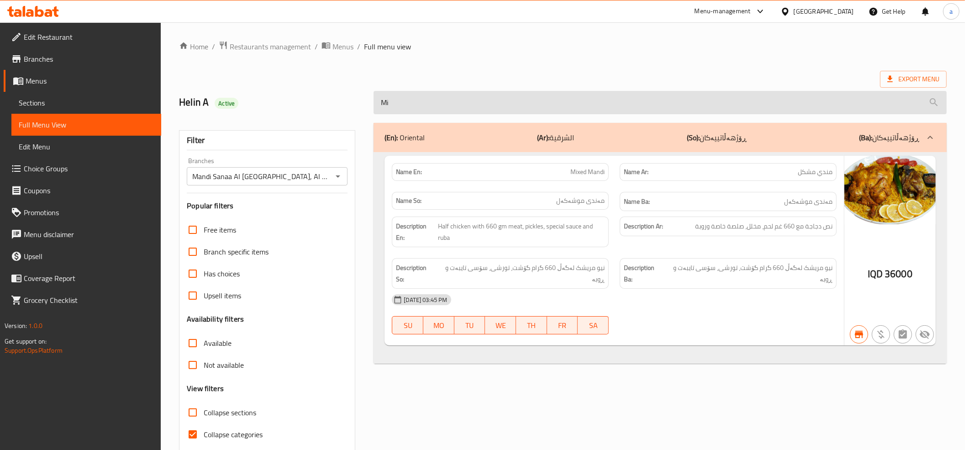
click at [419, 98] on input "Mi" at bounding box center [659, 102] width 573 height 23
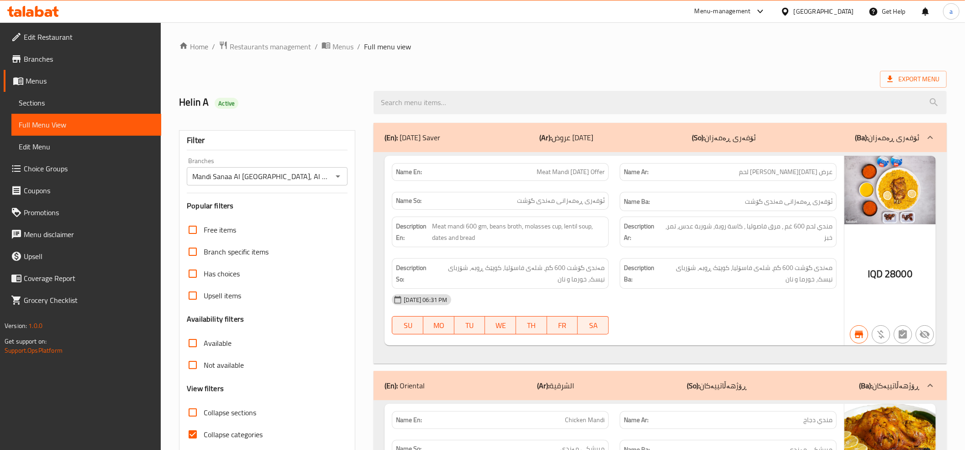
click at [339, 176] on icon "Open" at bounding box center [337, 176] width 11 height 11
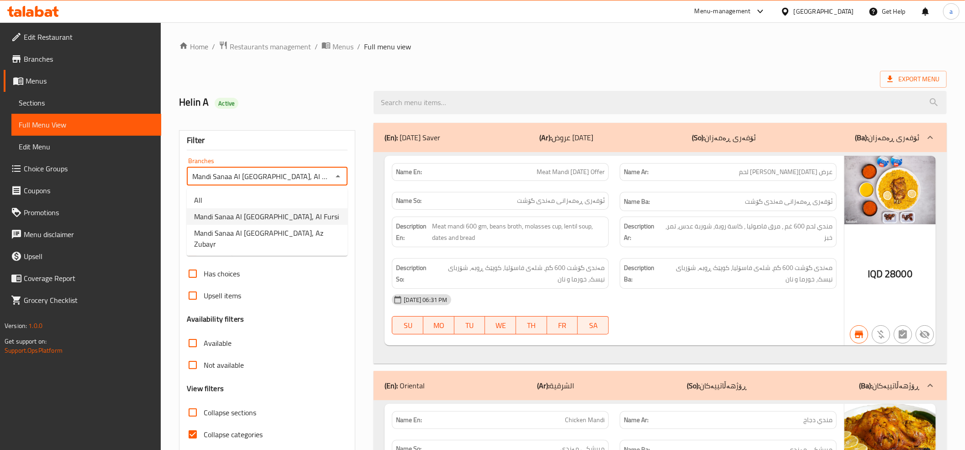
click at [253, 217] on span "Mandi Sanaa Al Yemen, Al Fursi" at bounding box center [266, 216] width 145 height 11
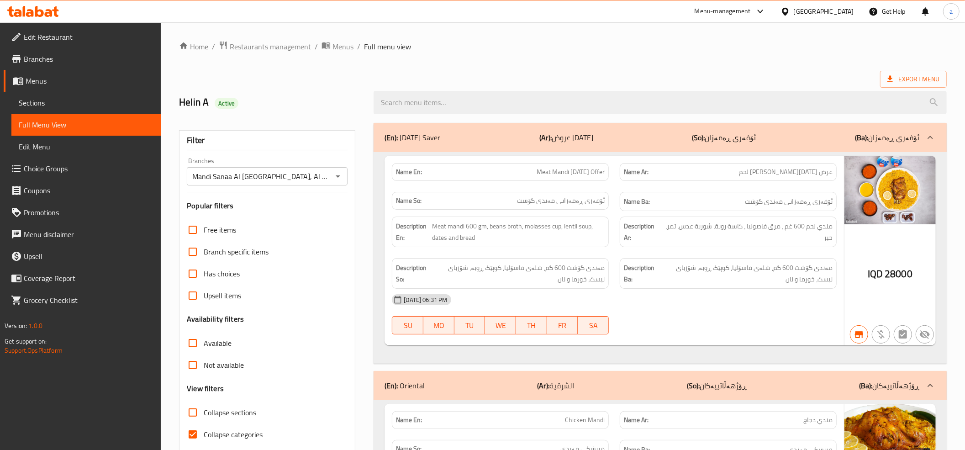
drag, startPoint x: 678, startPoint y: 134, endPoint x: 678, endPoint y: 60, distance: 74.0
drag, startPoint x: 272, startPoint y: 100, endPoint x: 271, endPoint y: 37, distance: 63.0
click at [338, 179] on icon "Open" at bounding box center [337, 176] width 11 height 11
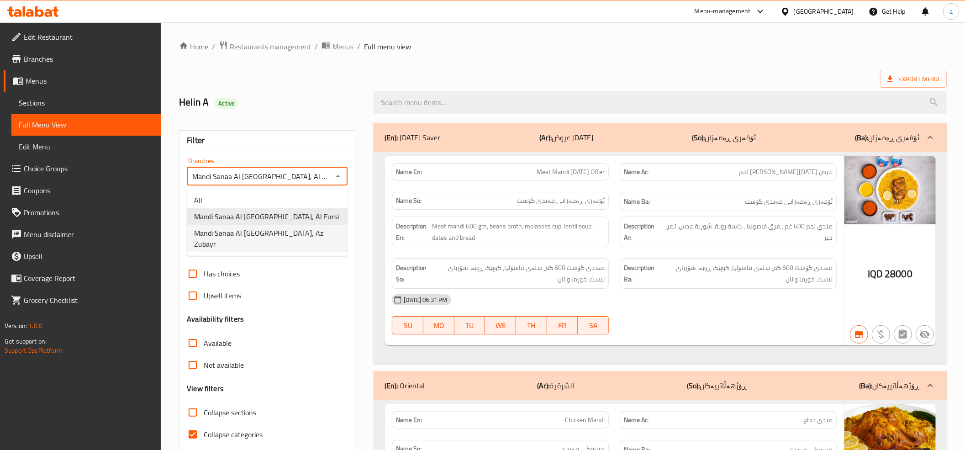
click at [254, 232] on span "Mandi Sanaa Al Yemen, Az Zubayr" at bounding box center [267, 238] width 146 height 22
type input "Mandi Sanaa Al Yemen, Az Zubayr"
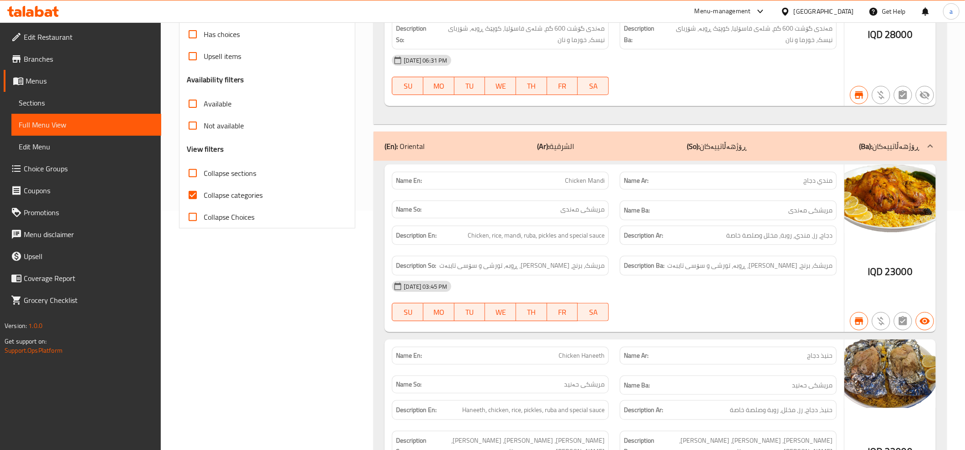
scroll to position [240, 0]
click at [191, 191] on input "Collapse categories" at bounding box center [193, 195] width 22 height 22
checkbox input "false"
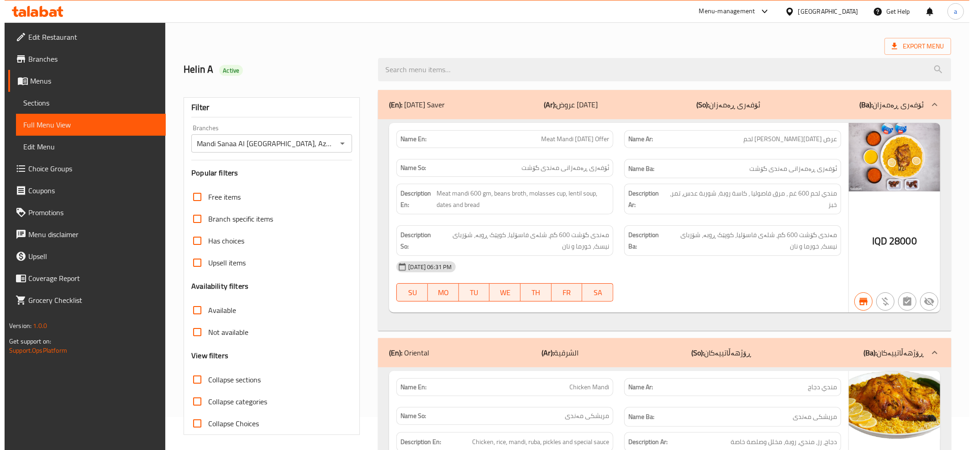
scroll to position [0, 0]
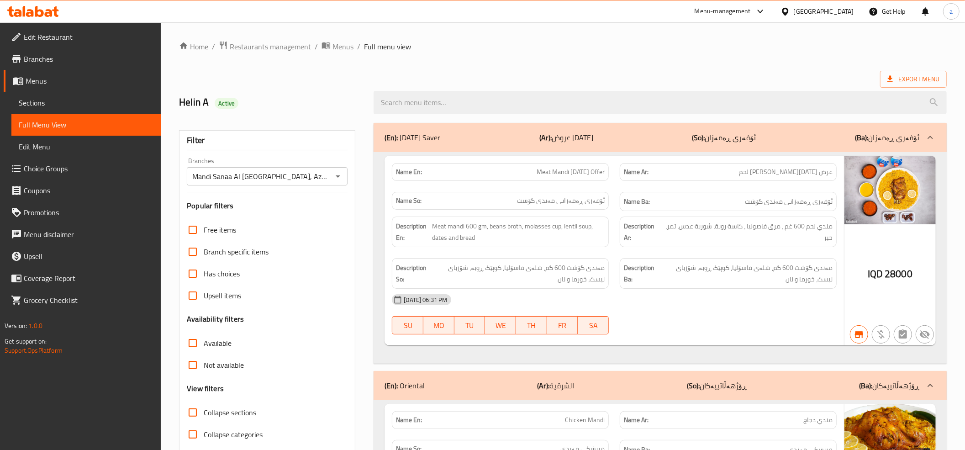
drag, startPoint x: 737, startPoint y: 271, endPoint x: 716, endPoint y: 106, distance: 165.6
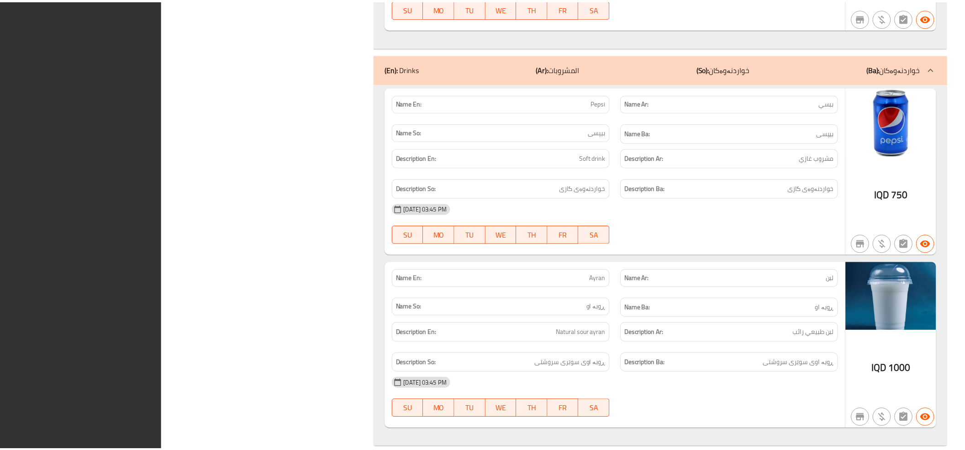
scroll to position [1794, 0]
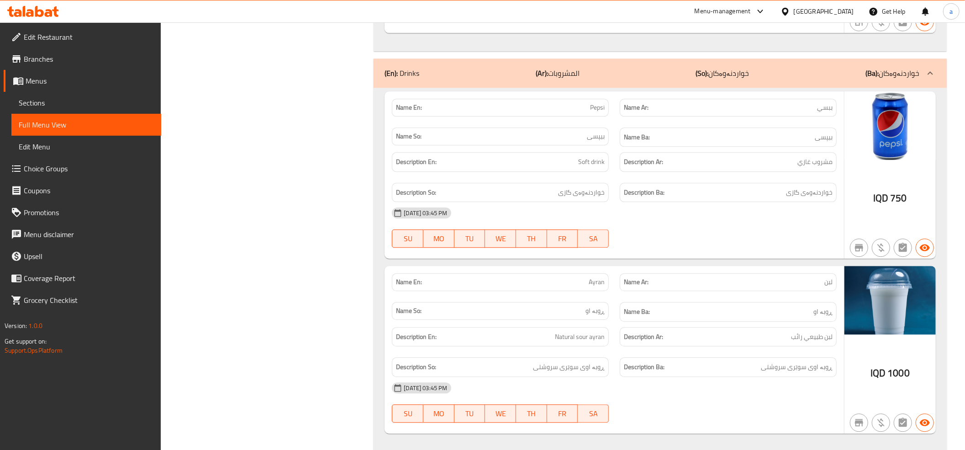
click at [39, 56] on span "Branches" at bounding box center [89, 58] width 130 height 11
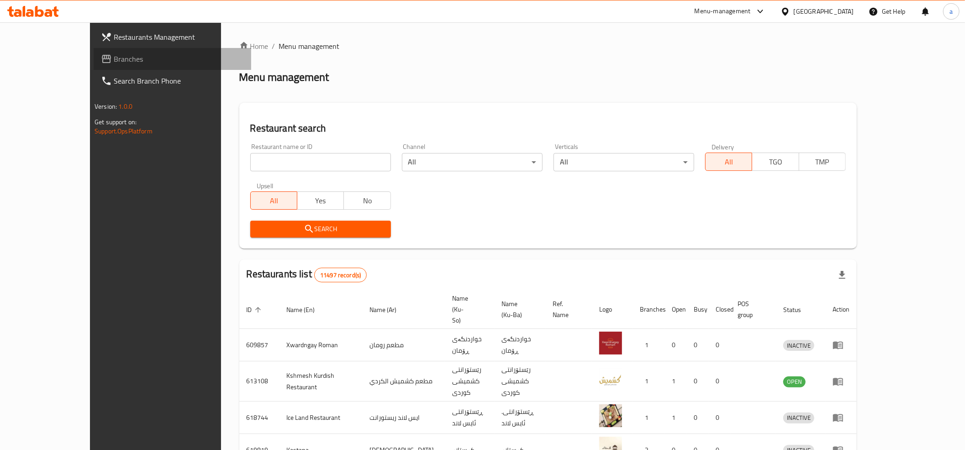
click at [114, 58] on span "Branches" at bounding box center [179, 58] width 130 height 11
